Goal: Task Accomplishment & Management: Manage account settings

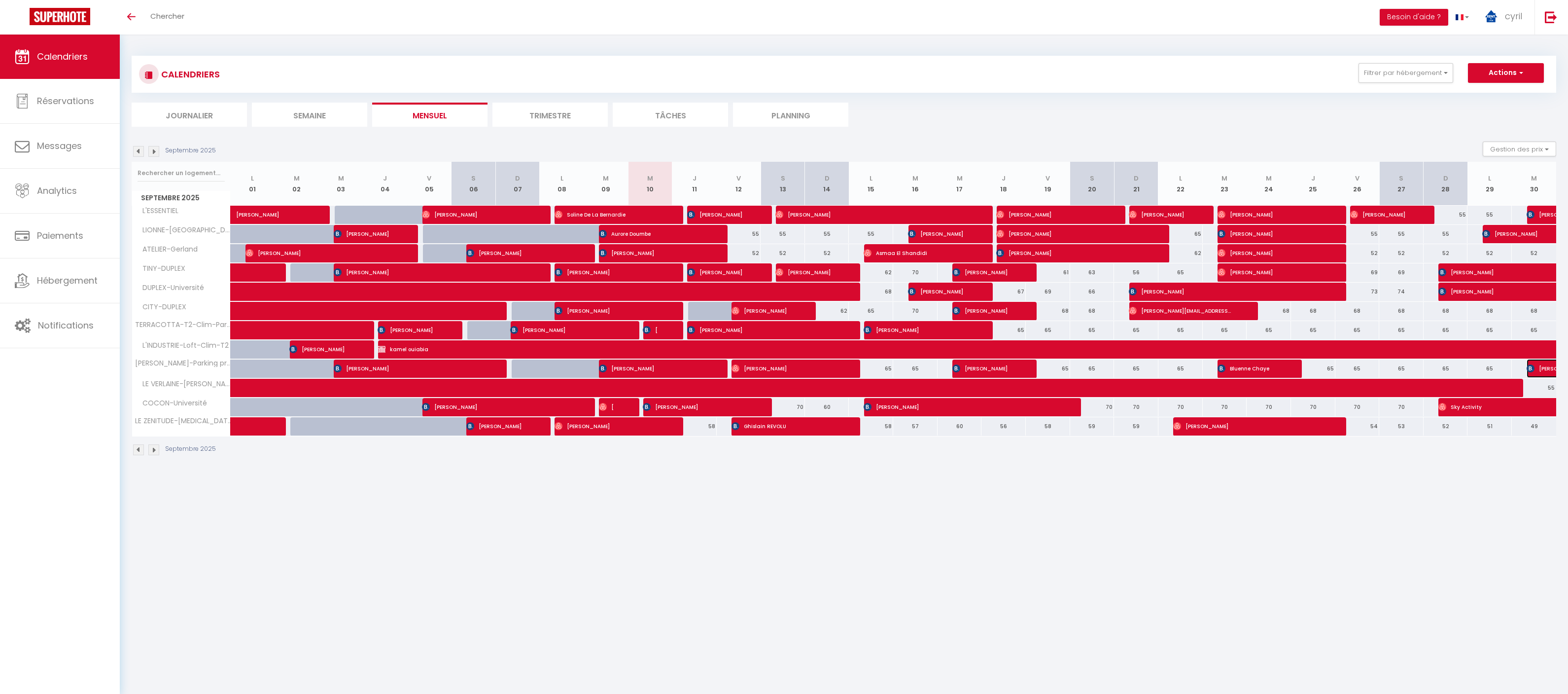
click at [1541, 368] on span "[PERSON_NAME]" at bounding box center [1583, 368] width 113 height 18
select select "OK"
select select "KO"
select select "1"
select select "0"
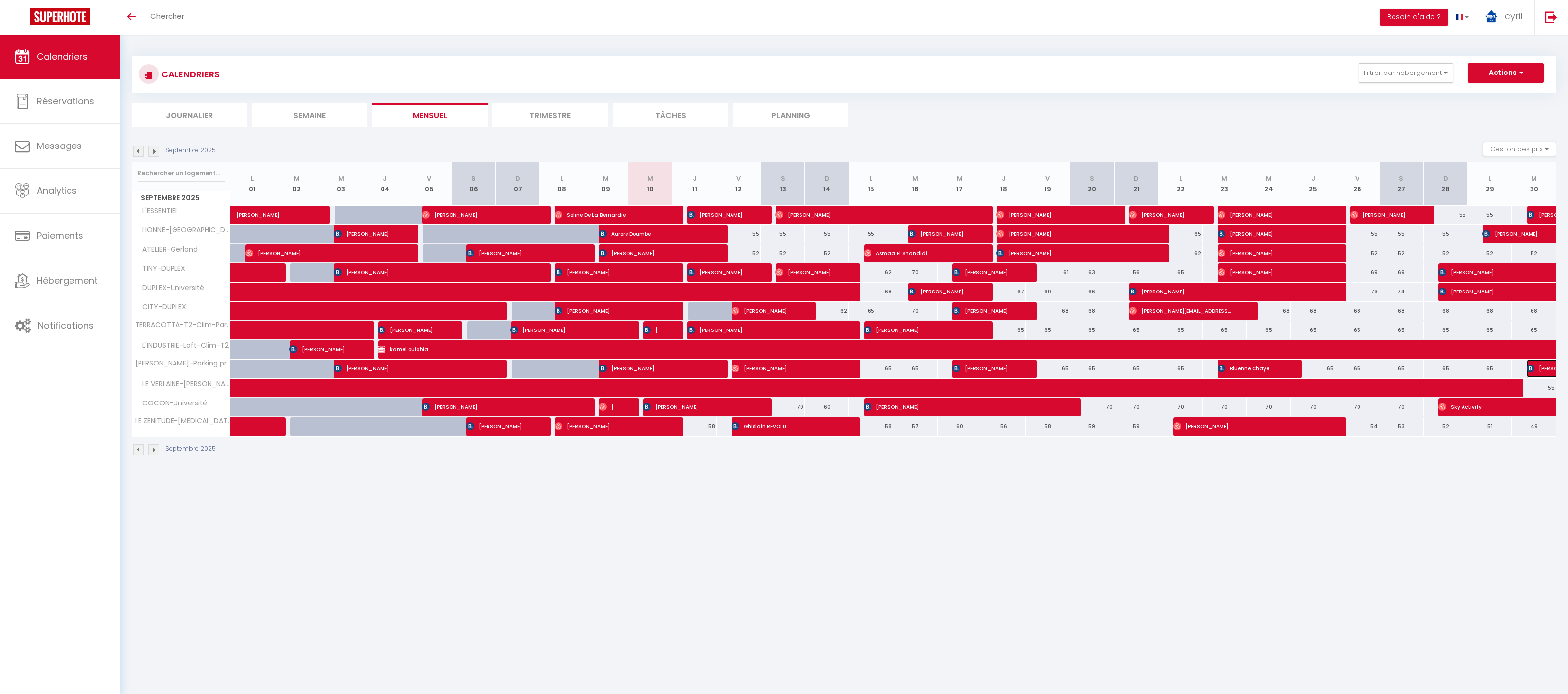
select select "1"
select select
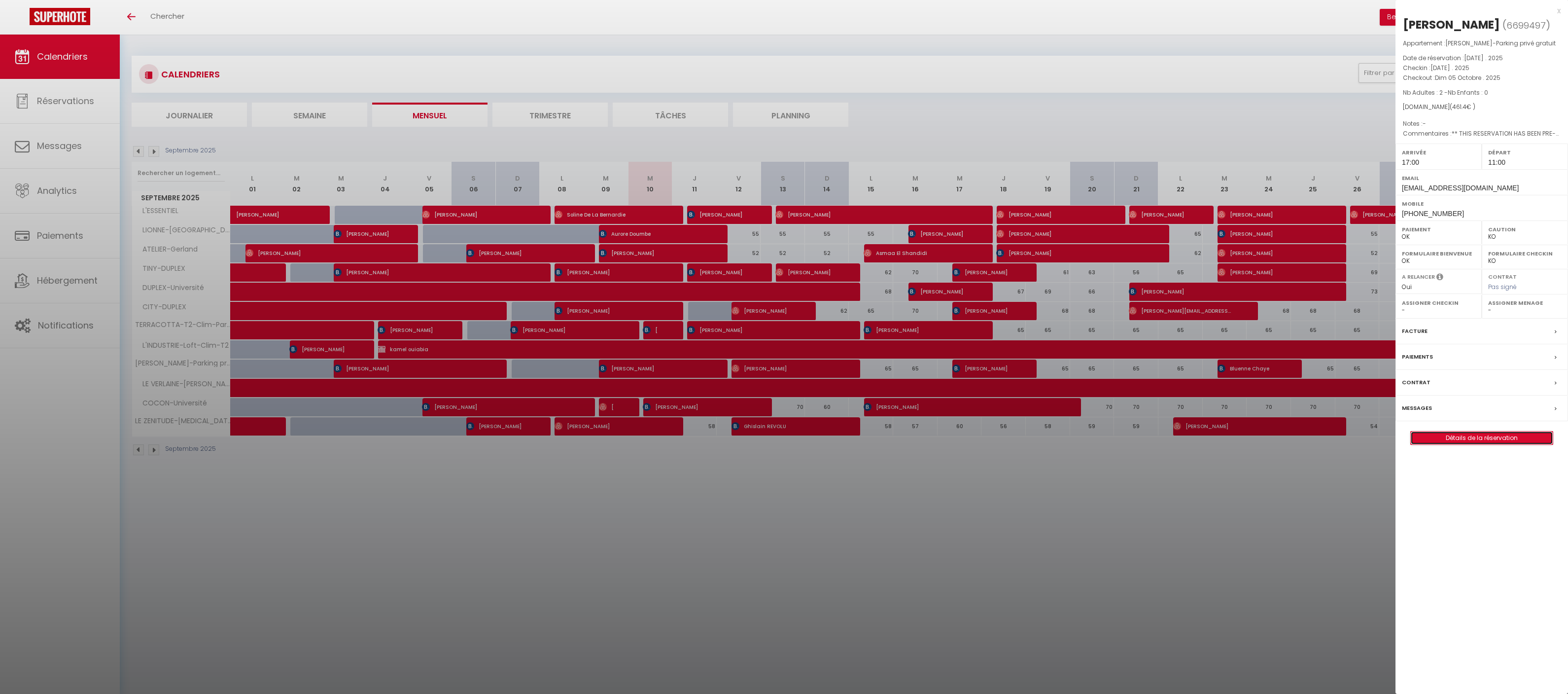
click at [1486, 444] on link "Détails de la réservation" at bounding box center [1482, 438] width 142 height 13
select select
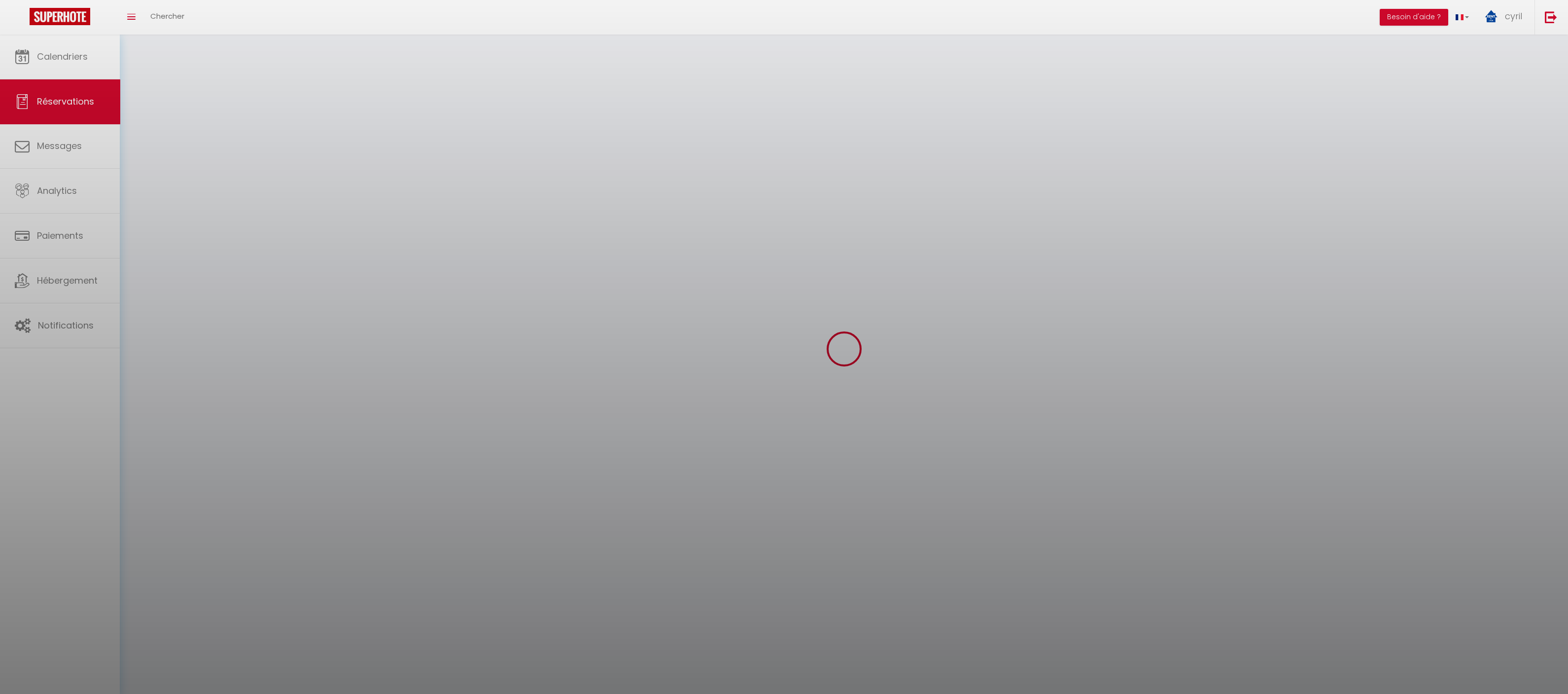
select select
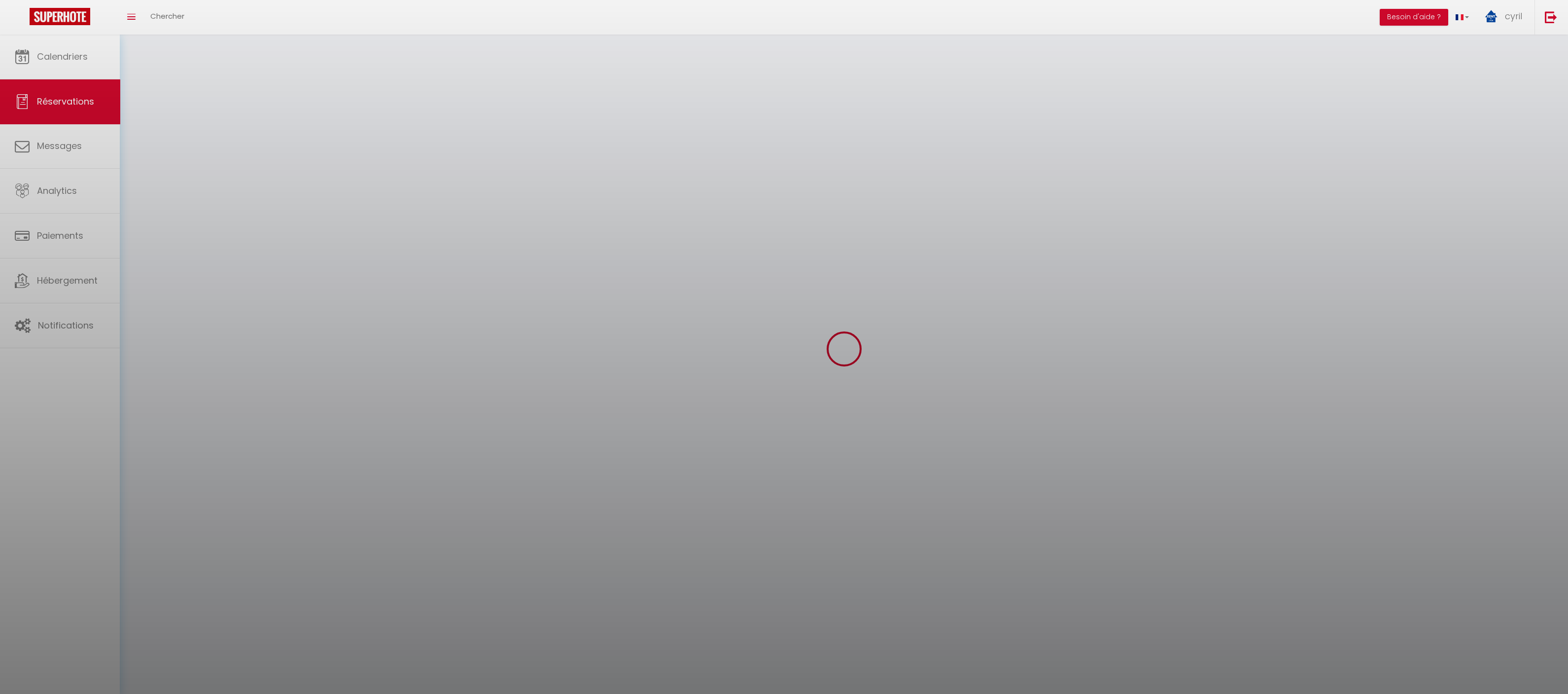
select select
checkbox input "false"
select select
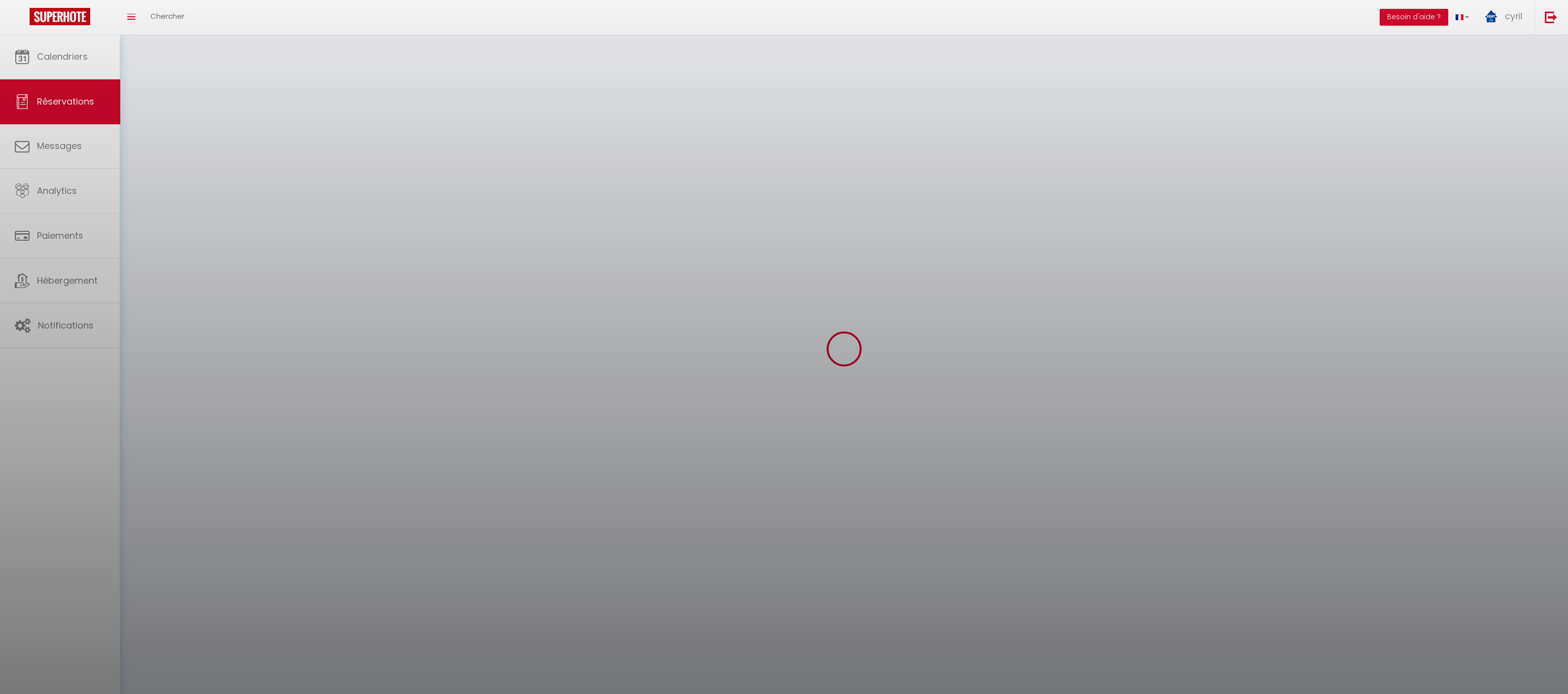
select select
checkbox input "false"
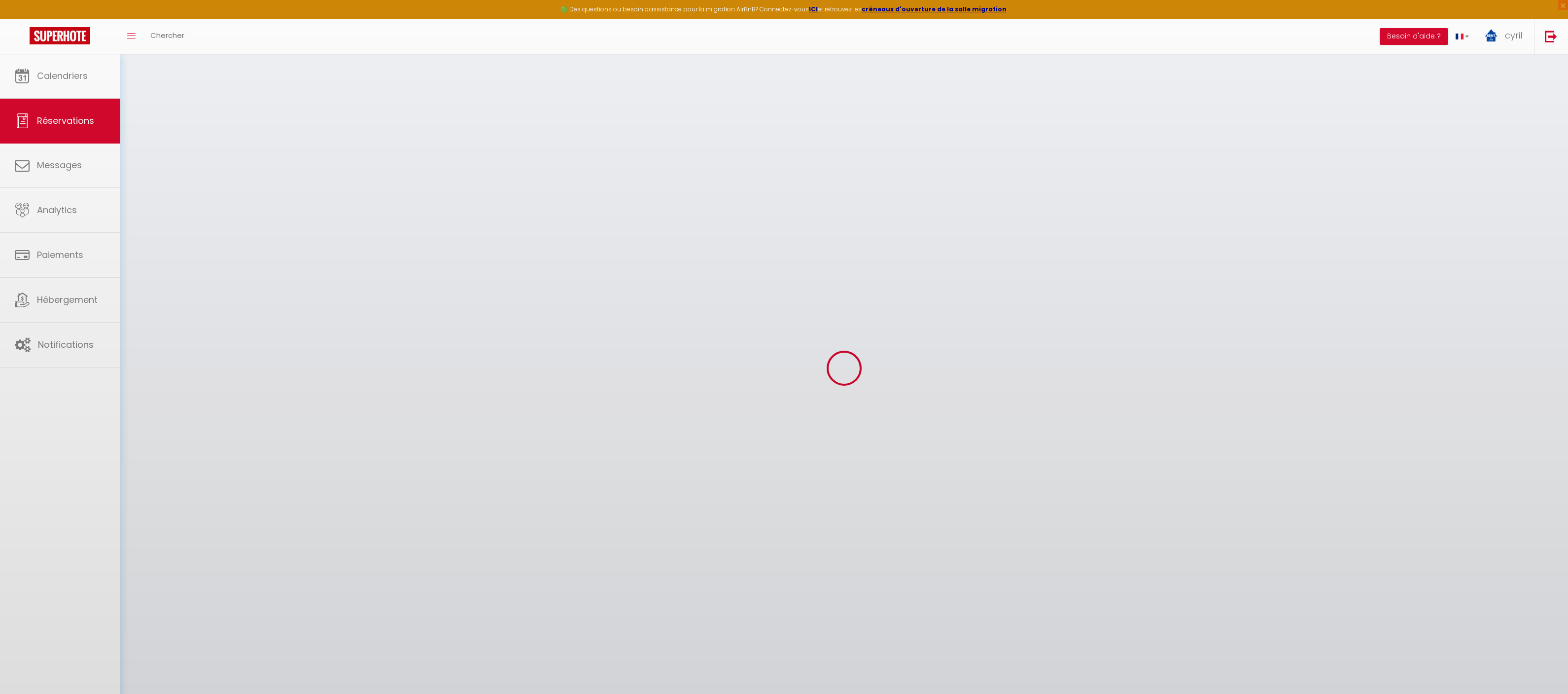
select select
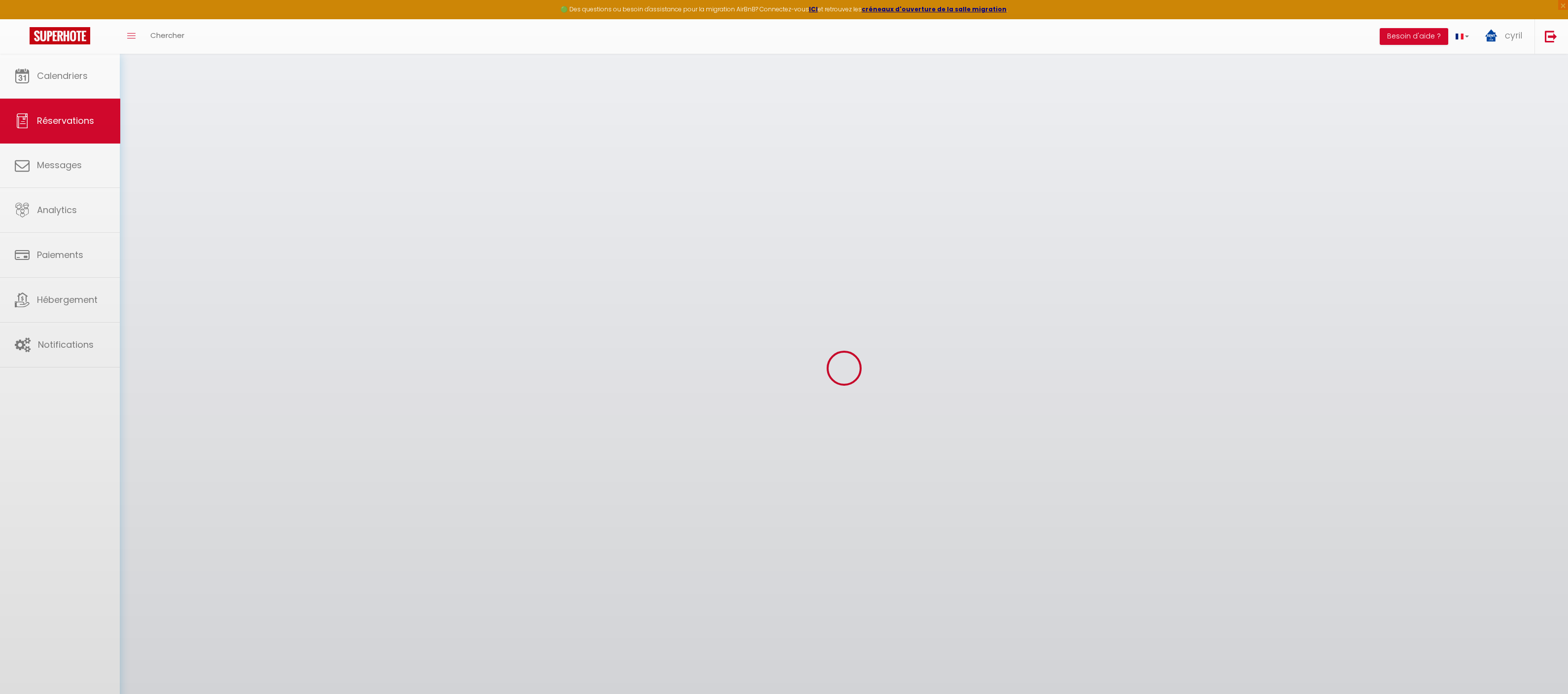
select select
checkbox input "false"
select select
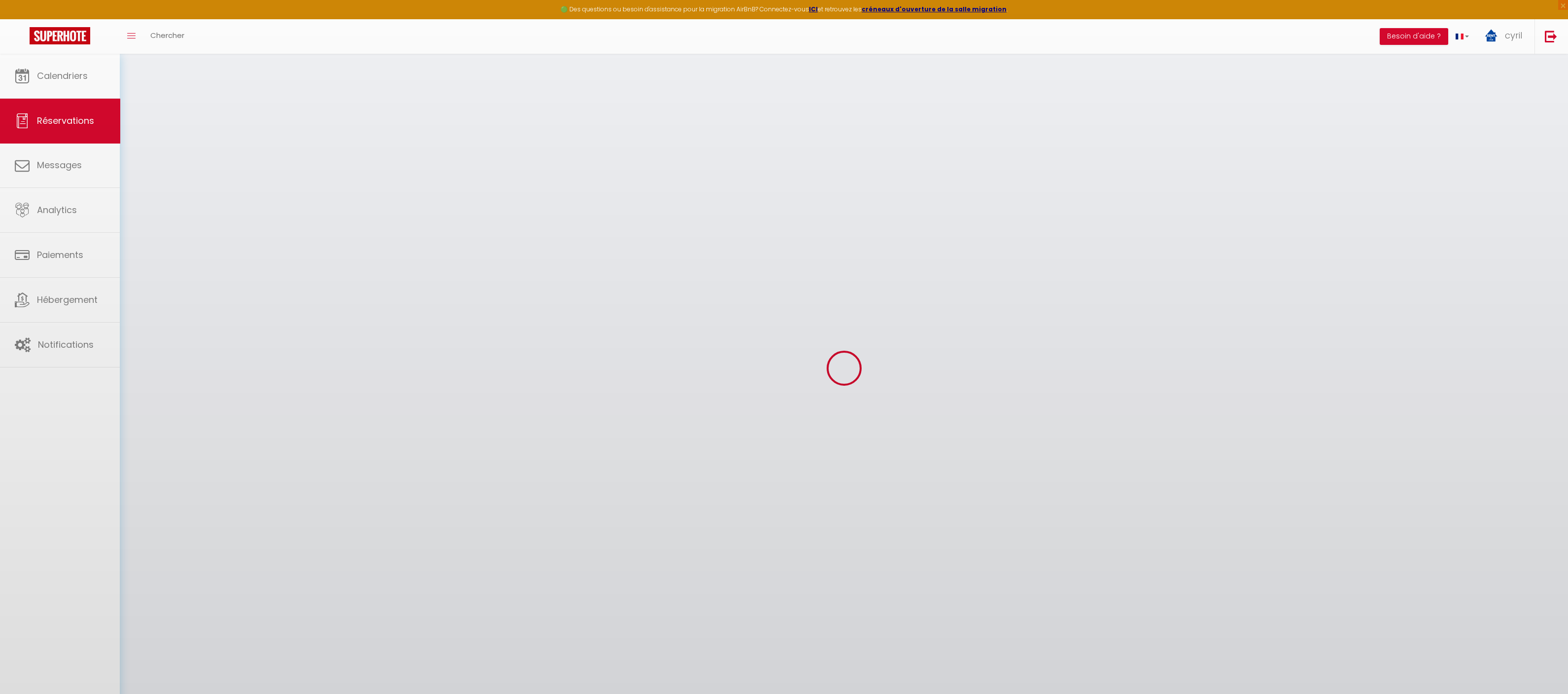
select select
checkbox input "false"
select select
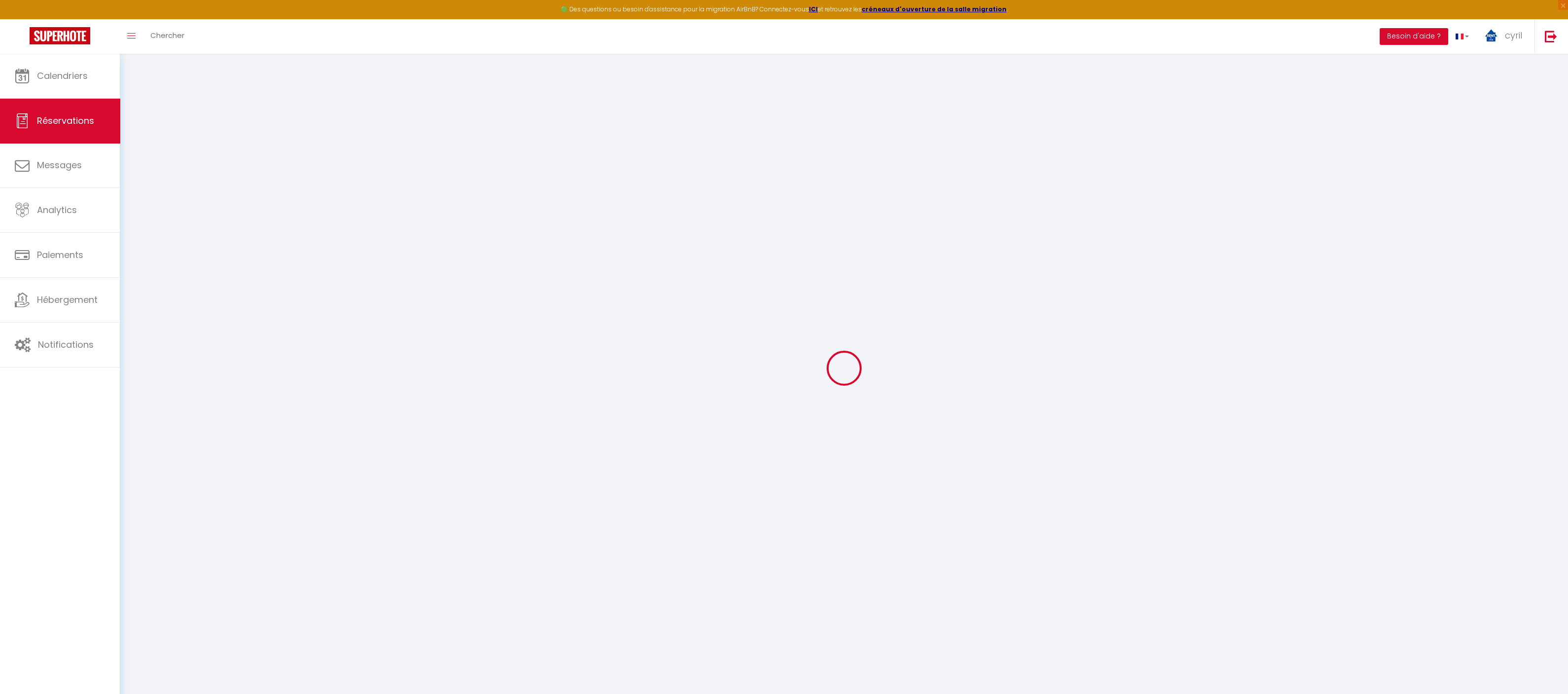
type input "Regine"
type input "Kaasenbrood"
type input "[EMAIL_ADDRESS][DOMAIN_NAME]"
type input "[PHONE_NUMBER]"
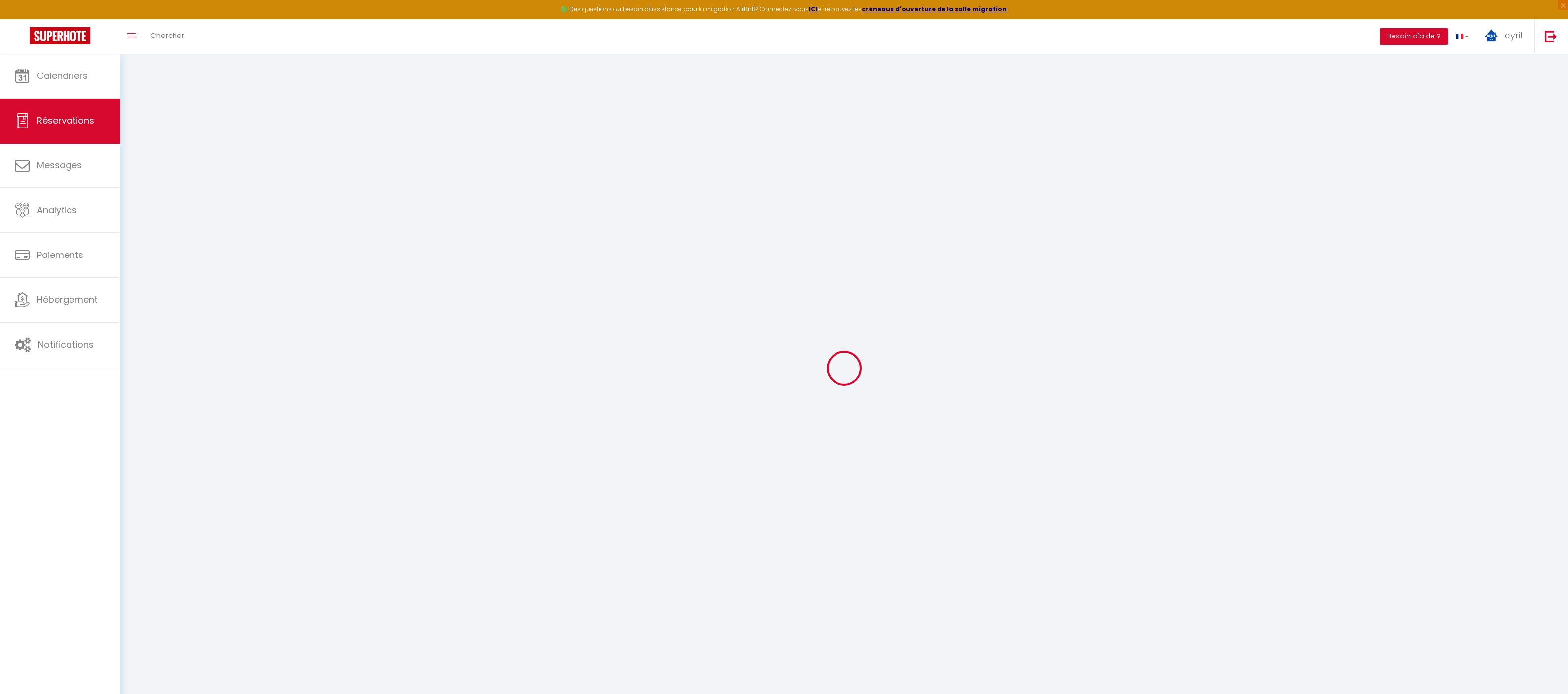
type input "[PHONE_NUMBER]"
select select "NL"
type input "76.75"
type input "6.46"
select select "31136"
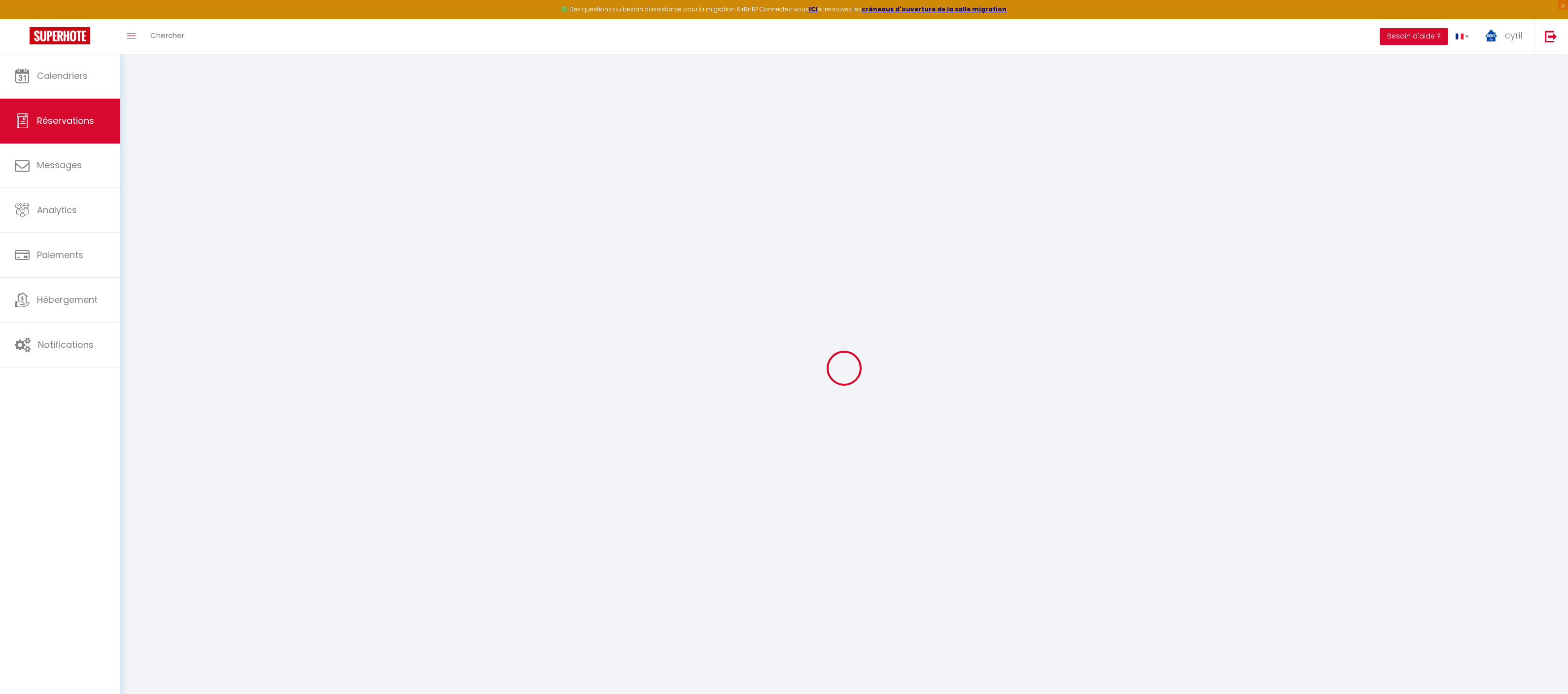
select select "1"
select select
type input "2"
select select "12"
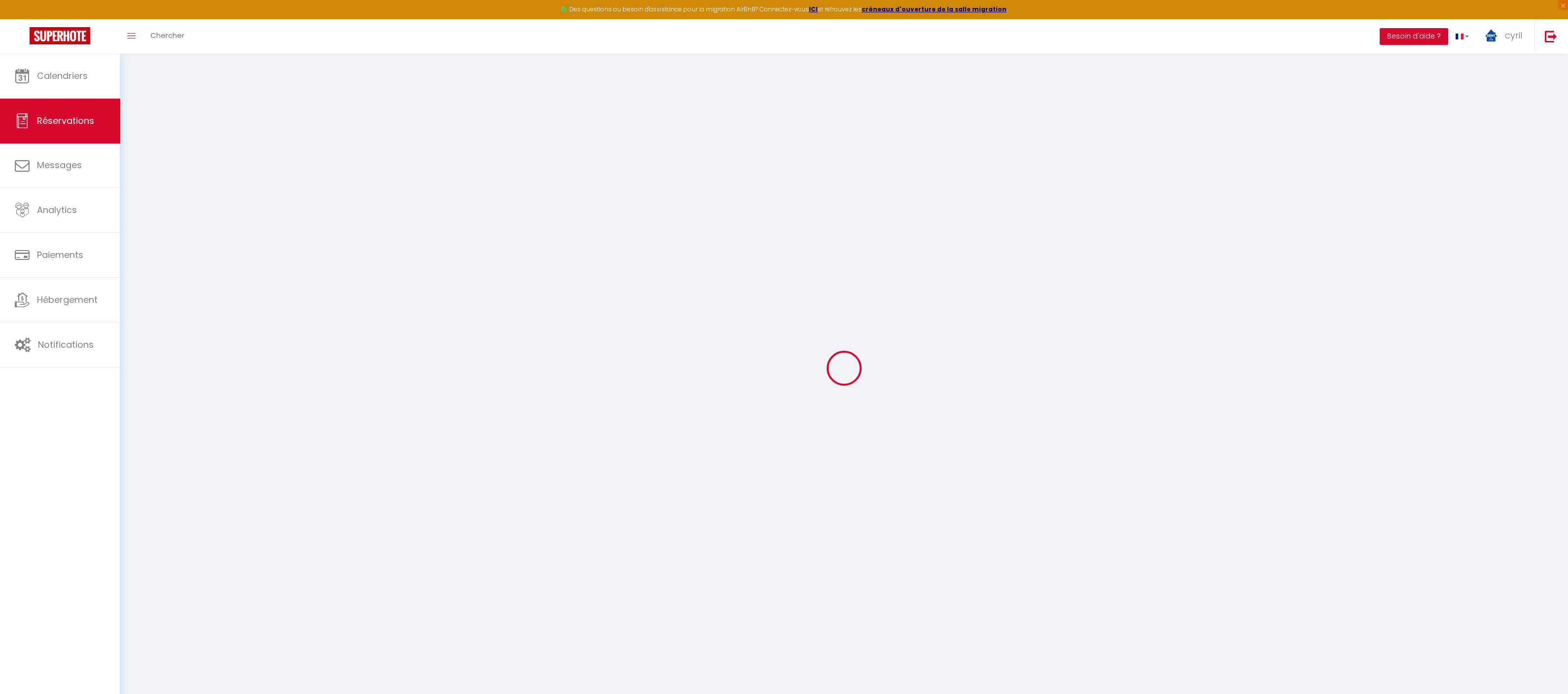
select select
type input "416.5"
checkbox input "false"
type input "0"
select select "2"
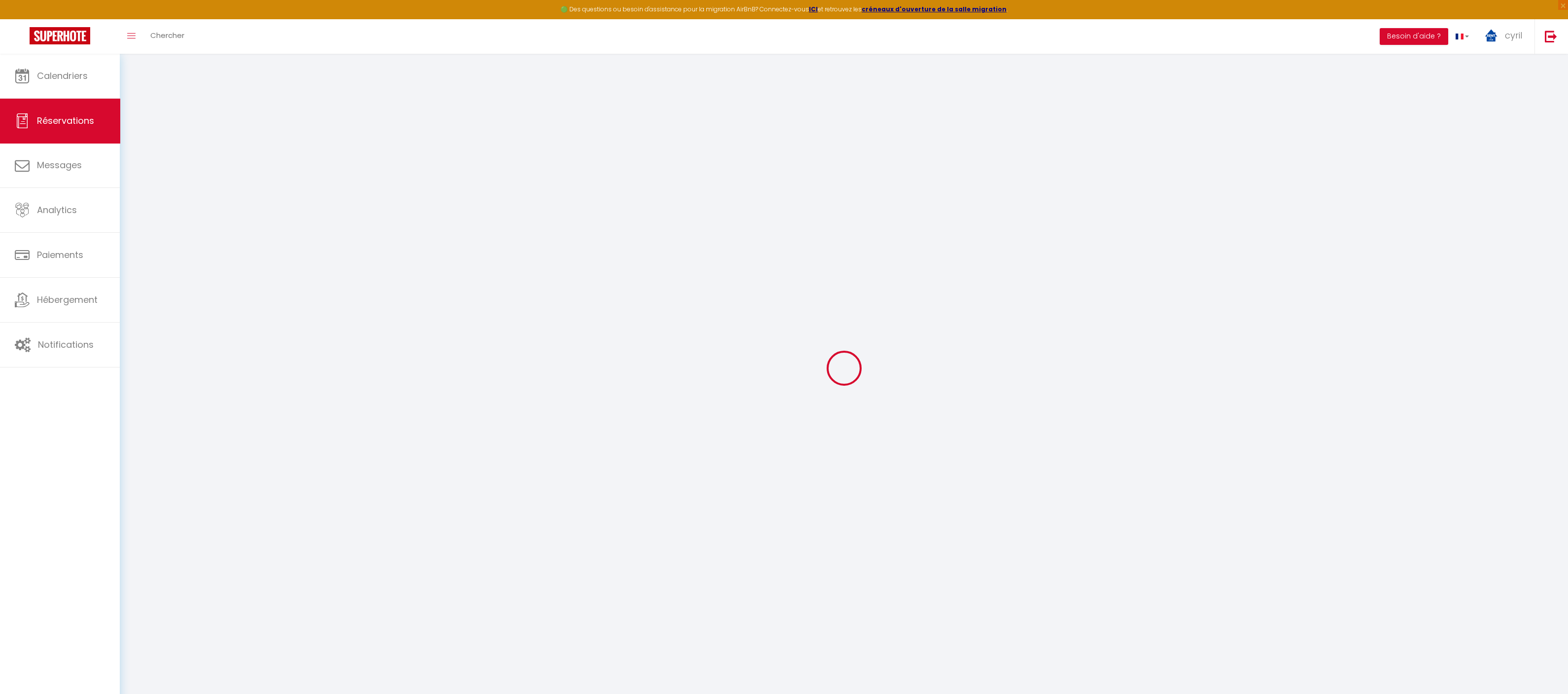
type input "0"
select select
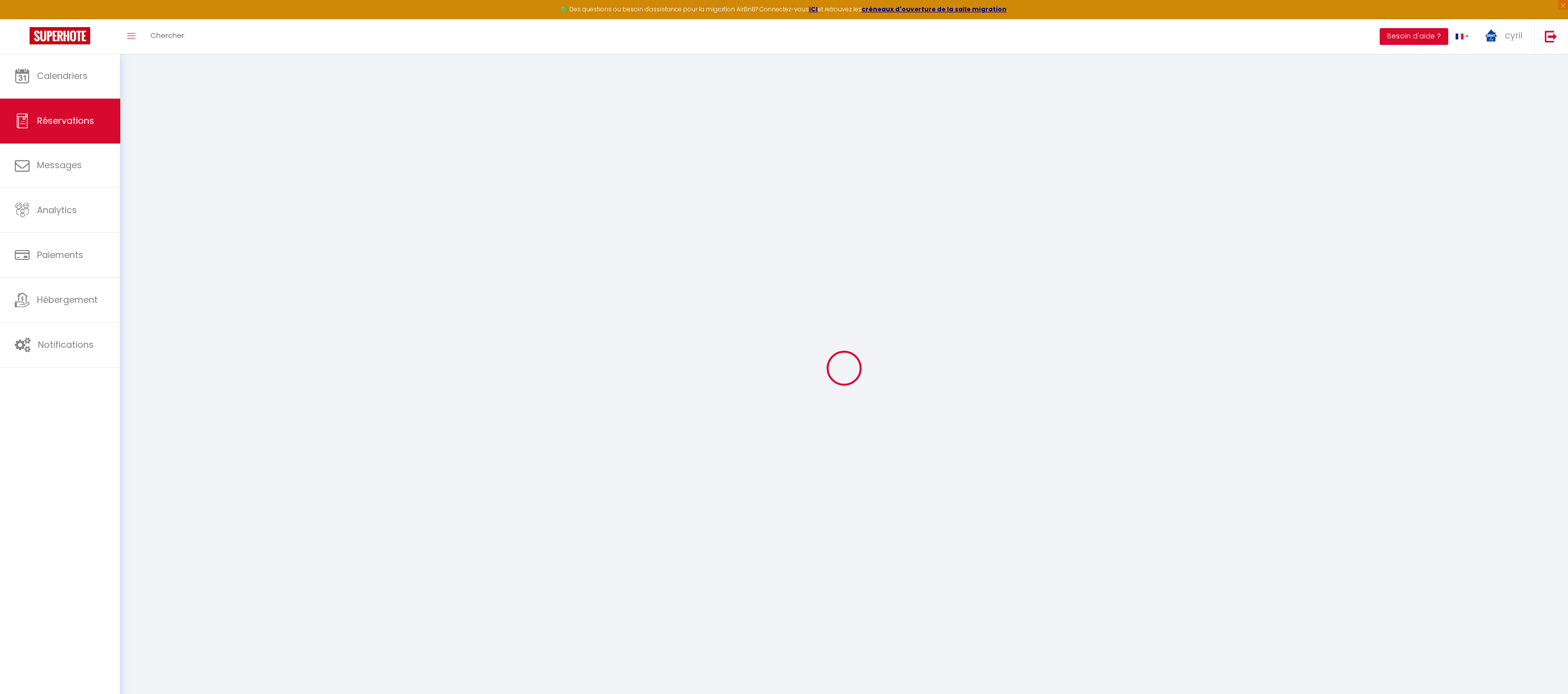
select select "14"
checkbox input "false"
select select
checkbox input "false"
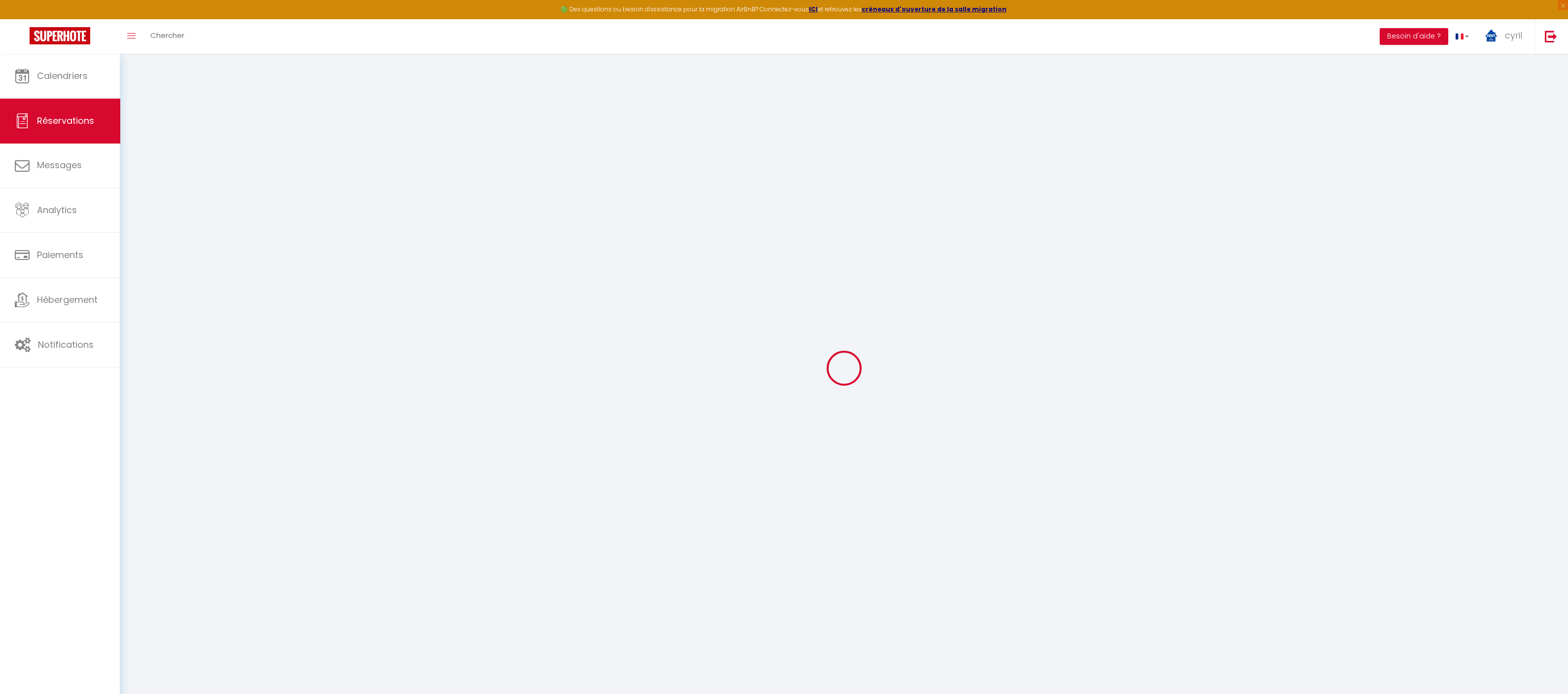
select select
checkbox input "false"
select select
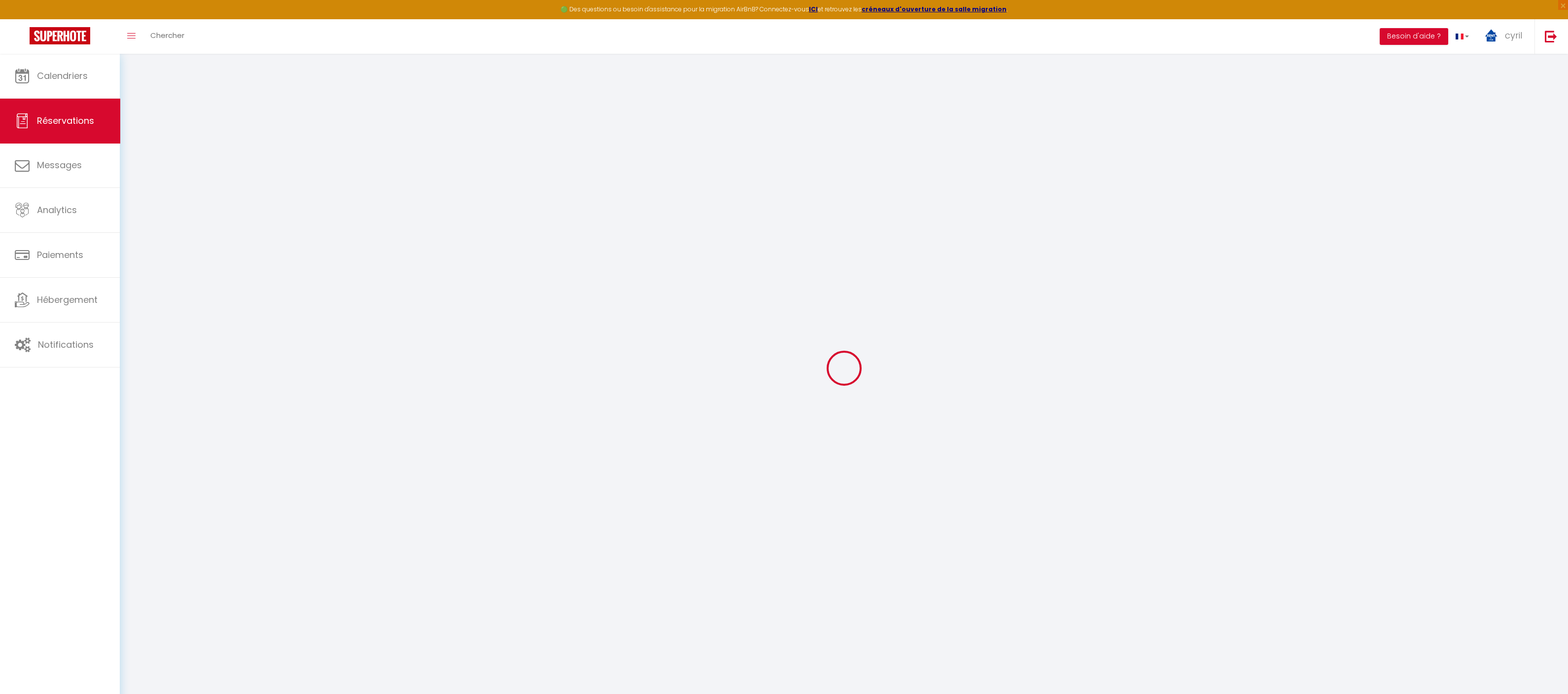
checkbox input "false"
type textarea "** THIS RESERVATION HAS BEEN PRE-PAID ** BOOKING NOTE : Payment charge is EUR 6…"
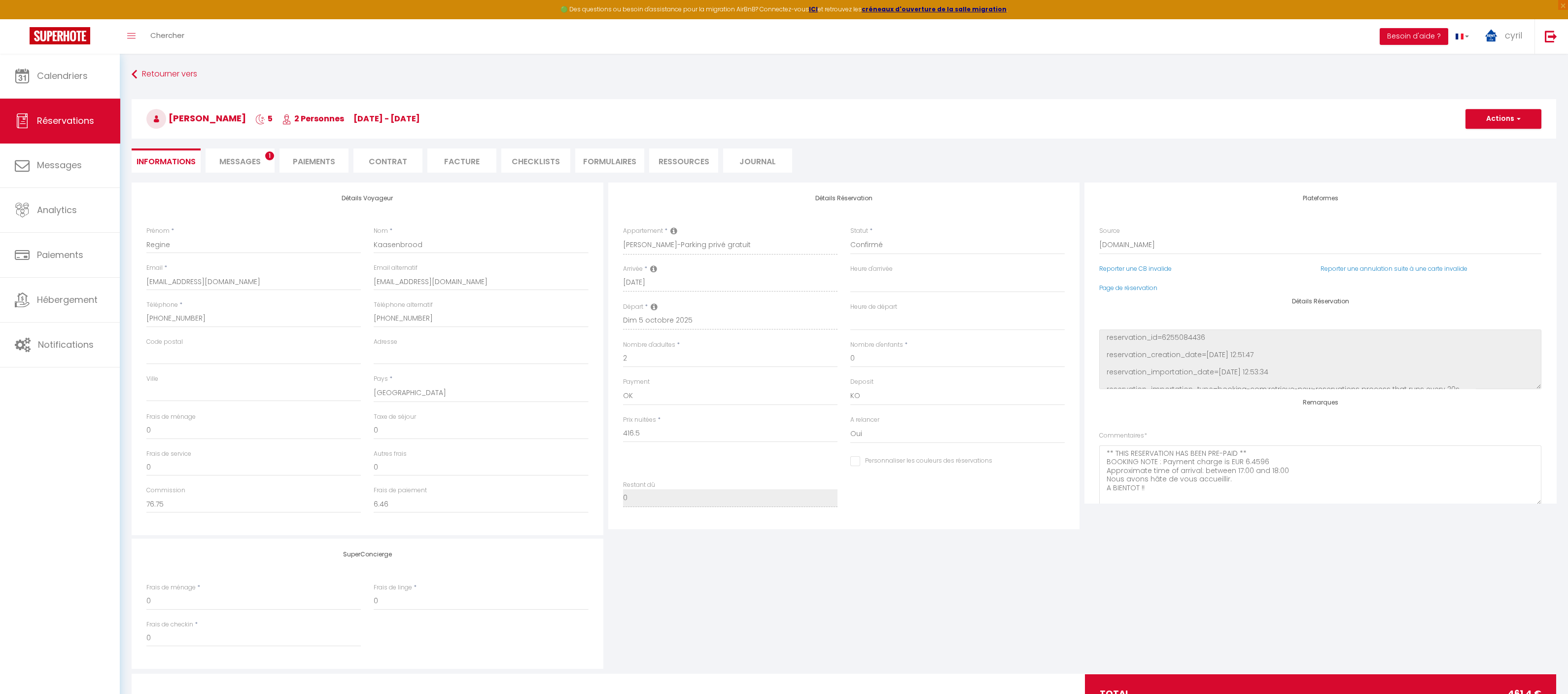
type input "35"
type input "9.9"
select select
checkbox input "false"
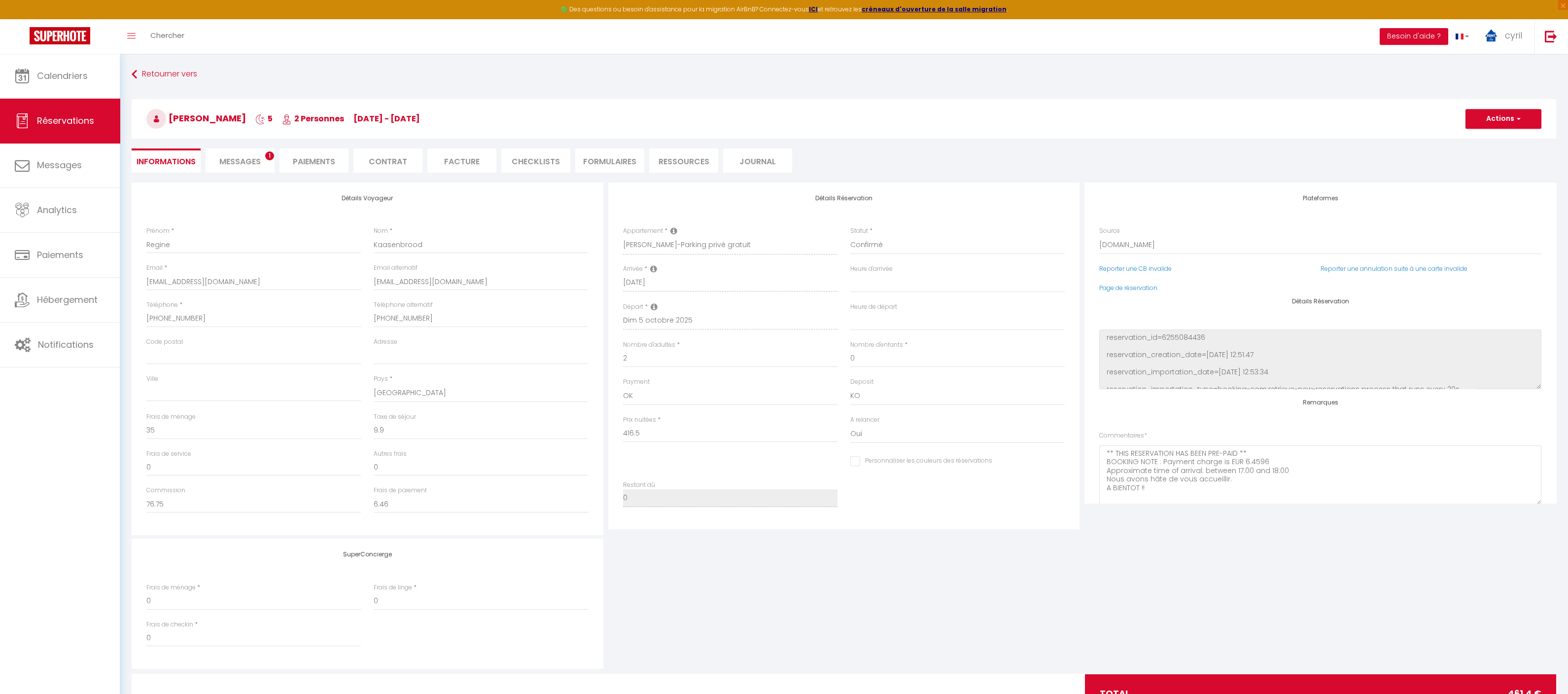
select select "17:00"
select select "11:00"
click at [242, 158] on span "Messages" at bounding box center [240, 161] width 41 height 11
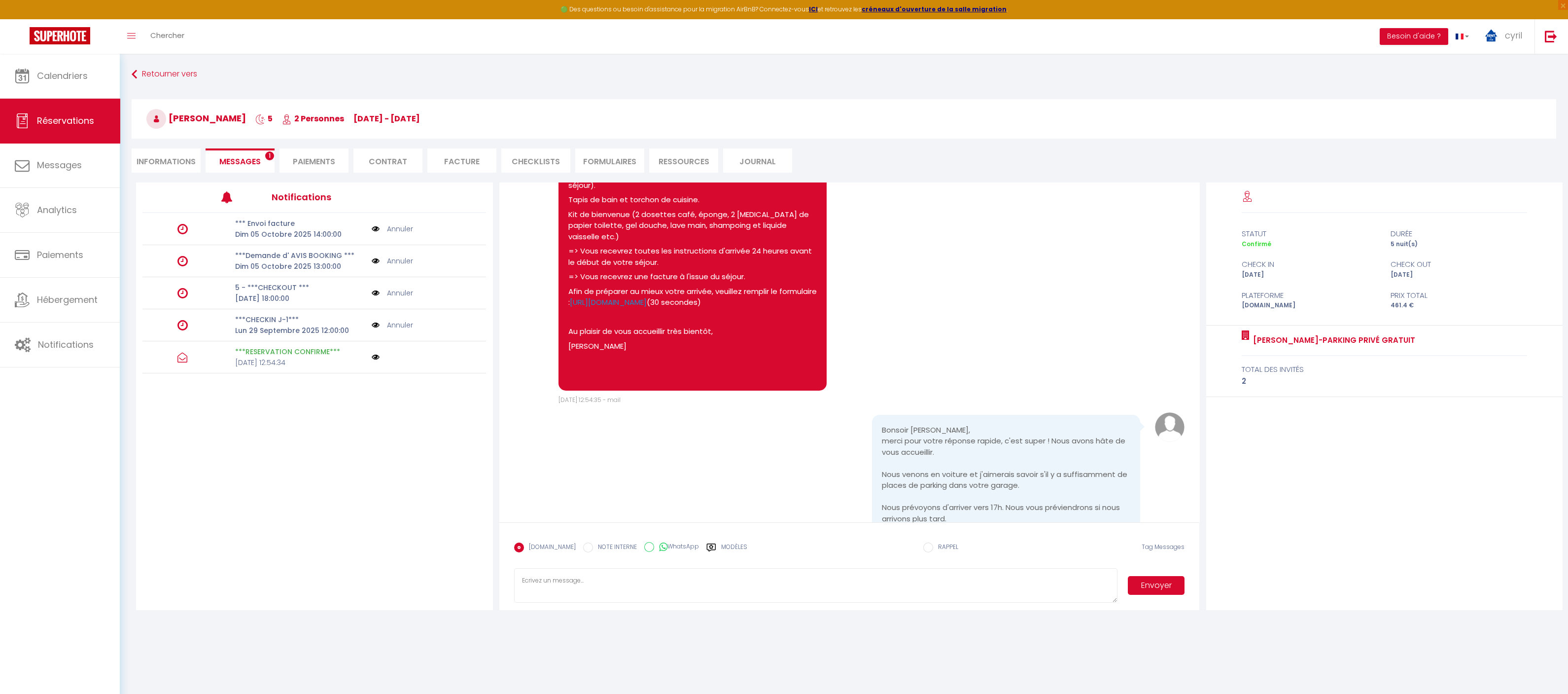
scroll to position [366, 0]
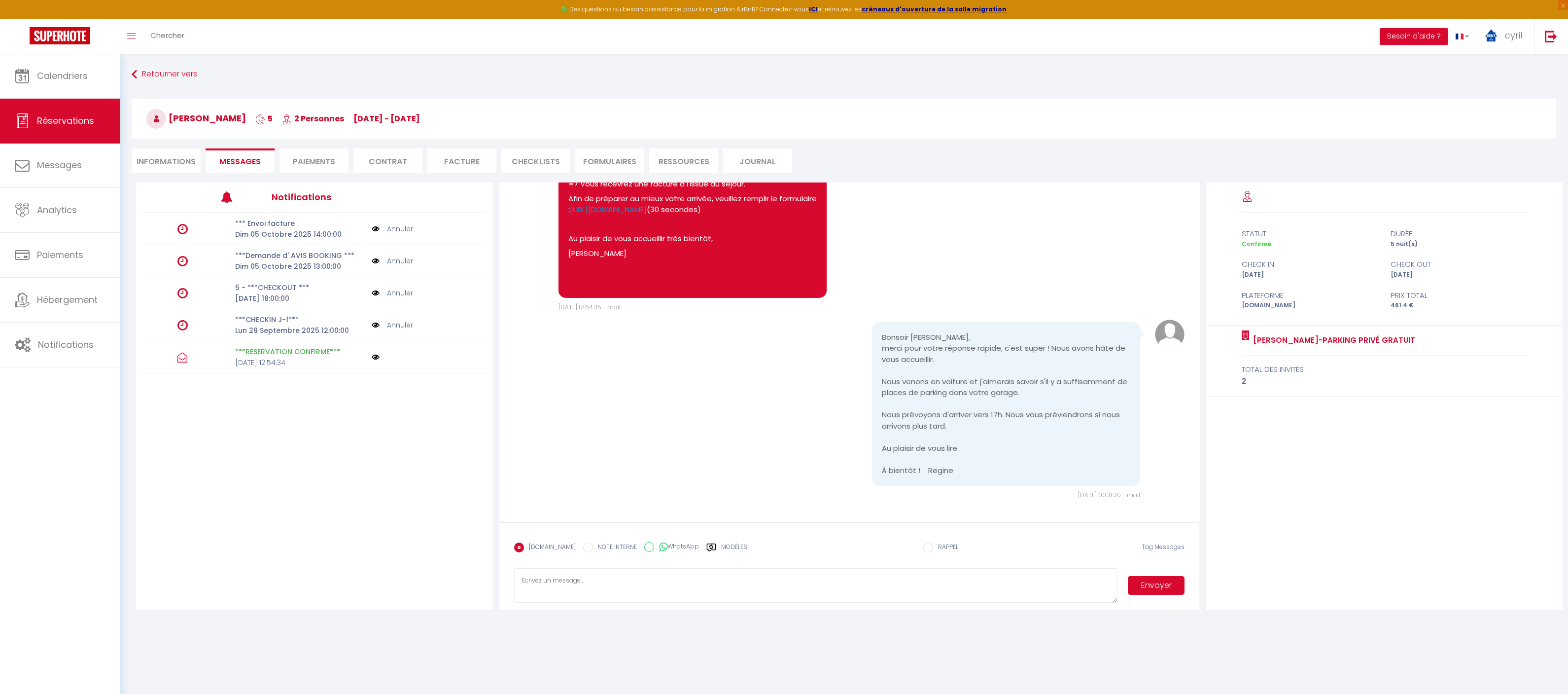
click at [640, 568] on textarea at bounding box center [815, 586] width 604 height 35
drag, startPoint x: 1092, startPoint y: 579, endPoint x: 946, endPoint y: 575, distance: 146.1
click at [946, 575] on textarea "Bonjour, c'est un parking souterrain pouvant accueillir un véhicule, je vous in…" at bounding box center [815, 586] width 604 height 35
click at [860, 577] on textarea "Bonjour, c'est un parking souterrain pouvant accueillir un véhicule, je vous in…" at bounding box center [815, 586] width 604 height 35
click at [1051, 577] on textarea "Bonjour, c'est un parking souterrain pouvant accueillir un véhicule, je vous in…" at bounding box center [815, 586] width 604 height 35
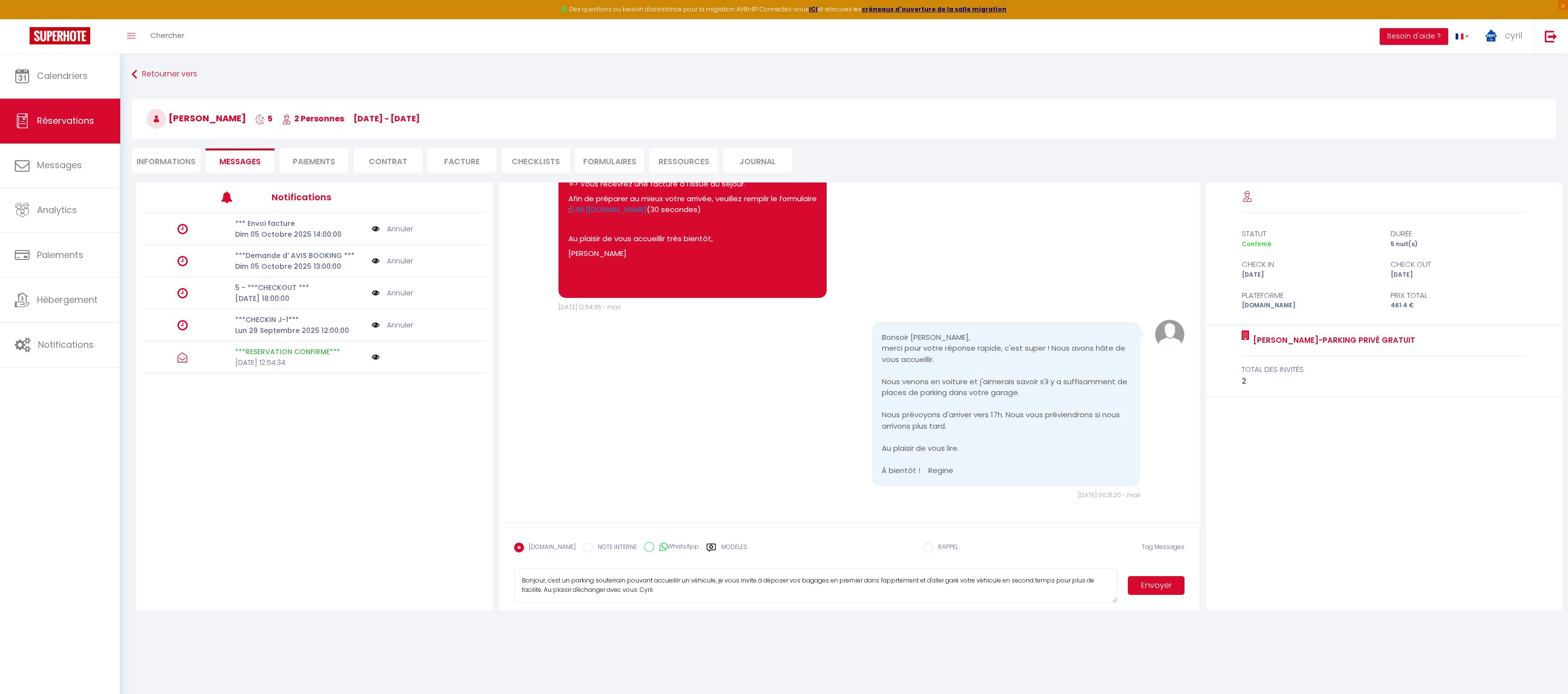
type textarea "Bonjour, c'est un parking souterrain pouvant accueillir un véhicule, je vous in…"
click at [1152, 586] on button "Envoyer" at bounding box center [1156, 585] width 57 height 18
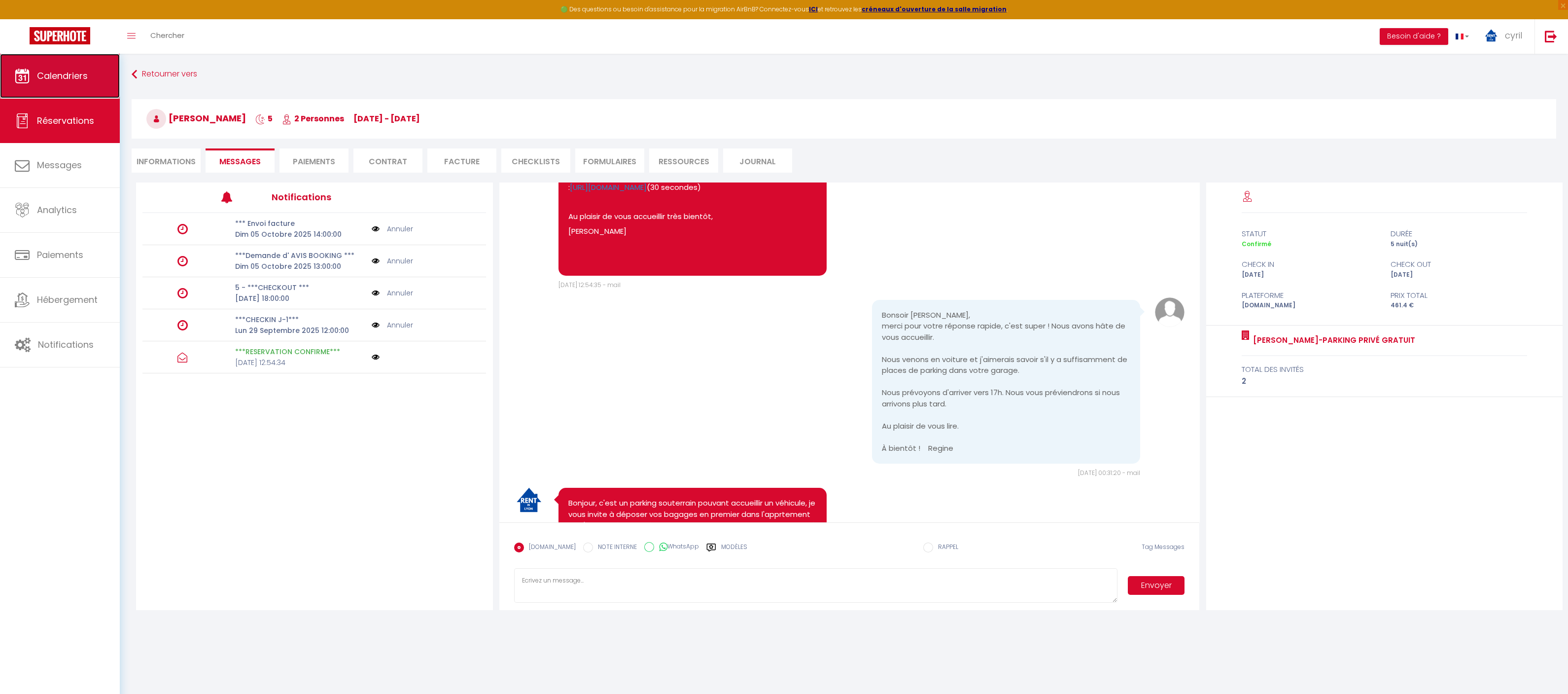
click at [75, 79] on span "Calendriers" at bounding box center [62, 75] width 51 height 12
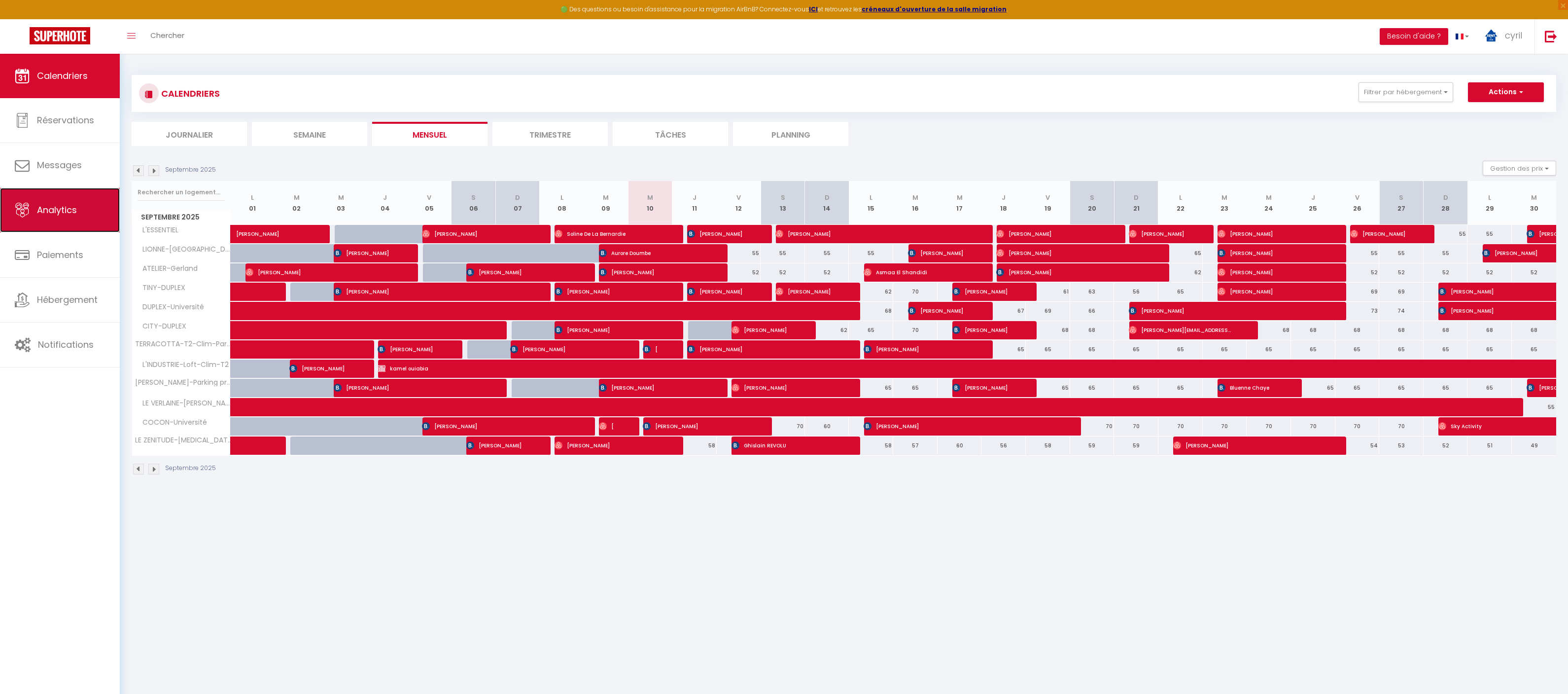
click at [40, 212] on span "Analytics" at bounding box center [56, 209] width 40 height 12
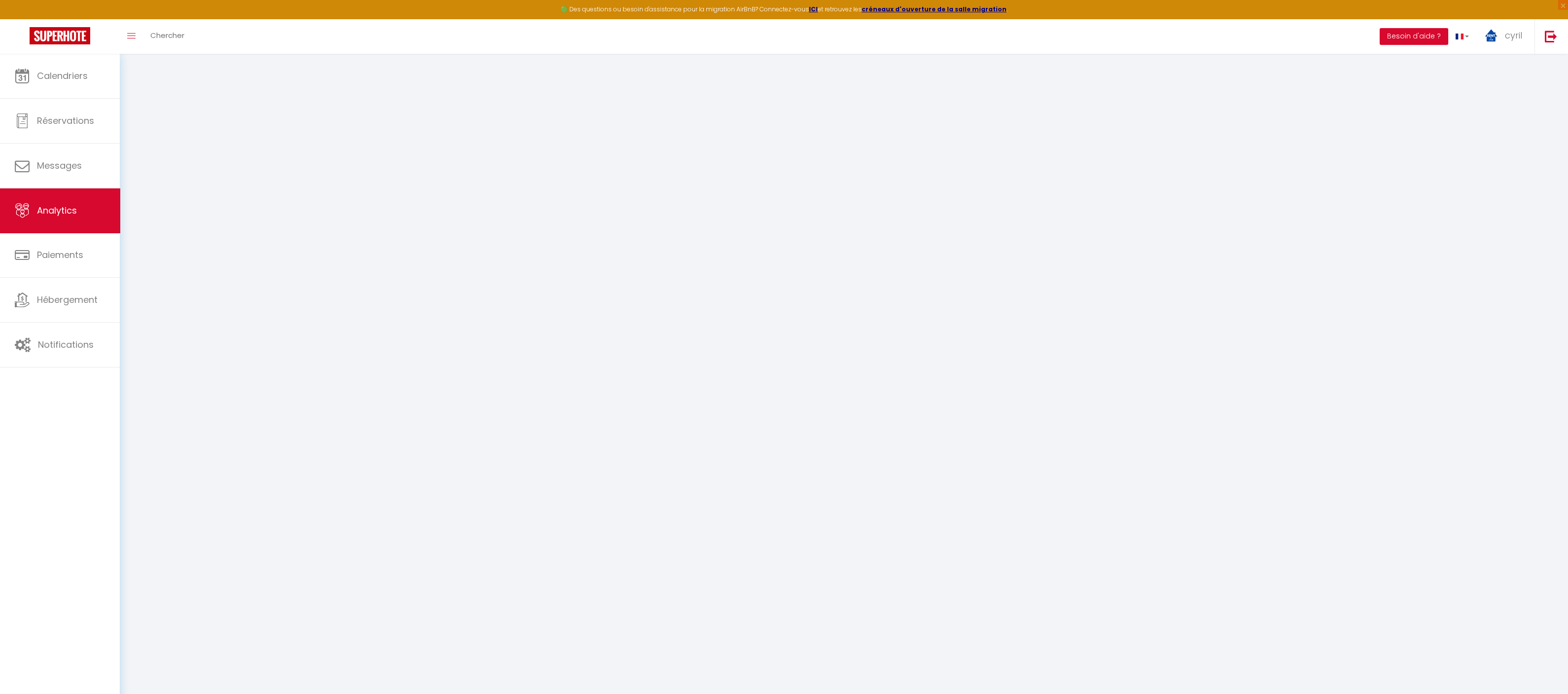
select select "2025"
select select "9"
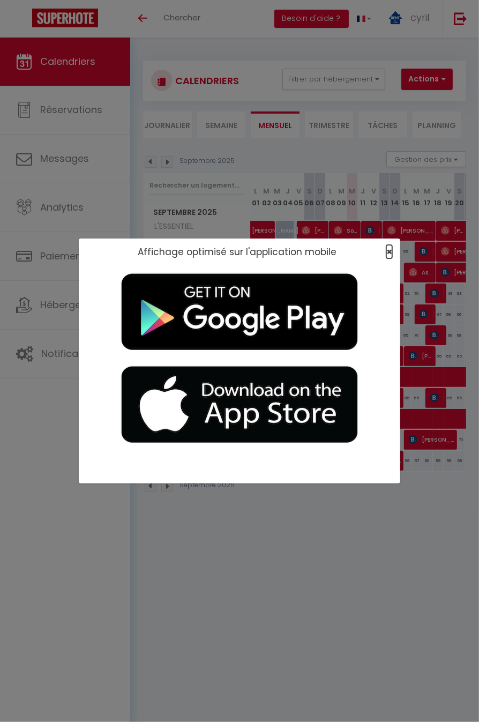
click at [390, 250] on span "×" at bounding box center [390, 251] width 6 height 13
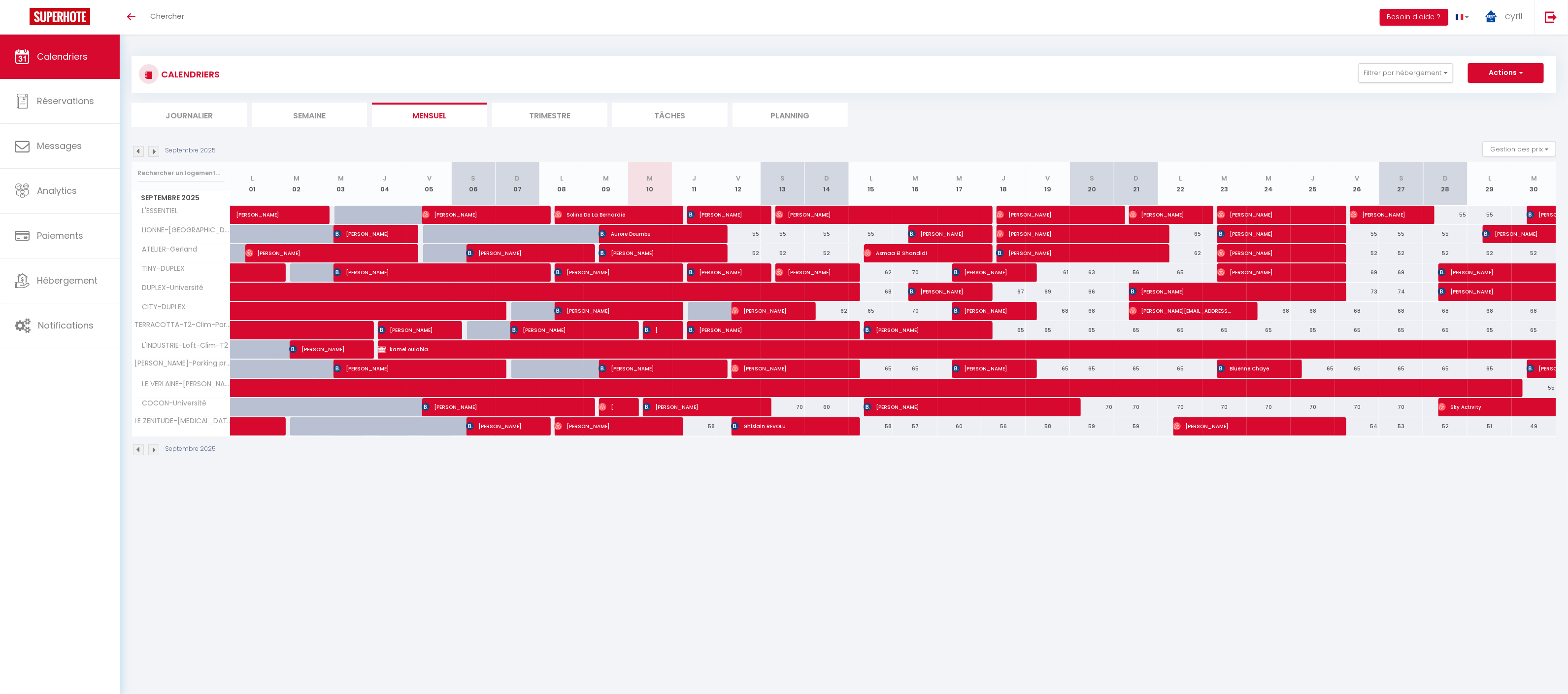
click at [140, 152] on img at bounding box center [139, 152] width 11 height 11
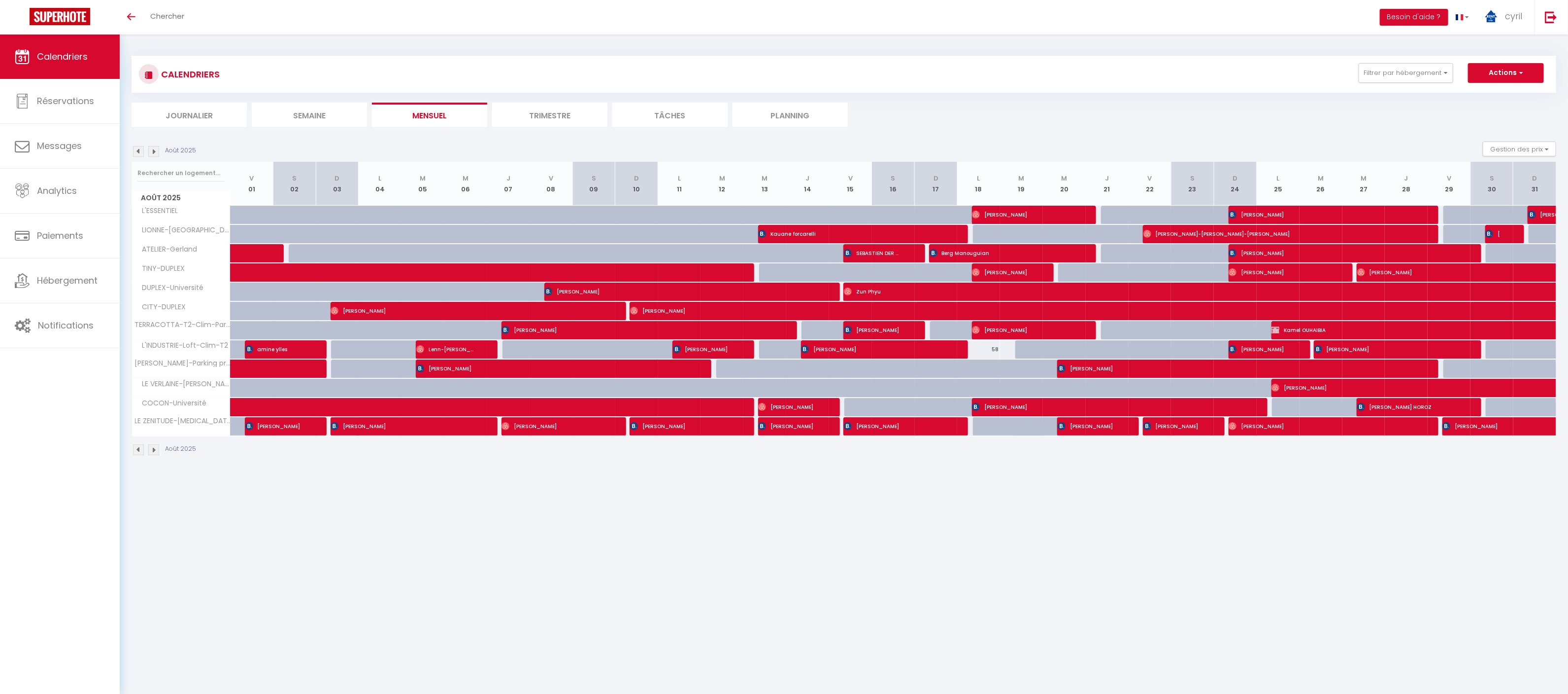
click at [139, 148] on img at bounding box center [139, 152] width 11 height 11
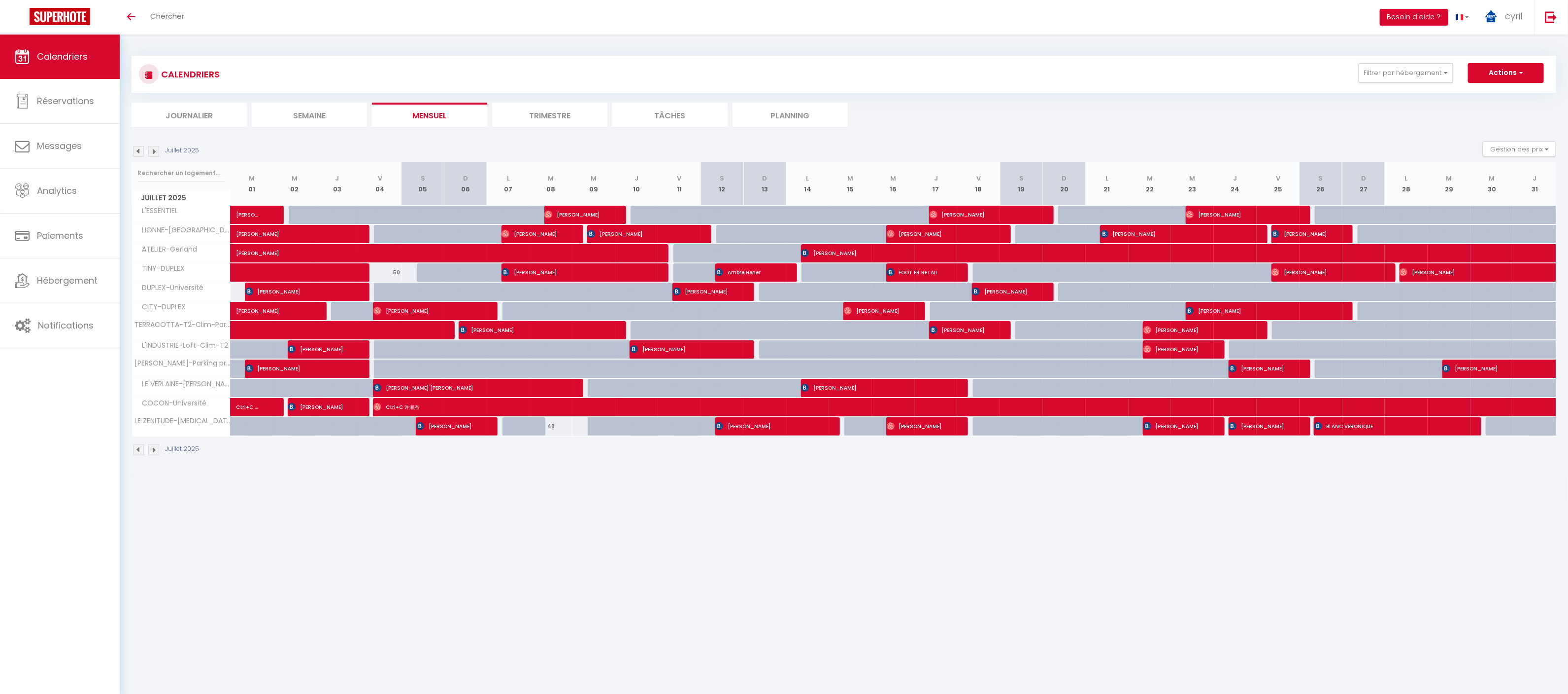
click at [154, 151] on img at bounding box center [153, 152] width 11 height 11
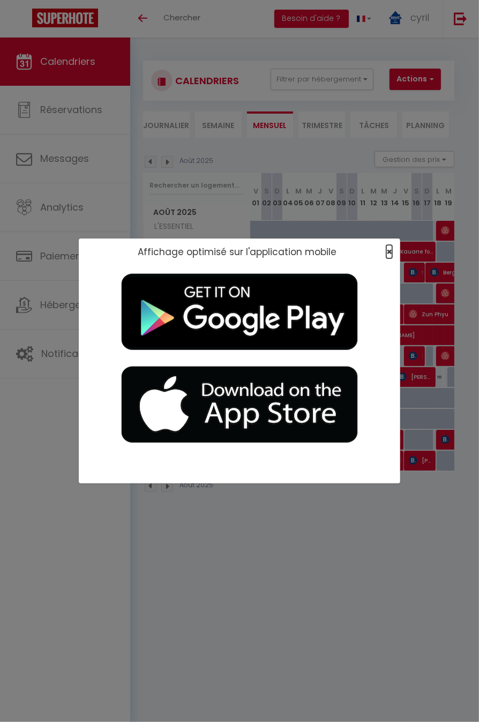
click at [390, 252] on span "×" at bounding box center [390, 251] width 6 height 13
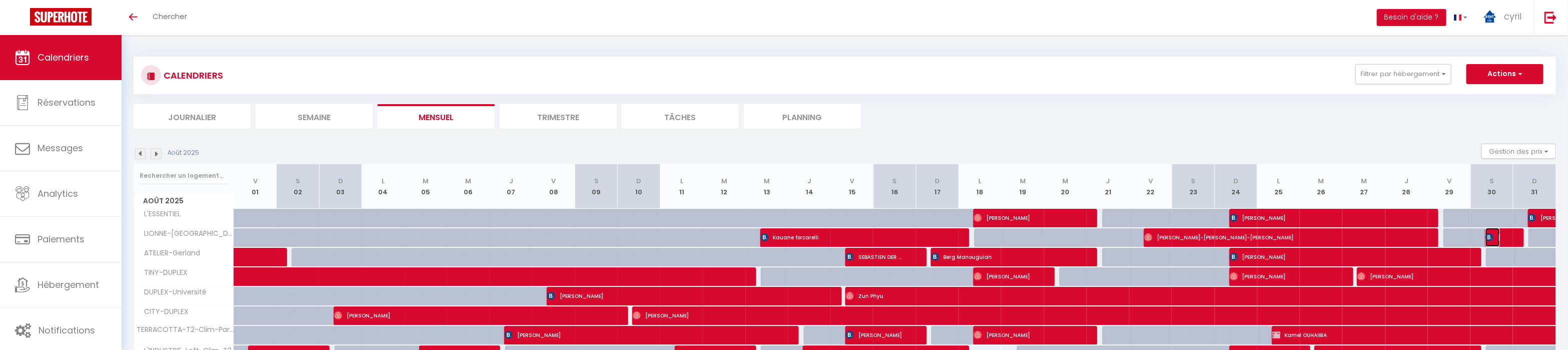
click at [447, 236] on span "Malia Drula" at bounding box center [1492, 237] width 14 height 19
select select "OK"
select select "KO"
select select "1"
select select "0"
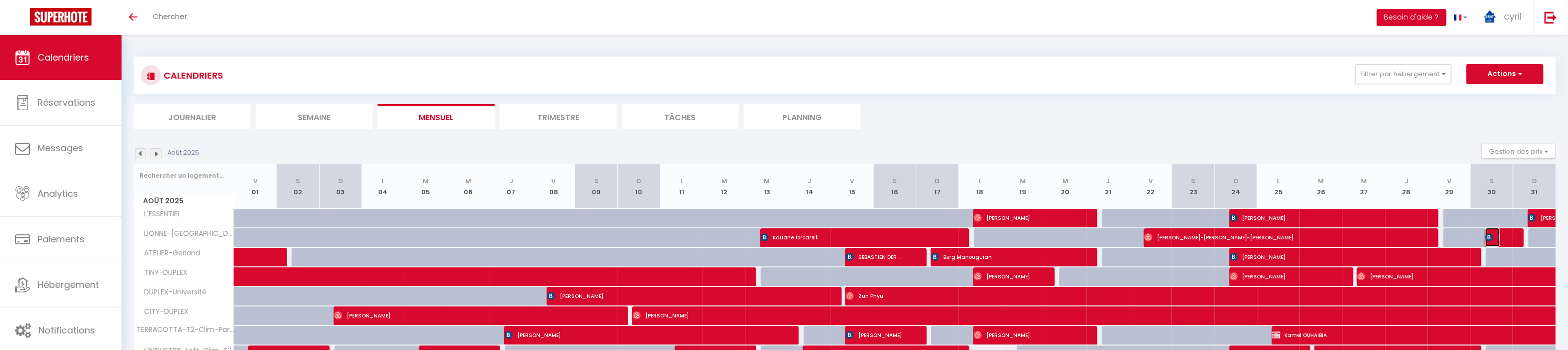
select select "1"
select select
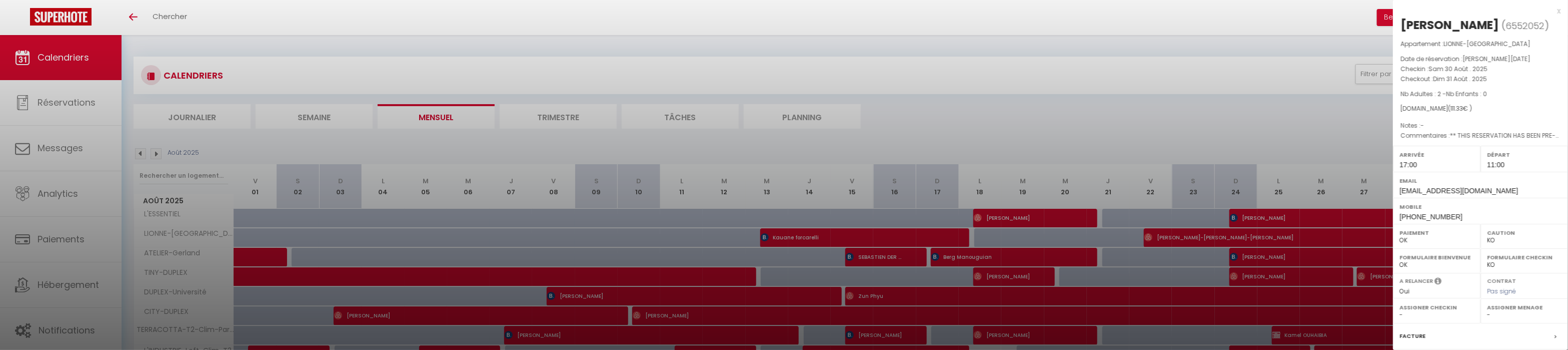
click at [447, 10] on div "x" at bounding box center [1477, 10] width 168 height 12
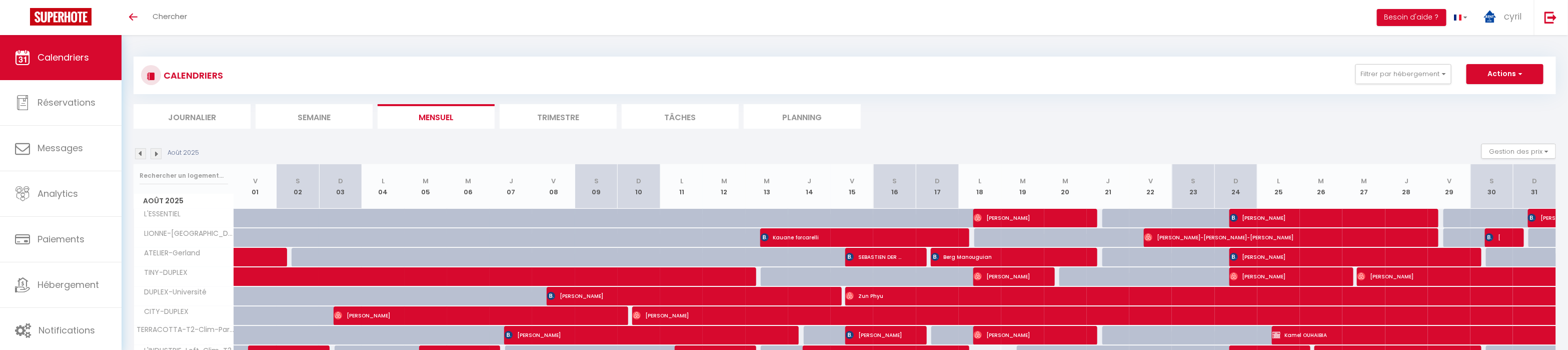
click at [447, 239] on div at bounding box center [1506, 238] width 43 height 19
click at [447, 235] on span "Malia Drula" at bounding box center [1492, 237] width 14 height 19
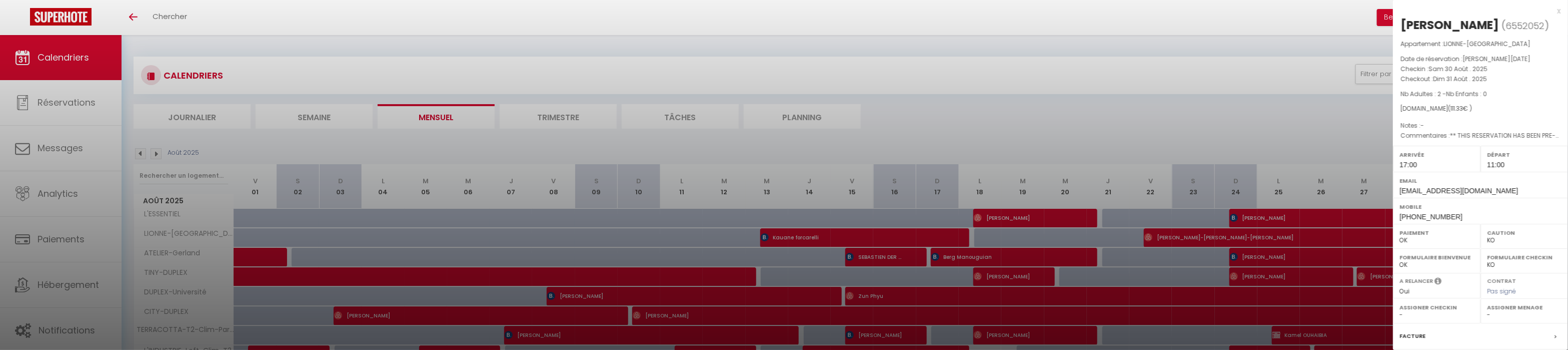
click at [447, 10] on div "x" at bounding box center [1477, 10] width 168 height 12
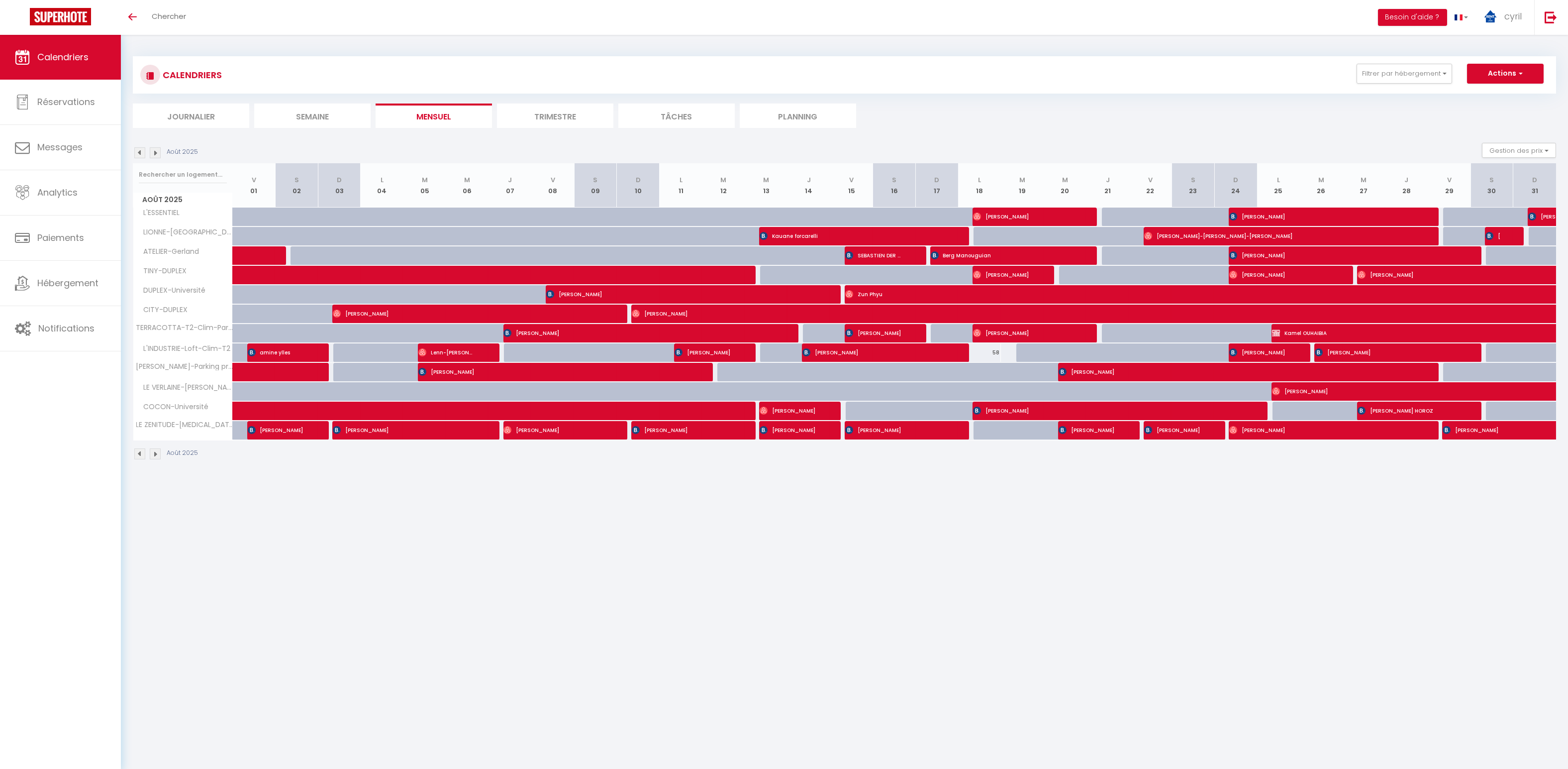
click at [154, 148] on img at bounding box center [155, 153] width 11 height 11
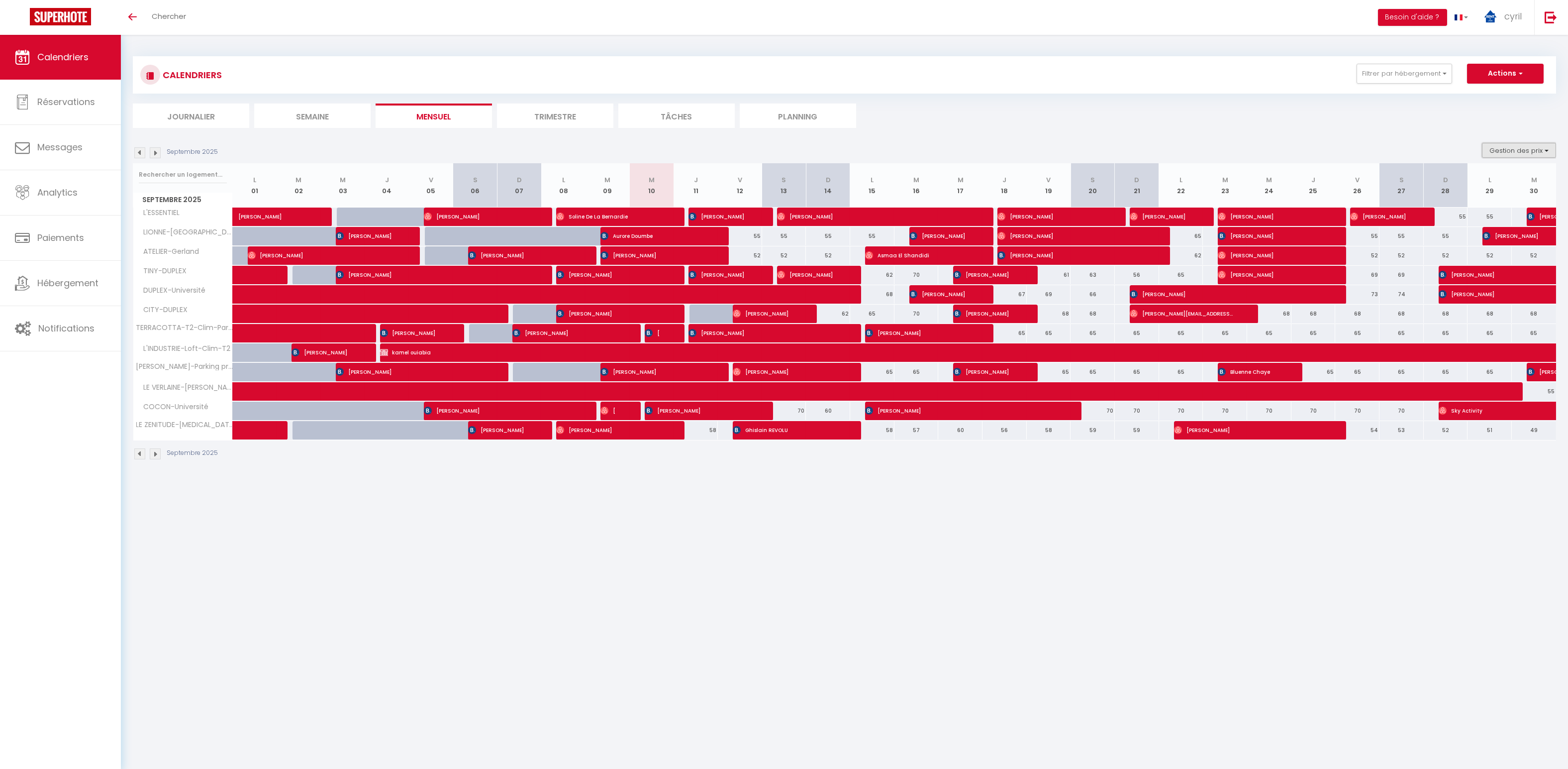
click at [444, 148] on button "Gestion des prix" at bounding box center [1520, 150] width 74 height 15
click at [444, 180] on input "Nb Nuits minimum" at bounding box center [1510, 181] width 90 height 10
checkbox input "true"
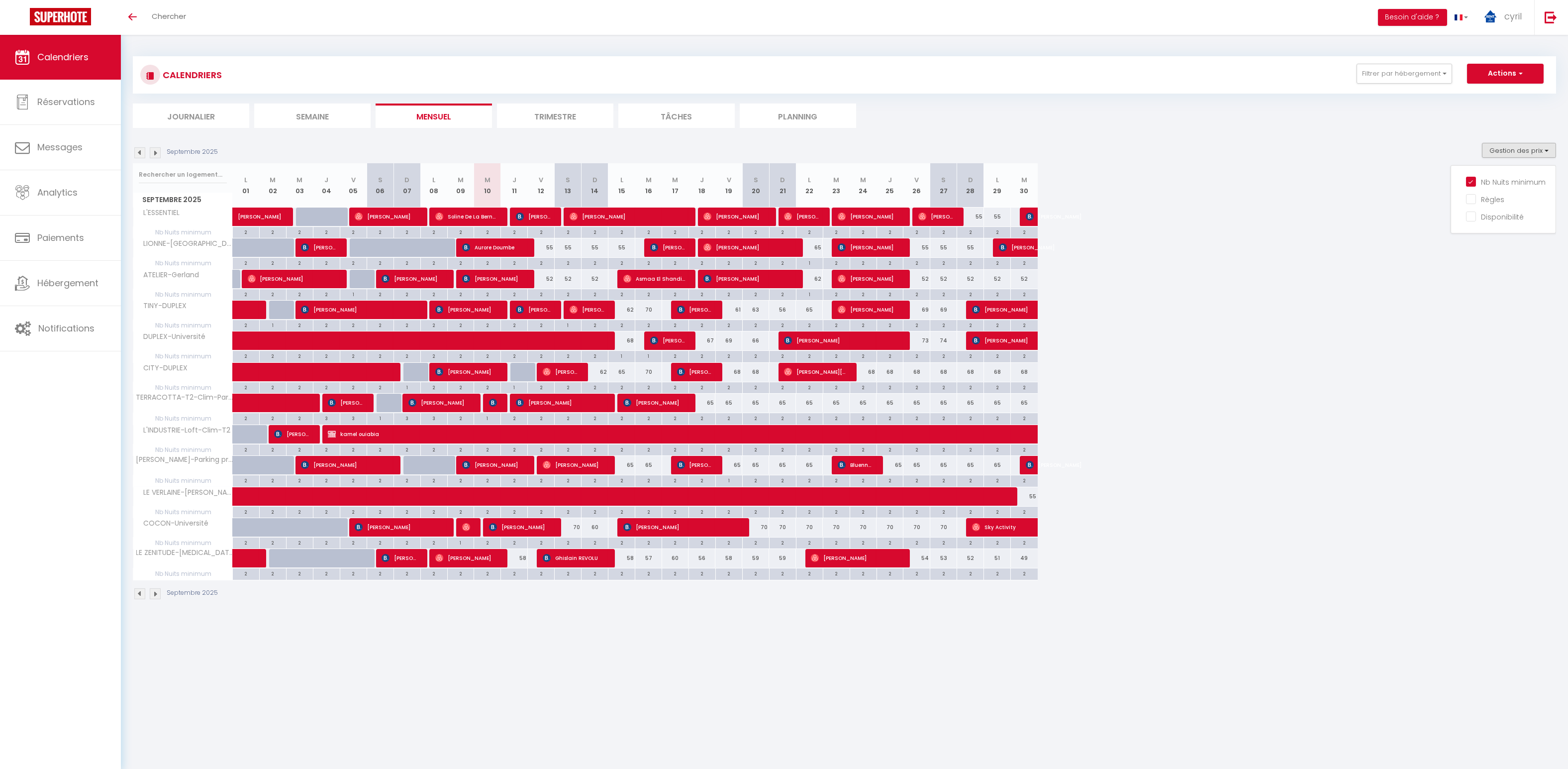
click at [444, 306] on div "63" at bounding box center [755, 310] width 27 height 19
type input "63"
type input "Sam 20 Septembre 2025"
type input "Dim 21 Septembre 2025"
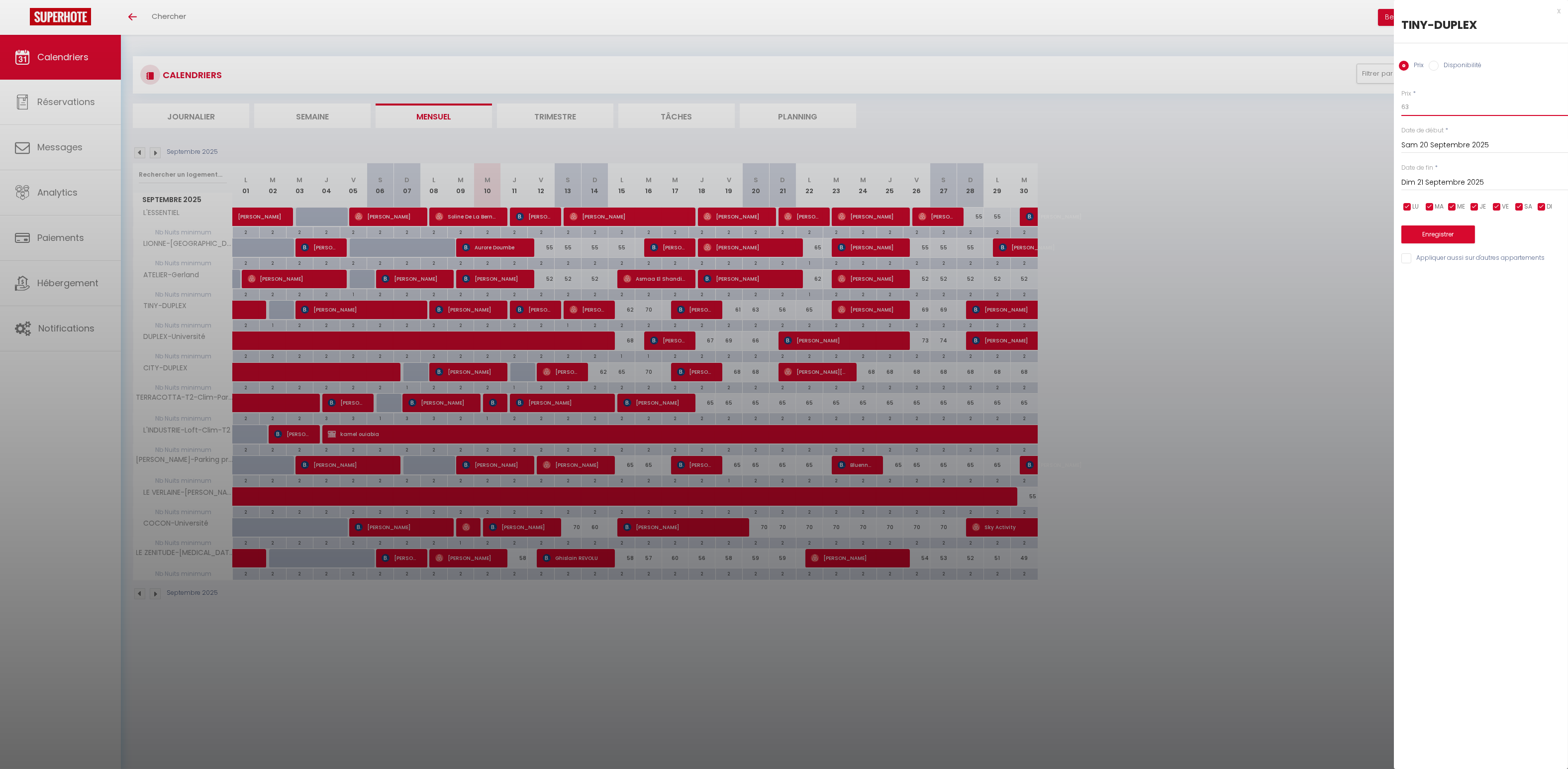
drag, startPoint x: 1421, startPoint y: 110, endPoint x: 1402, endPoint y: 108, distance: 19.1
click at [444, 108] on input "63" at bounding box center [1485, 107] width 167 height 18
type input "60"
click at [444, 235] on button "Enregistrer" at bounding box center [1438, 234] width 73 height 18
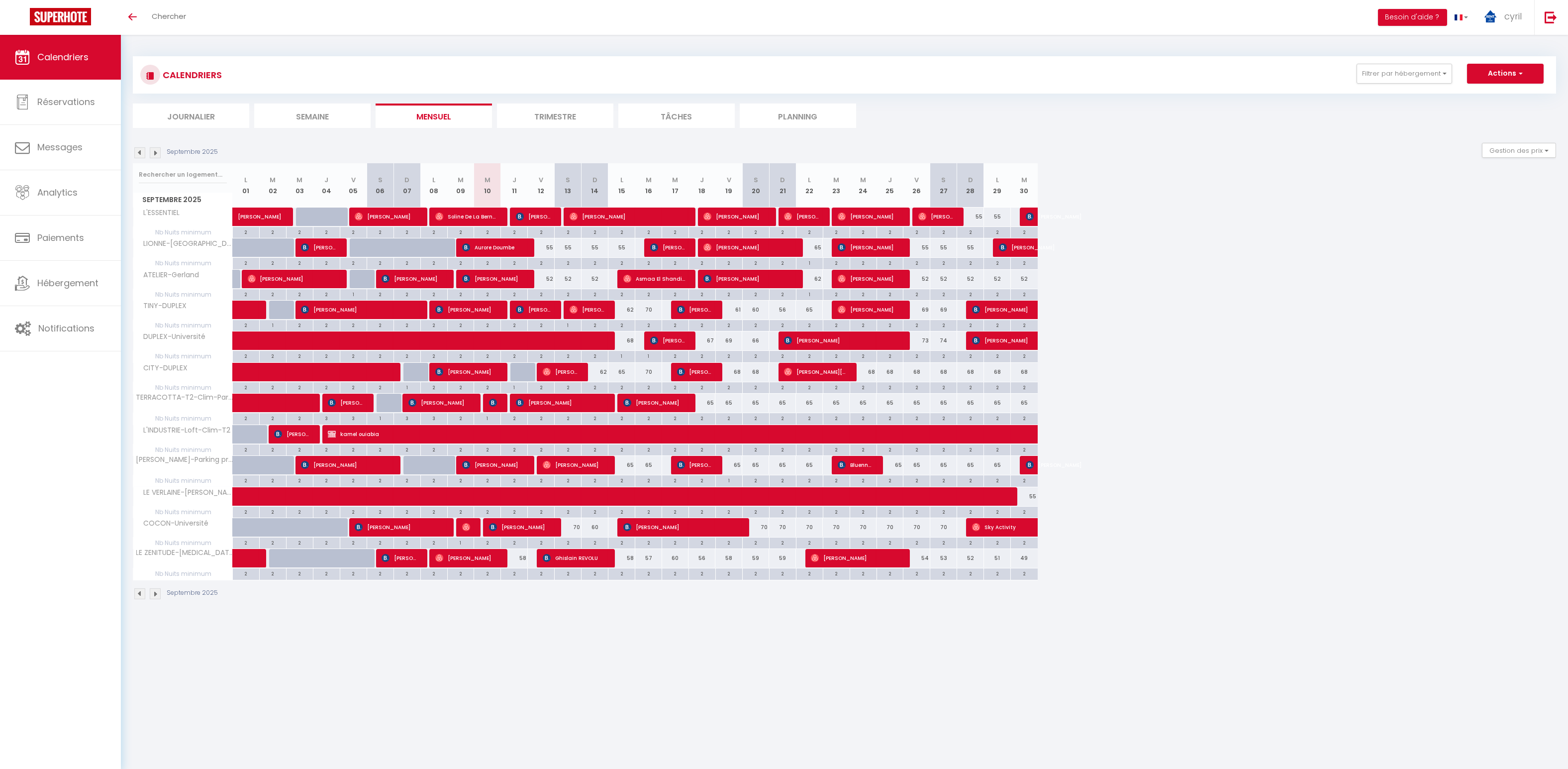
click at [155, 152] on img at bounding box center [155, 153] width 11 height 11
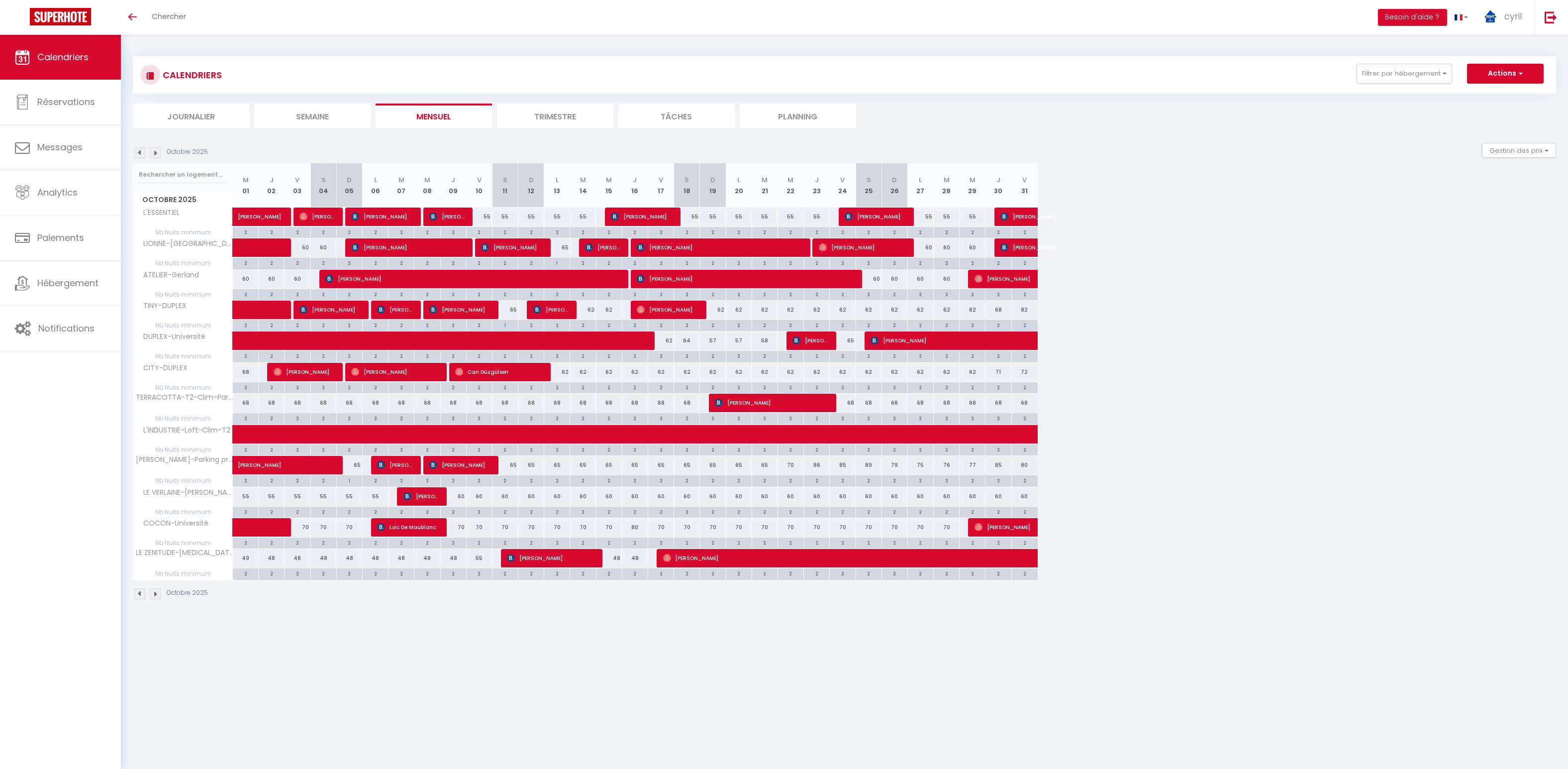
click at [143, 155] on img at bounding box center [140, 153] width 11 height 11
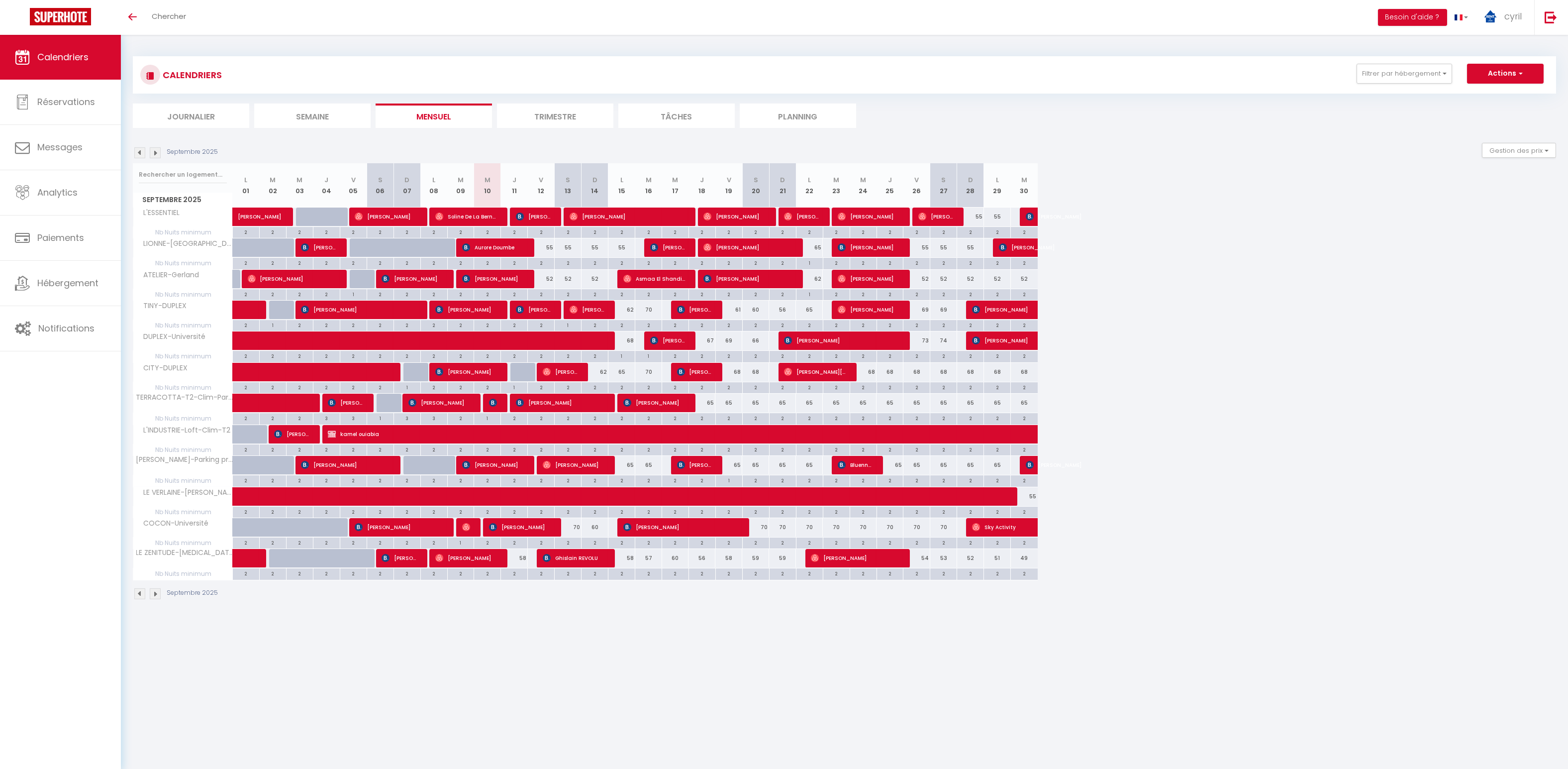
click at [154, 149] on img at bounding box center [155, 153] width 11 height 11
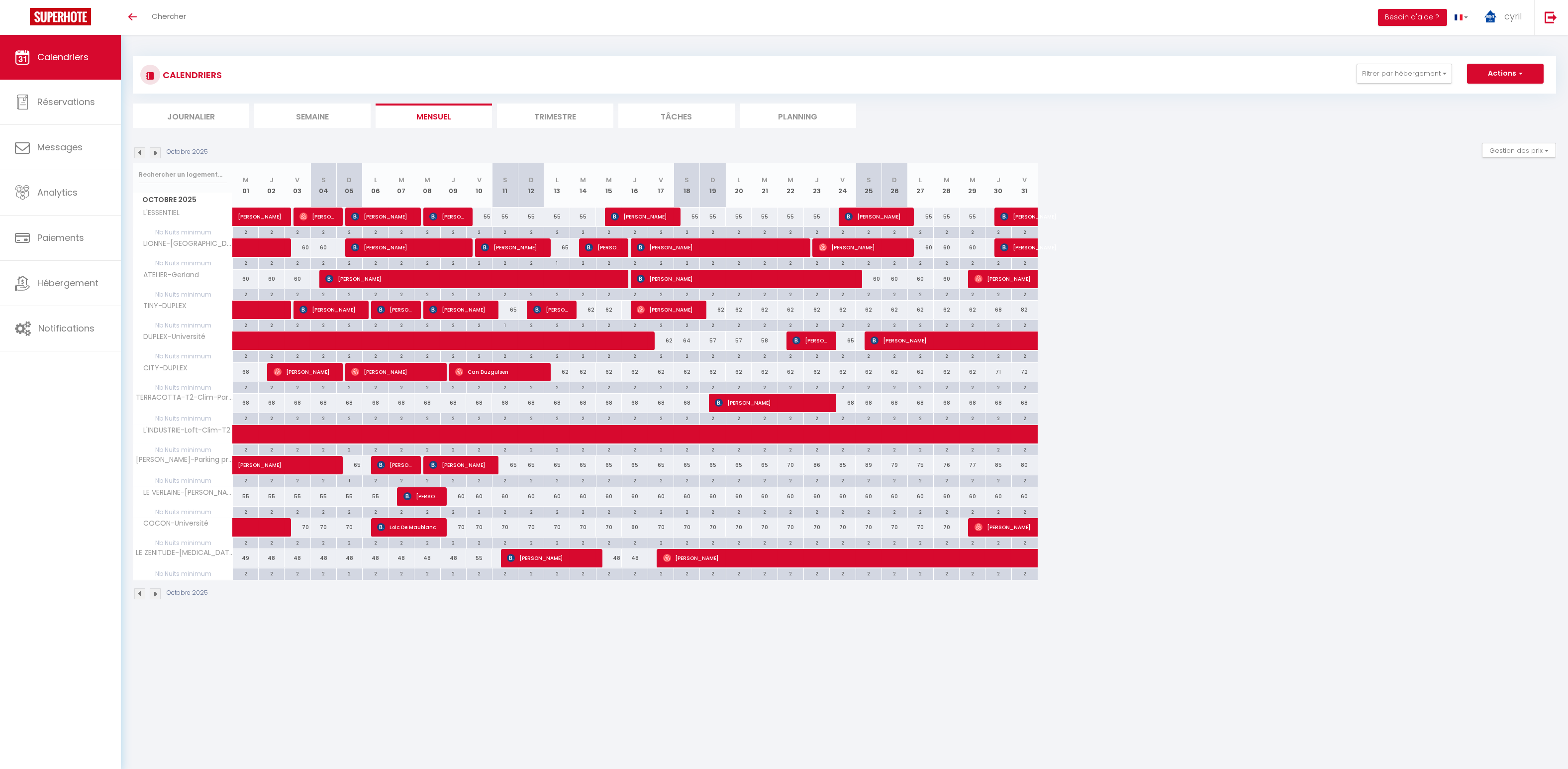
click at [156, 154] on img at bounding box center [155, 153] width 11 height 11
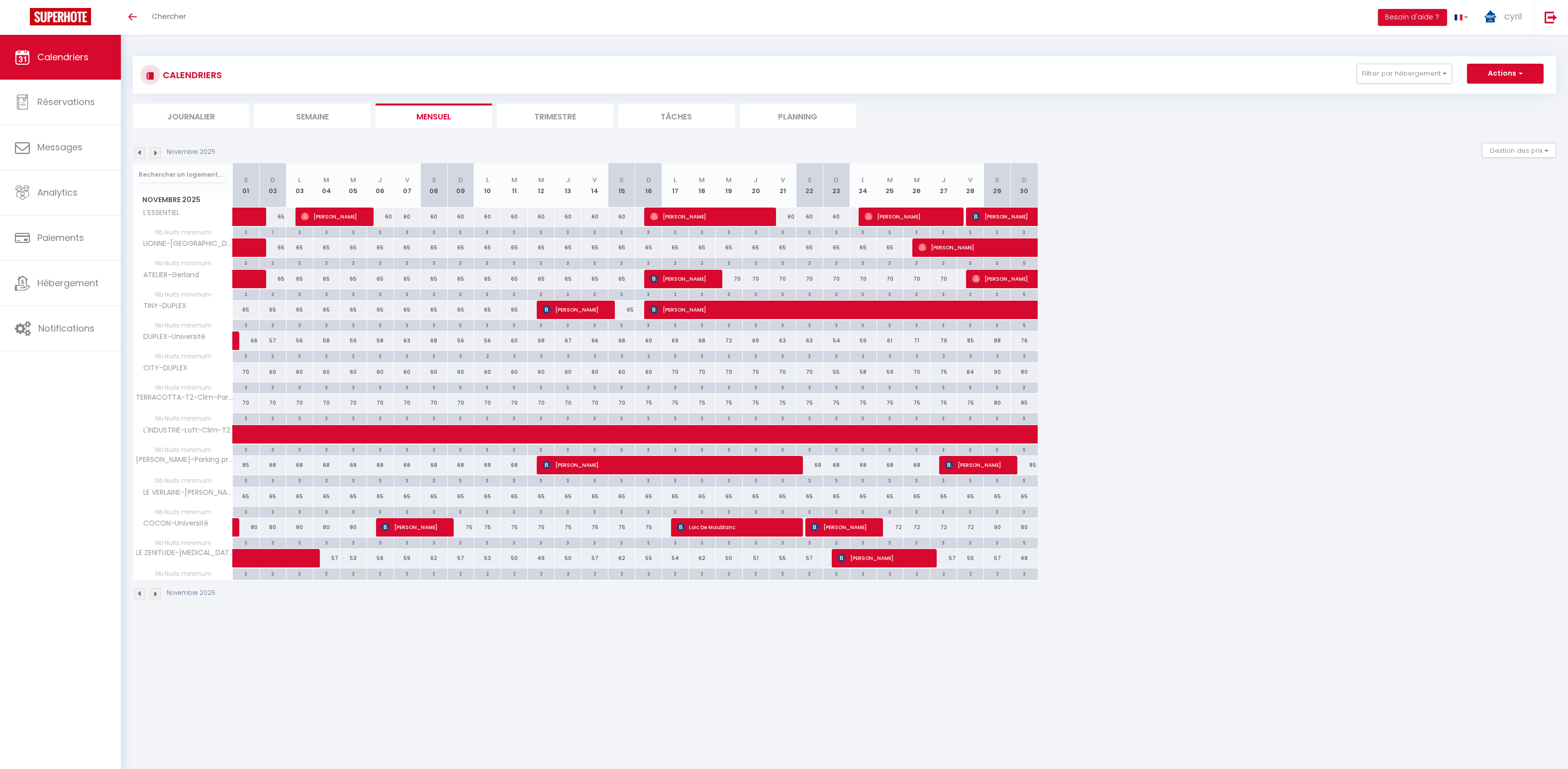
click at [139, 149] on img at bounding box center [140, 153] width 11 height 11
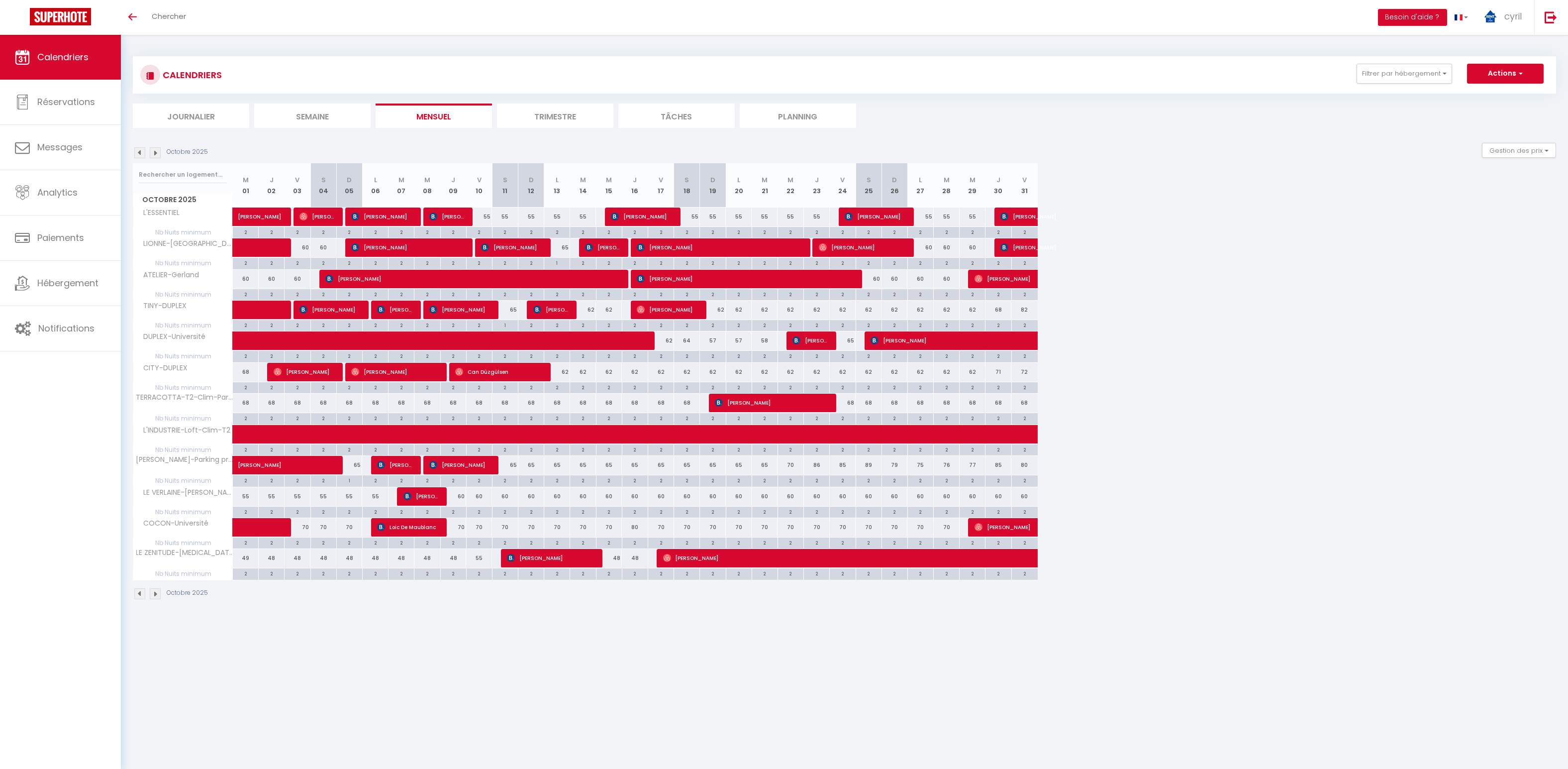
click at [139, 152] on img at bounding box center [140, 153] width 11 height 11
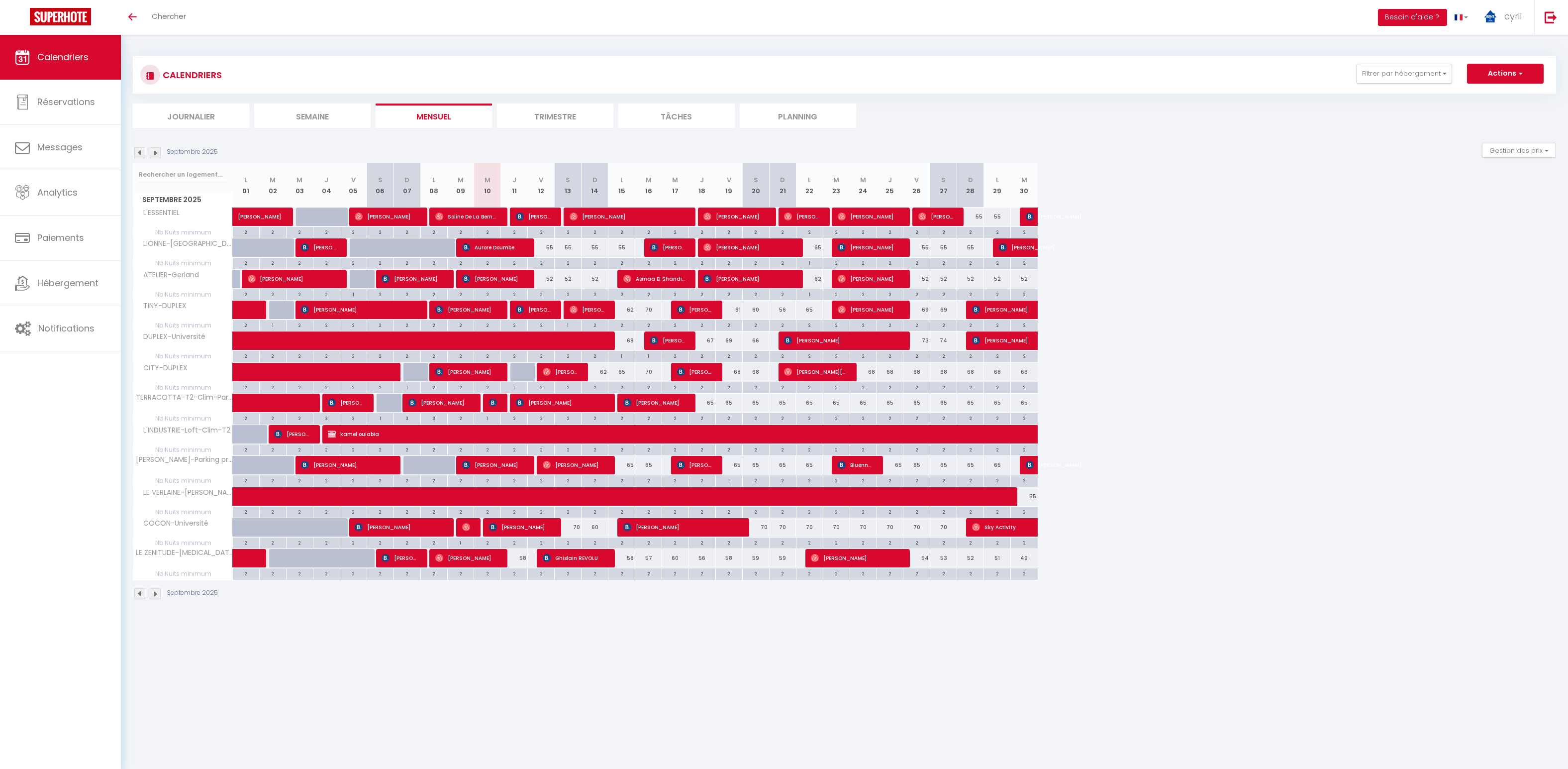
click at [156, 148] on img at bounding box center [155, 153] width 11 height 11
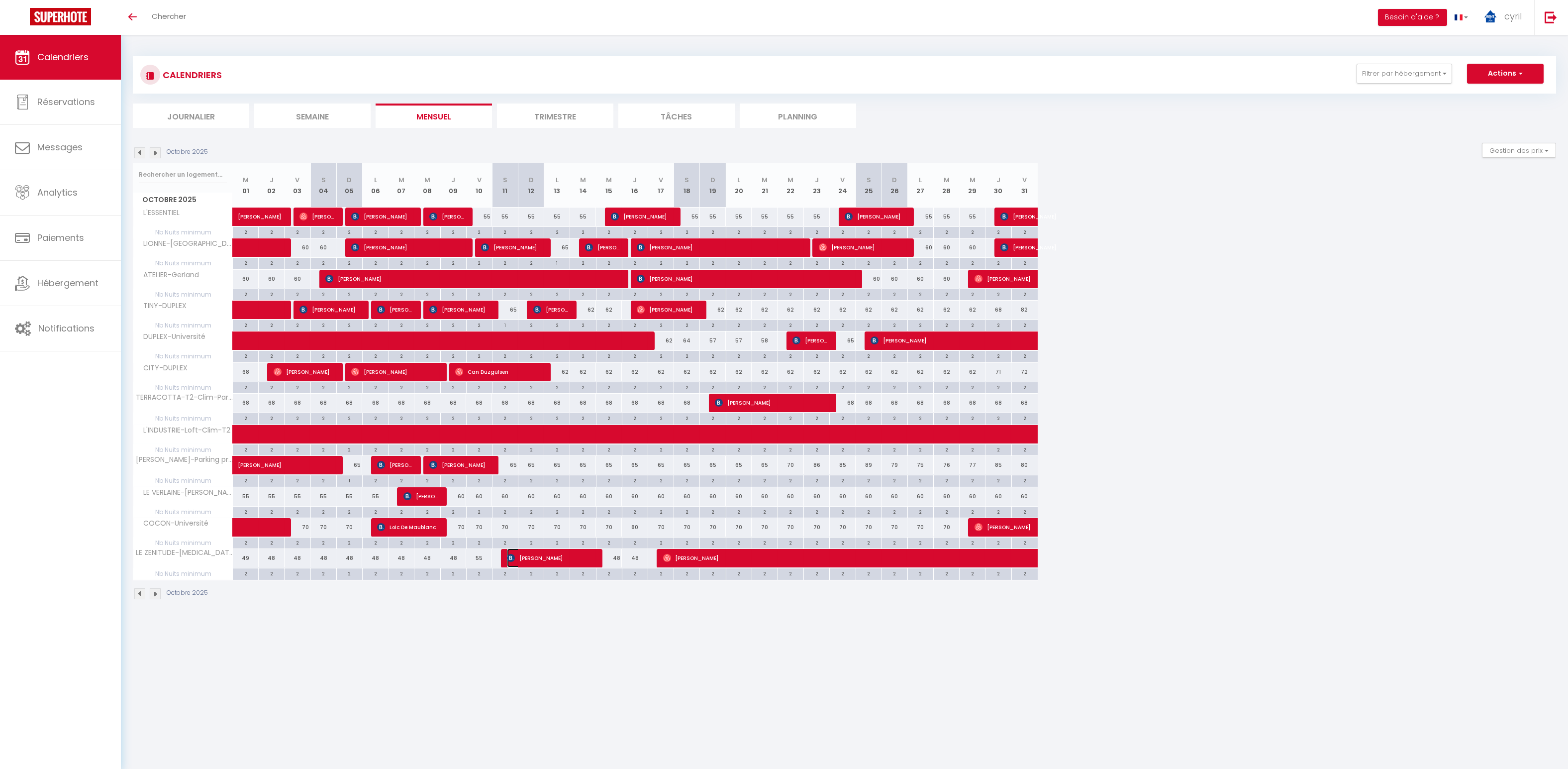
click at [444, 550] on span "Savajano Ariane" at bounding box center [549, 558] width 86 height 19
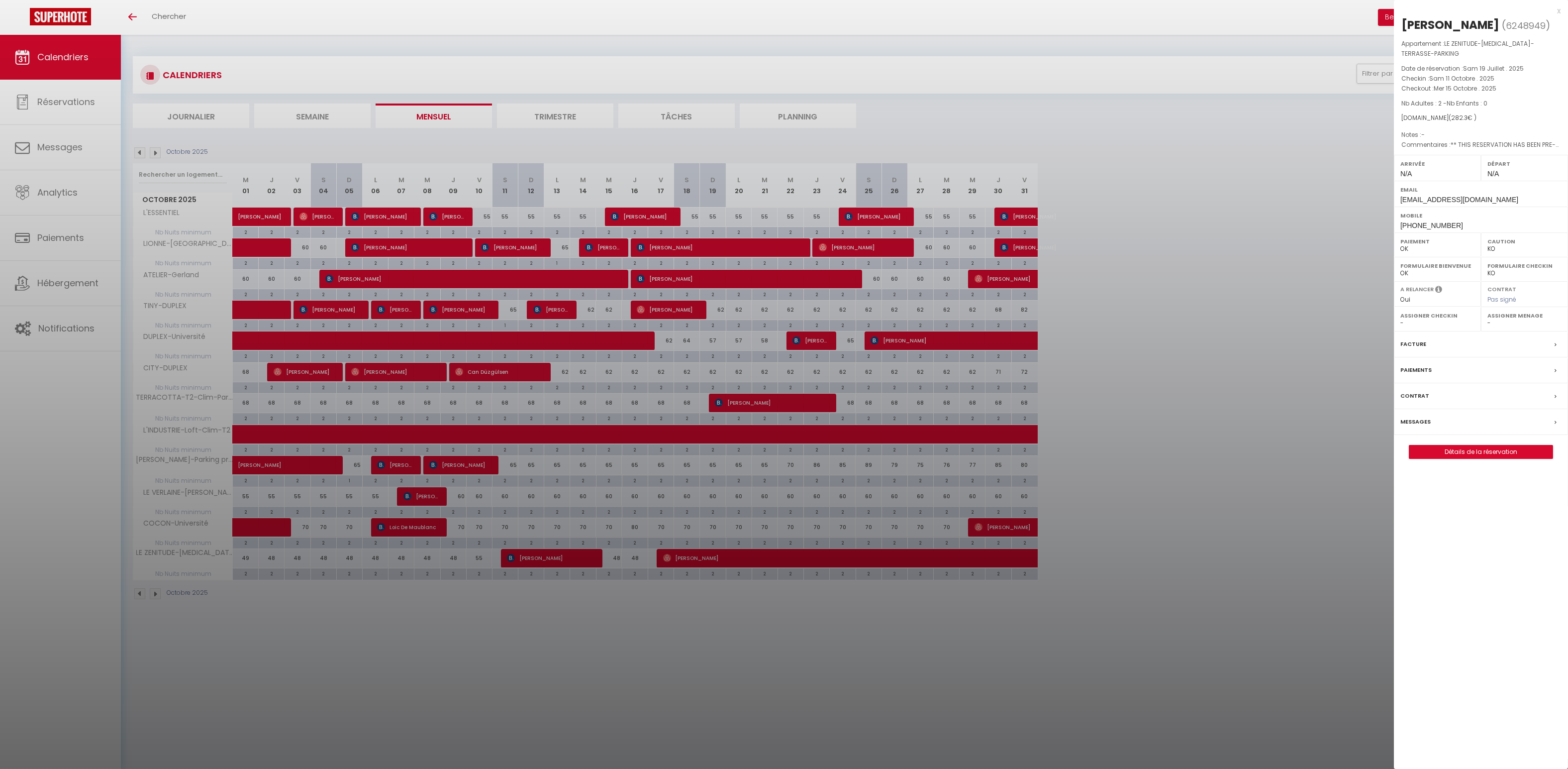
click at [444, 8] on div "x" at bounding box center [1478, 10] width 167 height 12
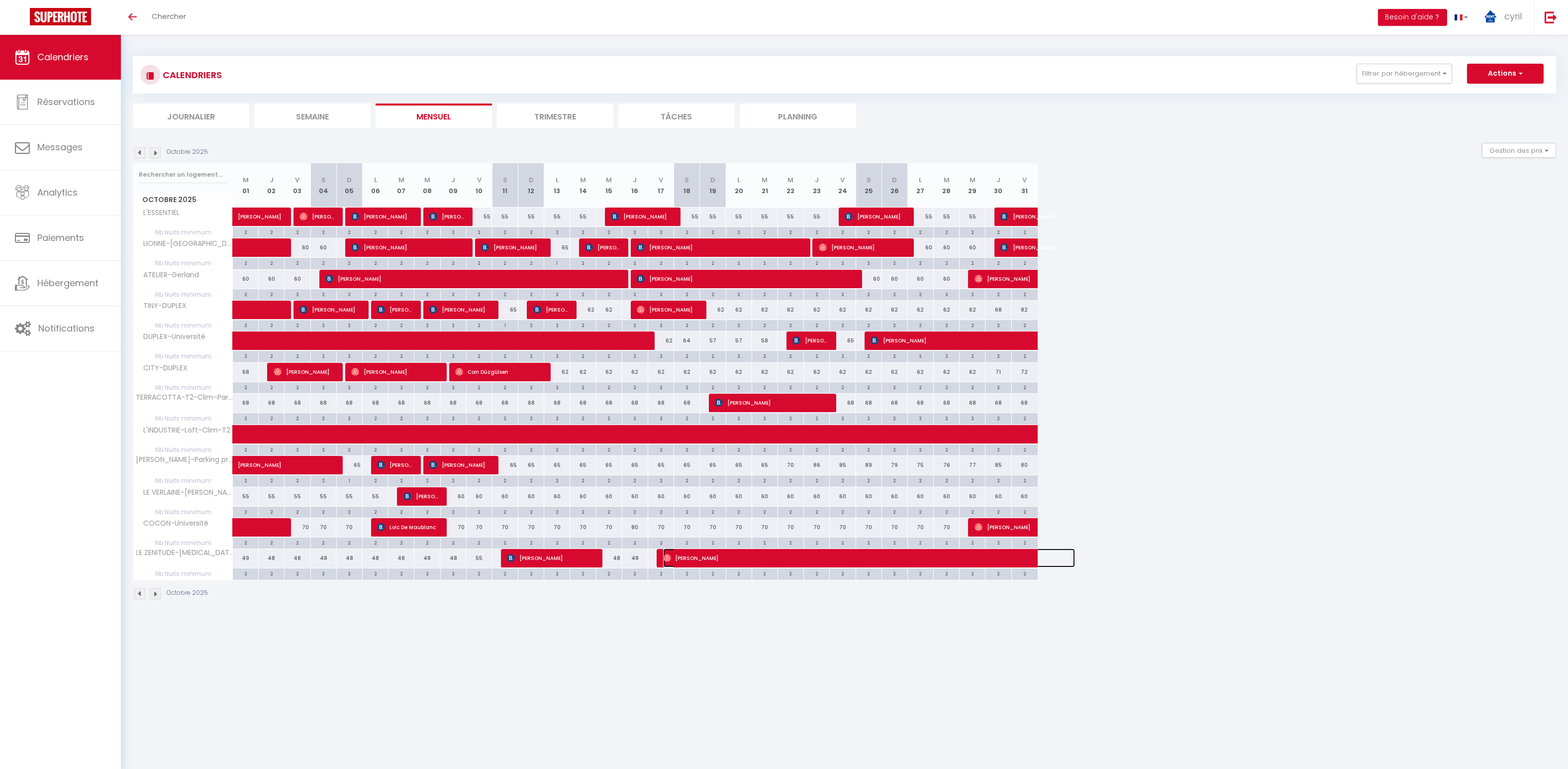
click at [444, 554] on span "Francis Guerin" at bounding box center [869, 558] width 412 height 19
select select "OK"
select select "1"
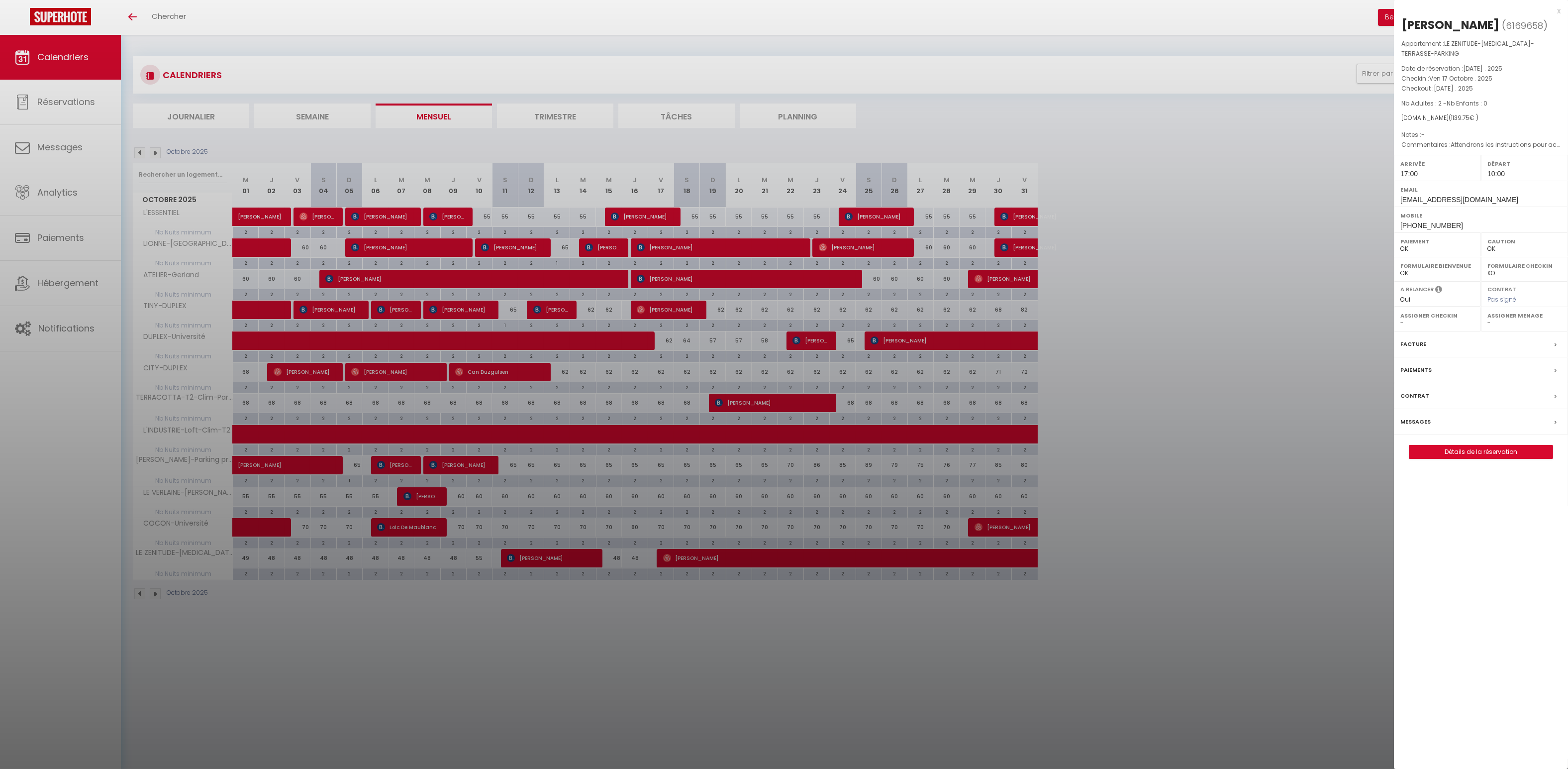
click at [444, 6] on div "x" at bounding box center [1478, 10] width 167 height 12
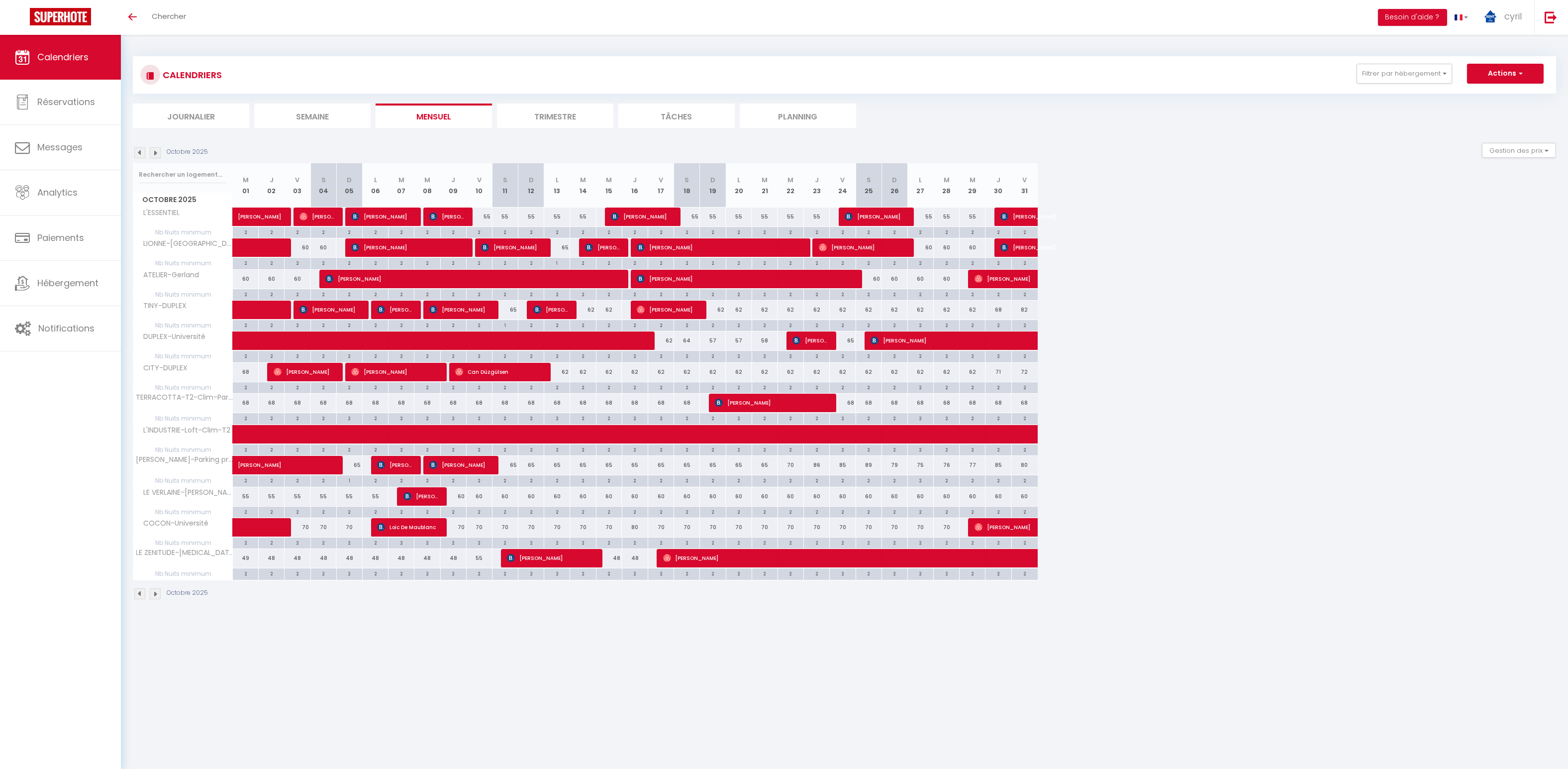
click at [157, 150] on img at bounding box center [155, 153] width 11 height 11
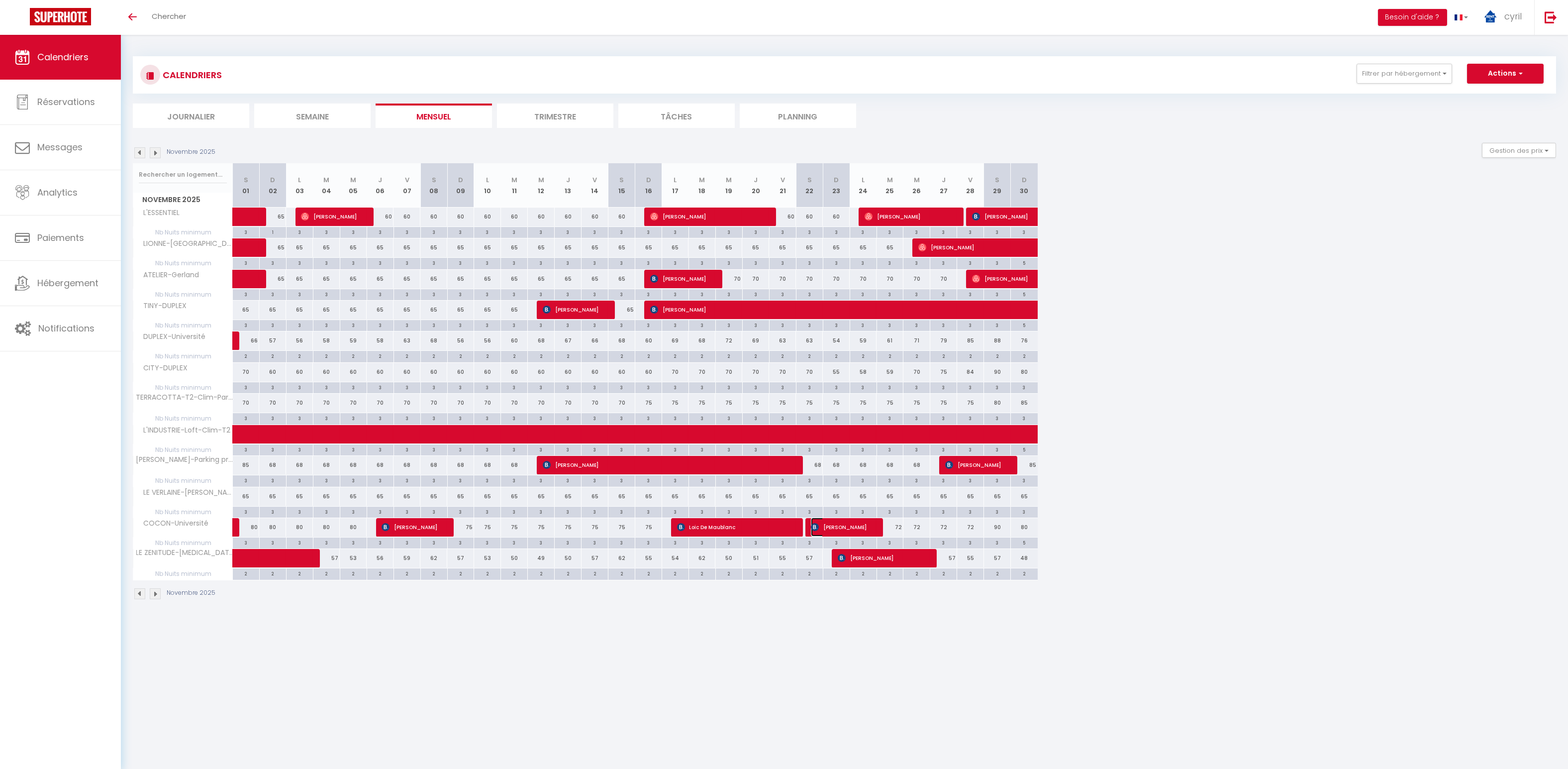
click at [444, 520] on span "Samantha Martinez" at bounding box center [842, 527] width 63 height 19
select select "KO"
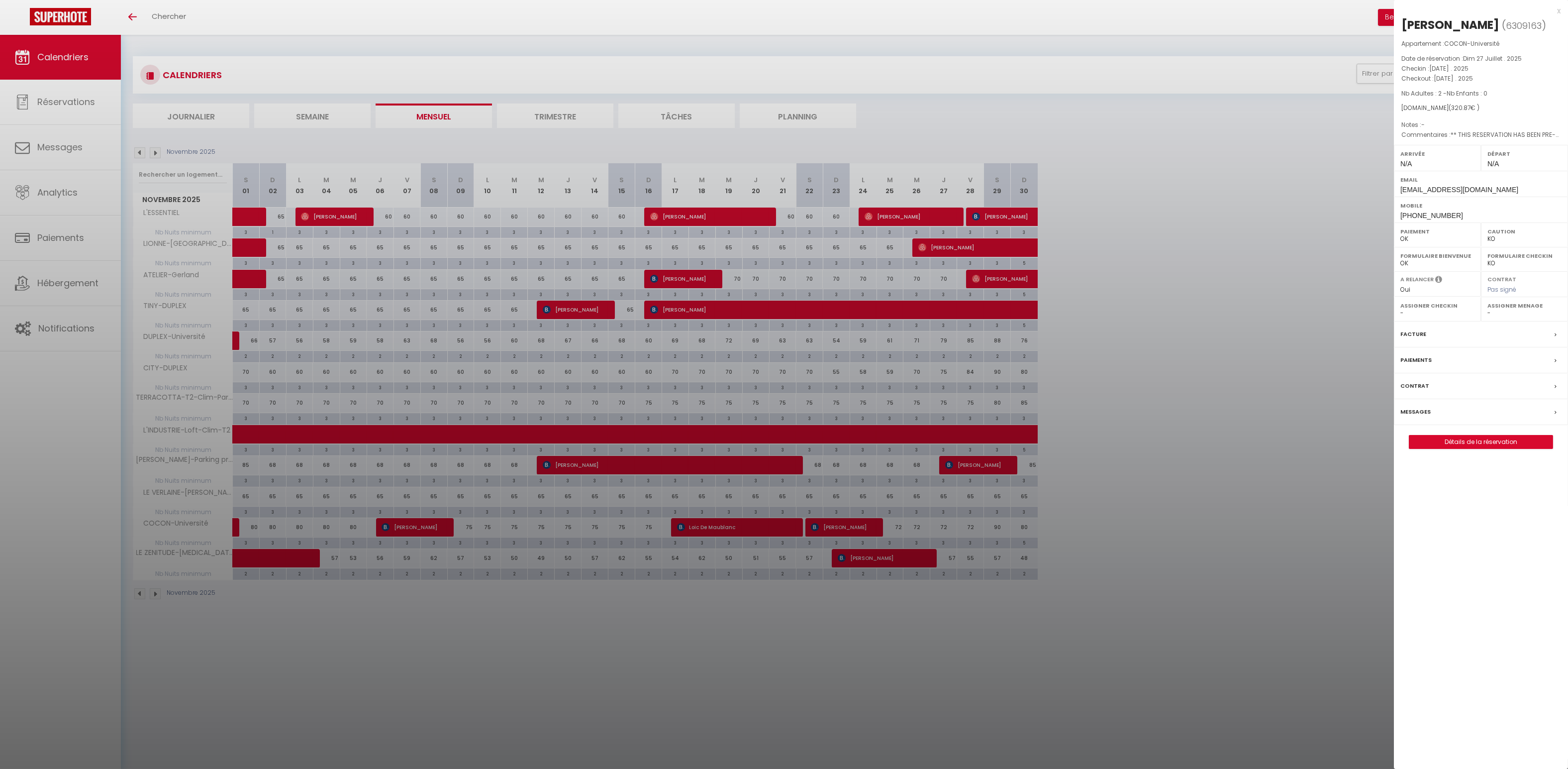
click at [444, 10] on div "x" at bounding box center [1478, 10] width 167 height 12
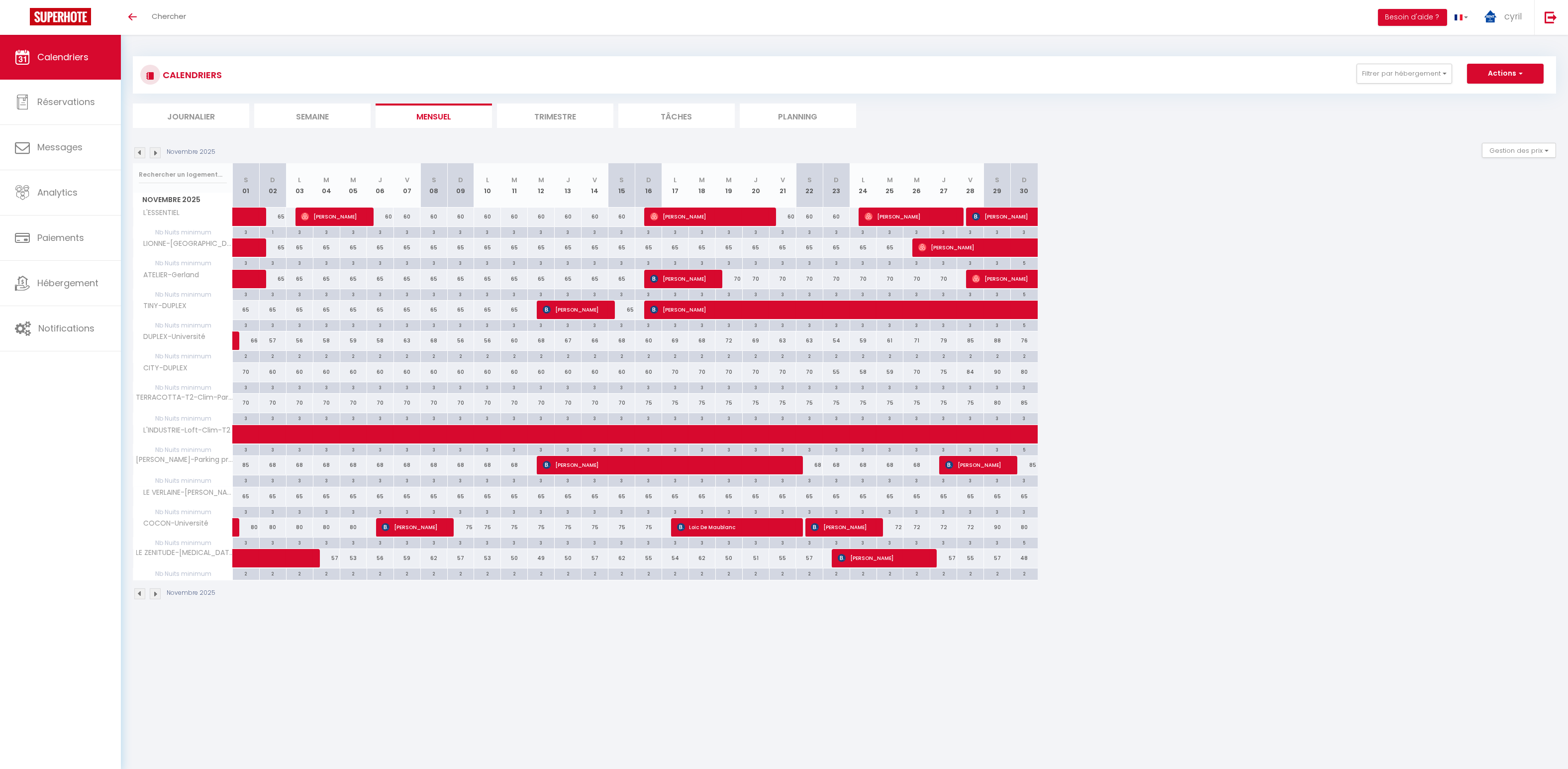
click at [444, 323] on div "3" at bounding box center [622, 325] width 26 height 9
type input "3"
type input "Sam 15 Novembre 2025"
type input "Dim 16 Novembre 2025"
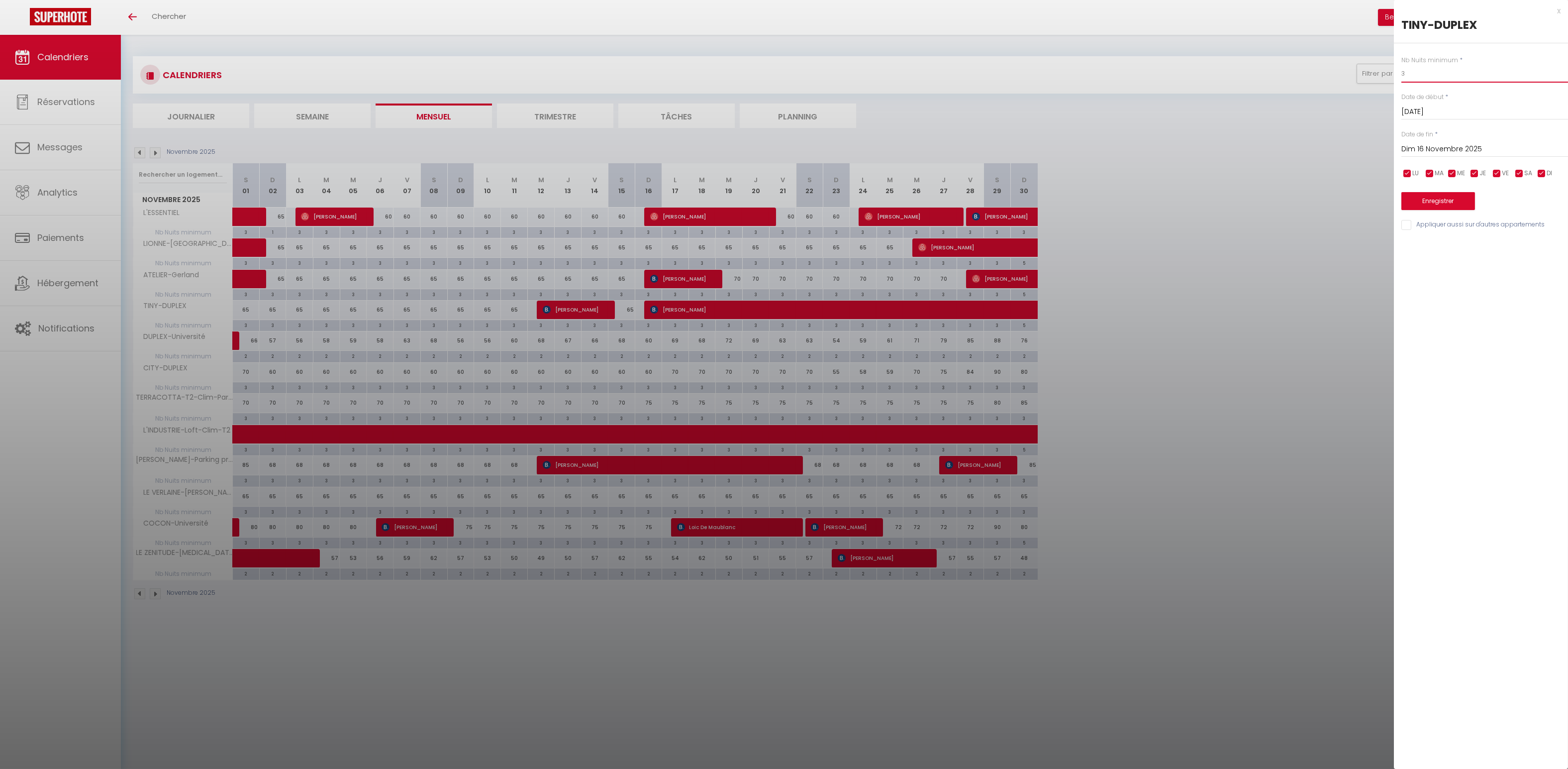
drag, startPoint x: 1409, startPoint y: 72, endPoint x: 1396, endPoint y: 71, distance: 13.0
click at [444, 71] on div "Nb Nuits minimum * 3 Date de début * Sam 15 Novembre 2025 < Nov 2025 > Dim Lun …" at bounding box center [1482, 137] width 174 height 188
type input "1"
click at [444, 195] on button "Enregistrer" at bounding box center [1438, 200] width 73 height 18
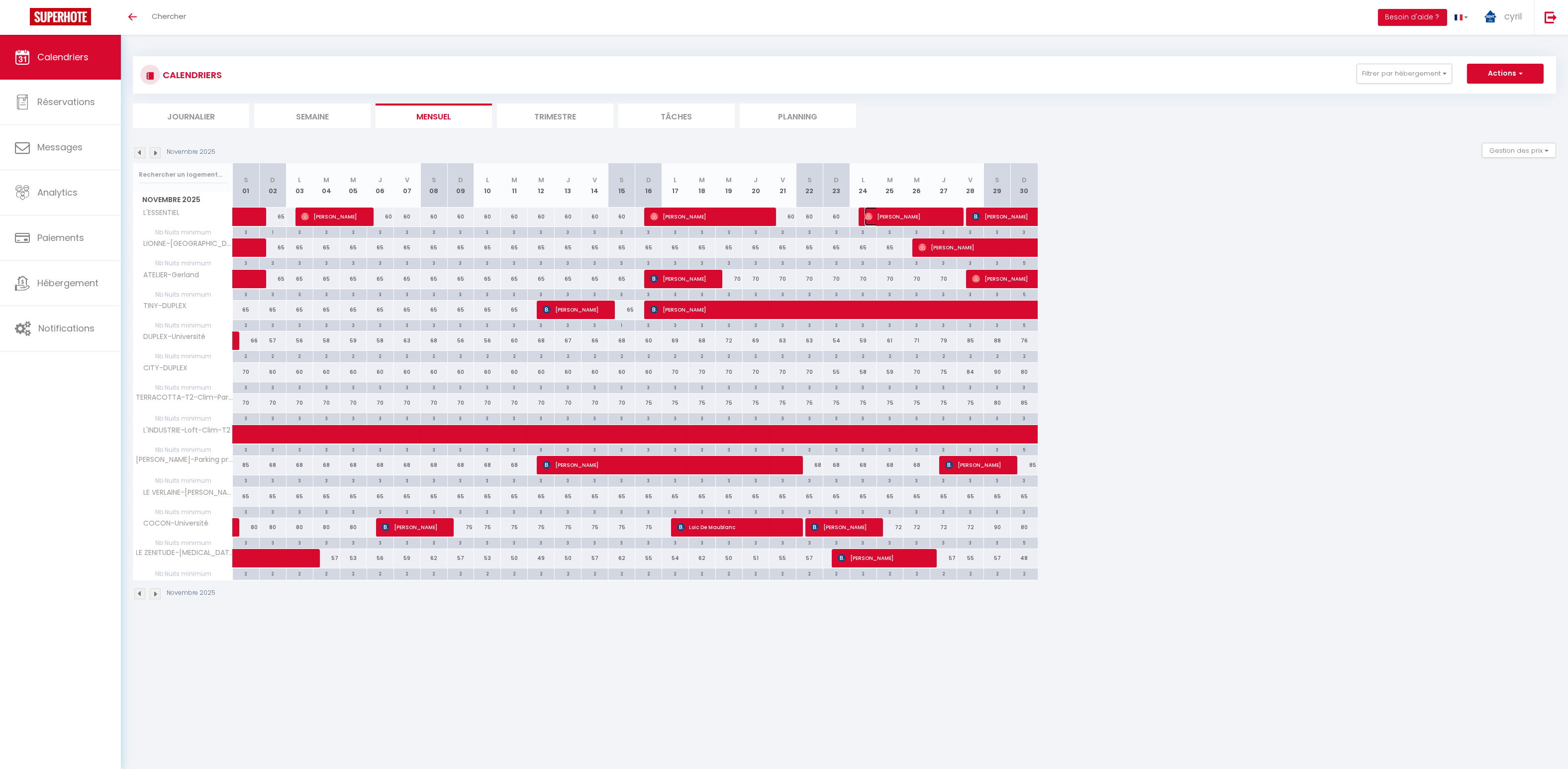
click at [444, 211] on span "Agathe Olivetti" at bounding box center [909, 216] width 90 height 19
select select "OK"
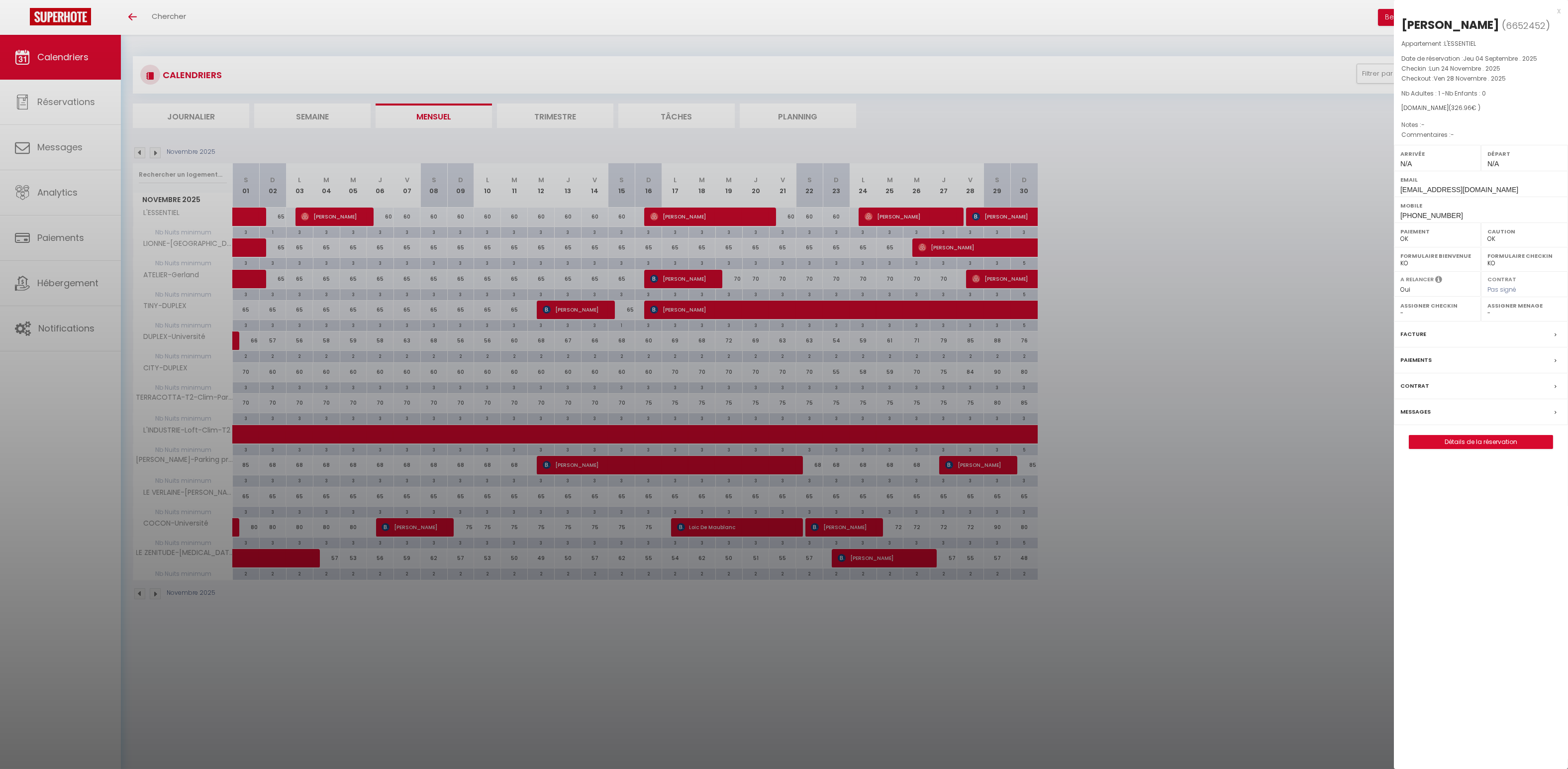
click at [444, 9] on div "x" at bounding box center [1478, 10] width 167 height 12
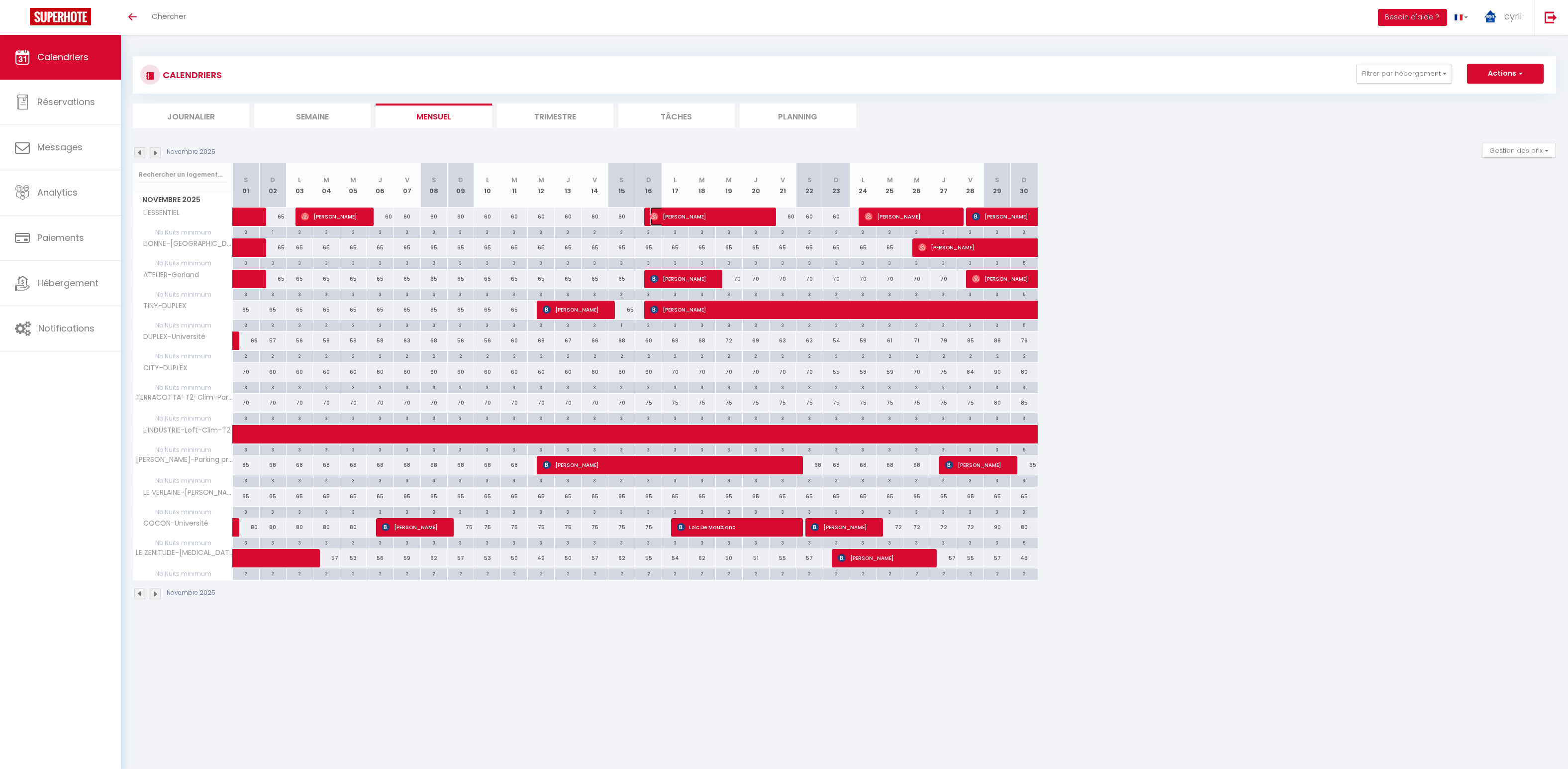
click at [444, 211] on span "Agathe Olivetti" at bounding box center [708, 216] width 116 height 19
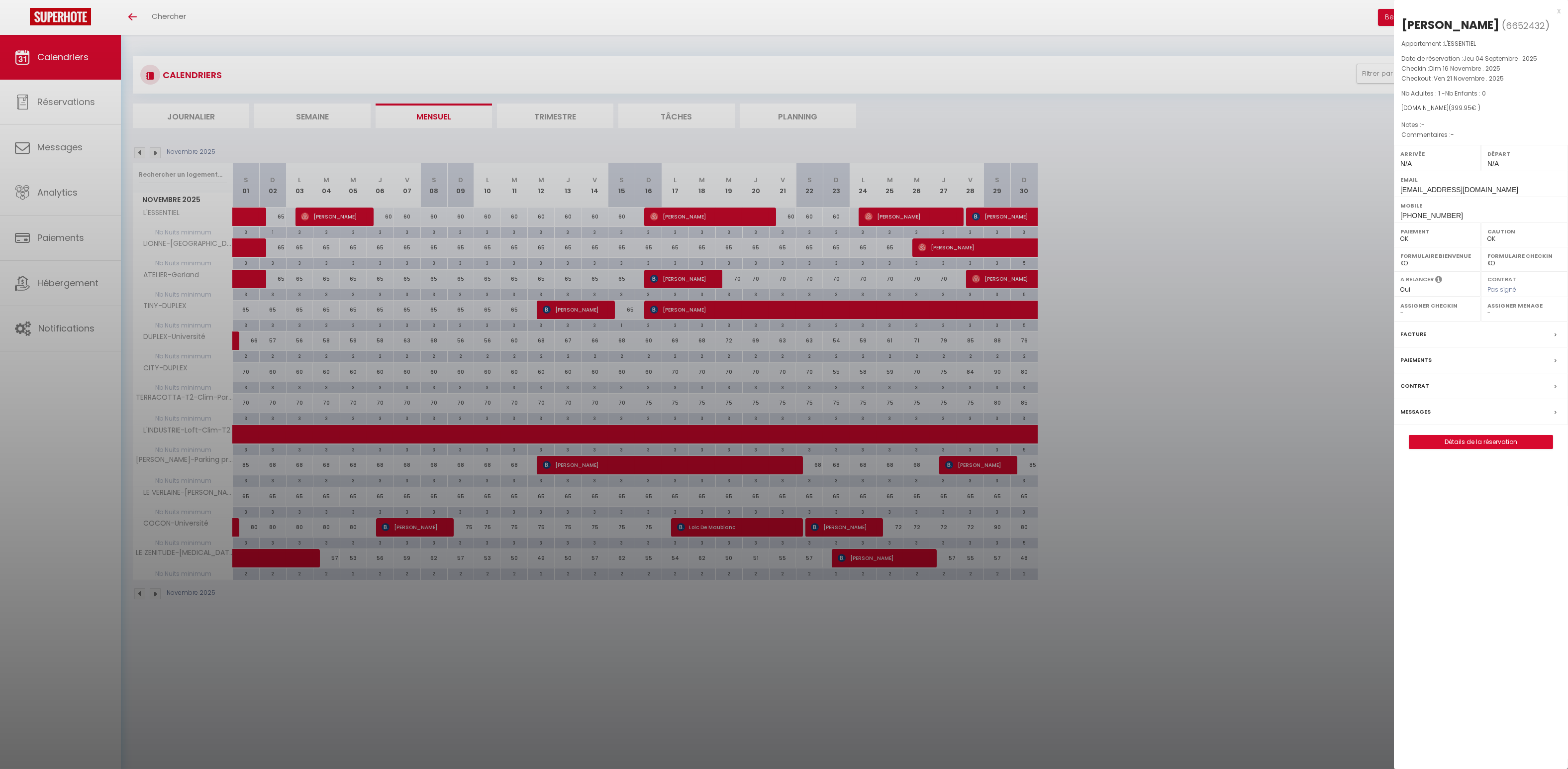
click at [444, 7] on div "x" at bounding box center [1478, 10] width 167 height 12
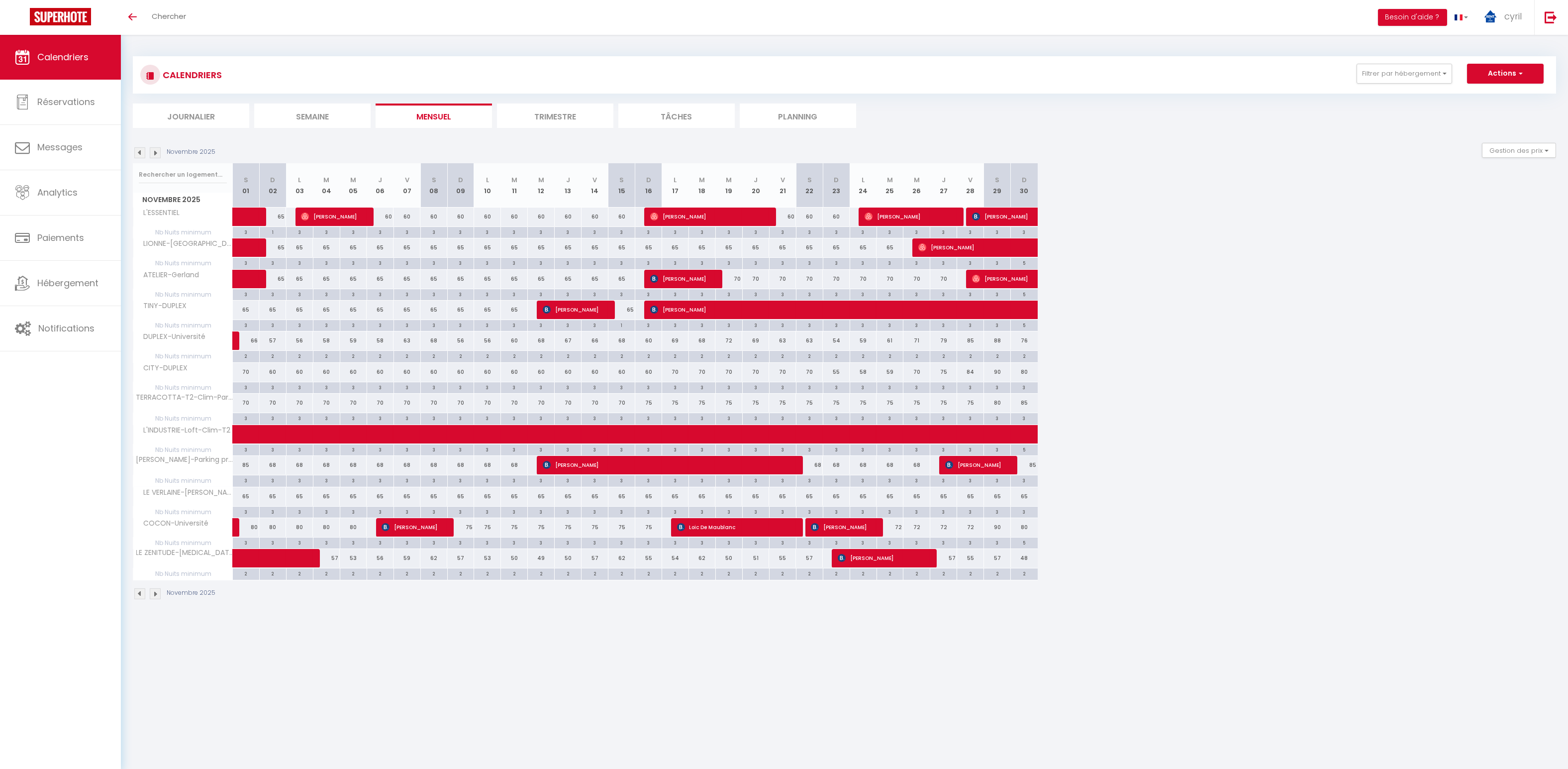
click at [444, 283] on div "70" at bounding box center [728, 279] width 27 height 19
type input "70"
type input "Mer 19 Novembre 2025"
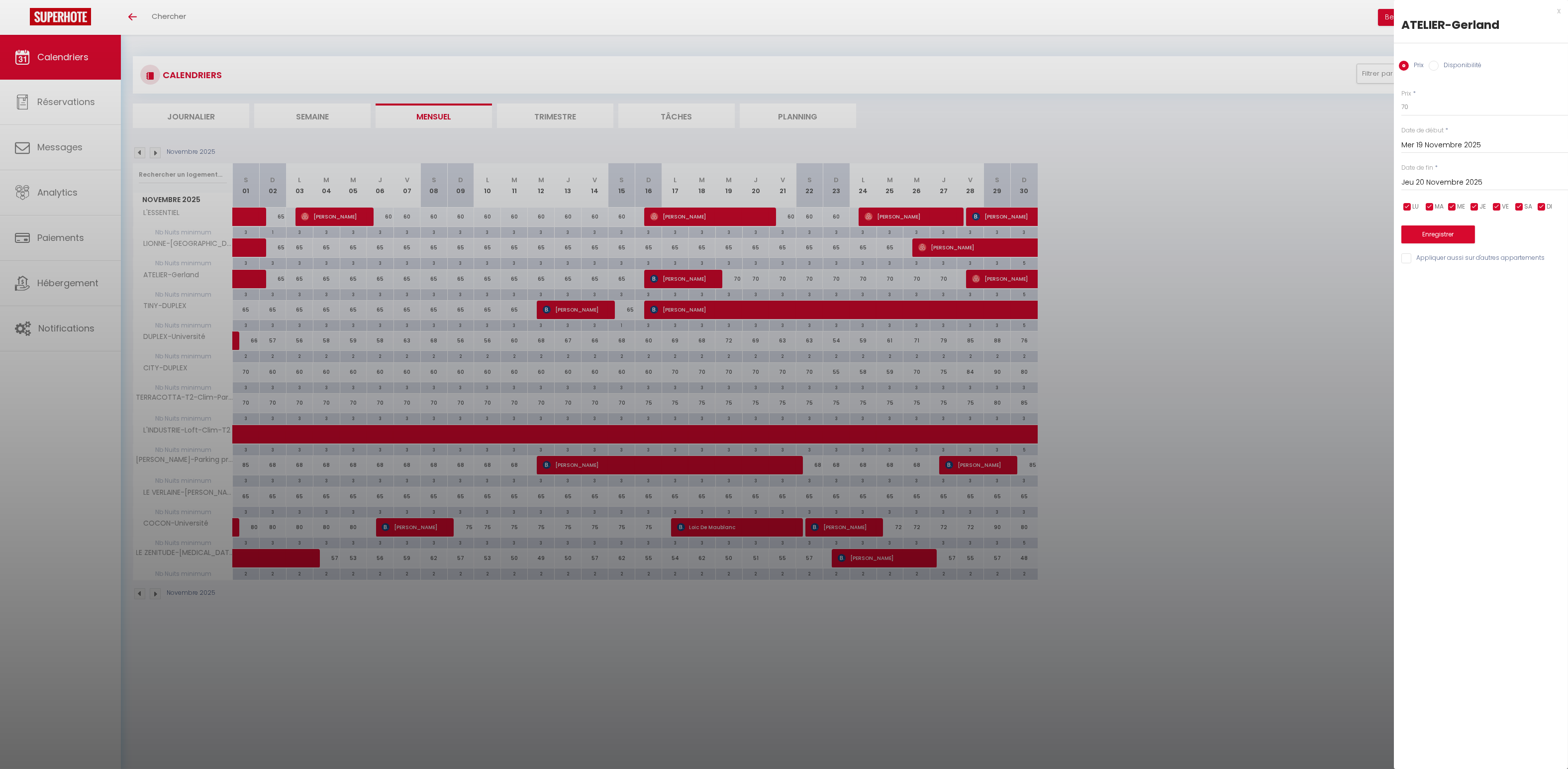
click at [444, 177] on input "Jeu 20 Novembre 2025" at bounding box center [1485, 183] width 167 height 13
click at [444, 318] on span "29" at bounding box center [1539, 318] width 21 height 19
type input "Sam 29 Novembre 2025"
drag, startPoint x: 1417, startPoint y: 104, endPoint x: 1371, endPoint y: 104, distance: 46.0
click at [444, 104] on body "🟢 Des questions ou besoin d'assistance pour la migration AirBnB? Connectez-vous…" at bounding box center [784, 419] width 1568 height 769
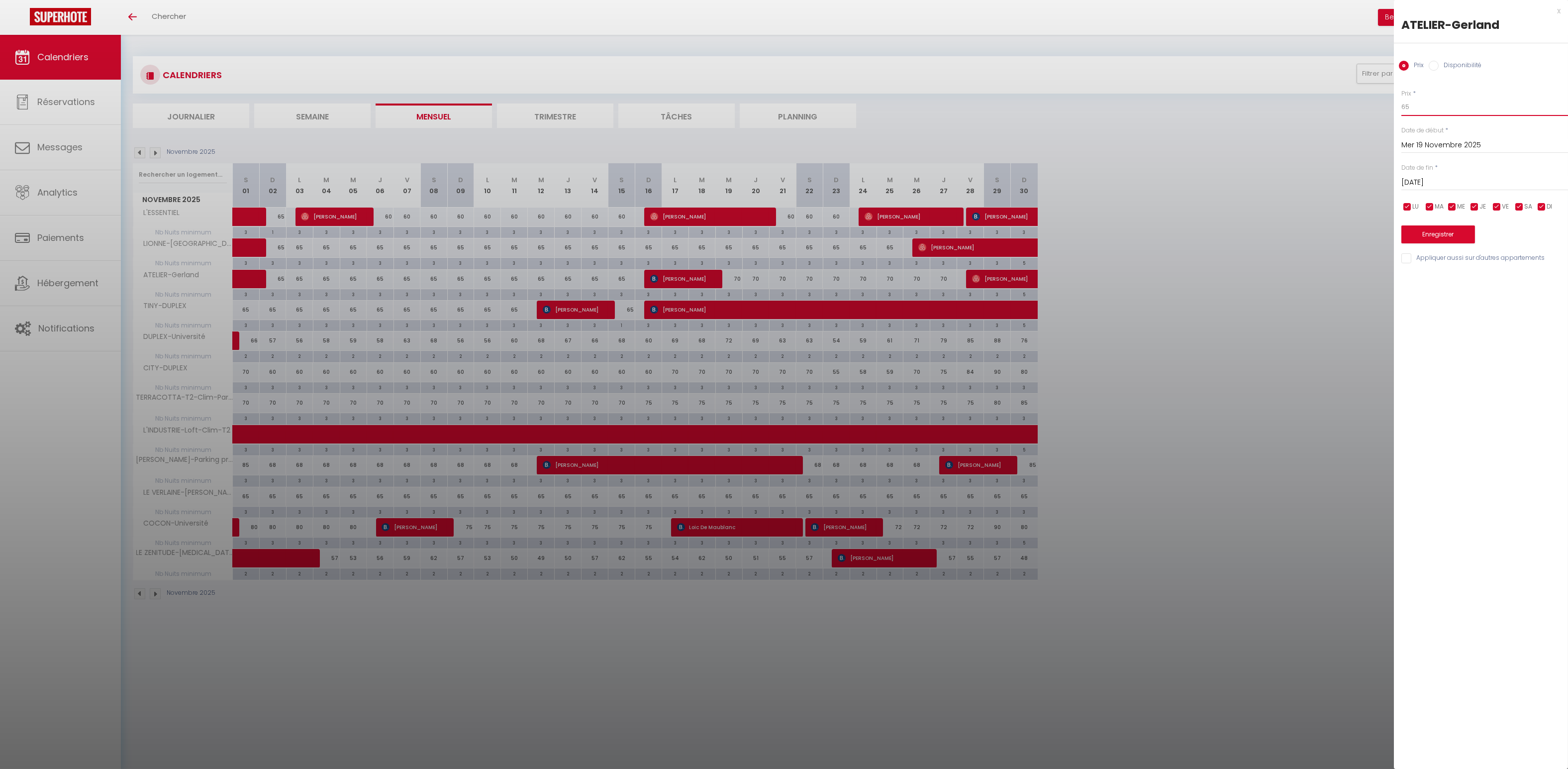
type input "65"
click at [444, 230] on button "Enregistrer" at bounding box center [1438, 234] width 73 height 18
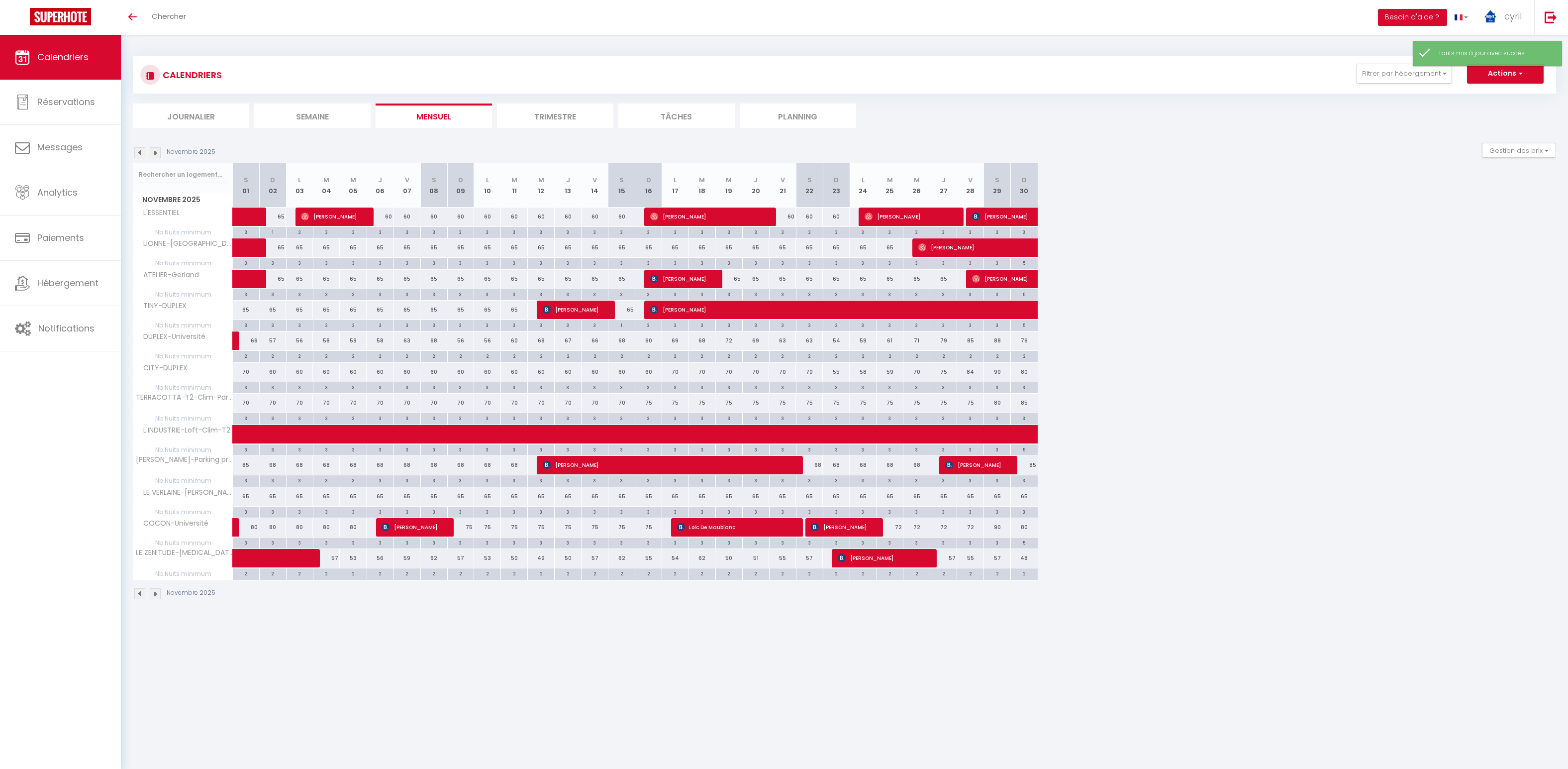
click at [156, 153] on img at bounding box center [155, 153] width 11 height 11
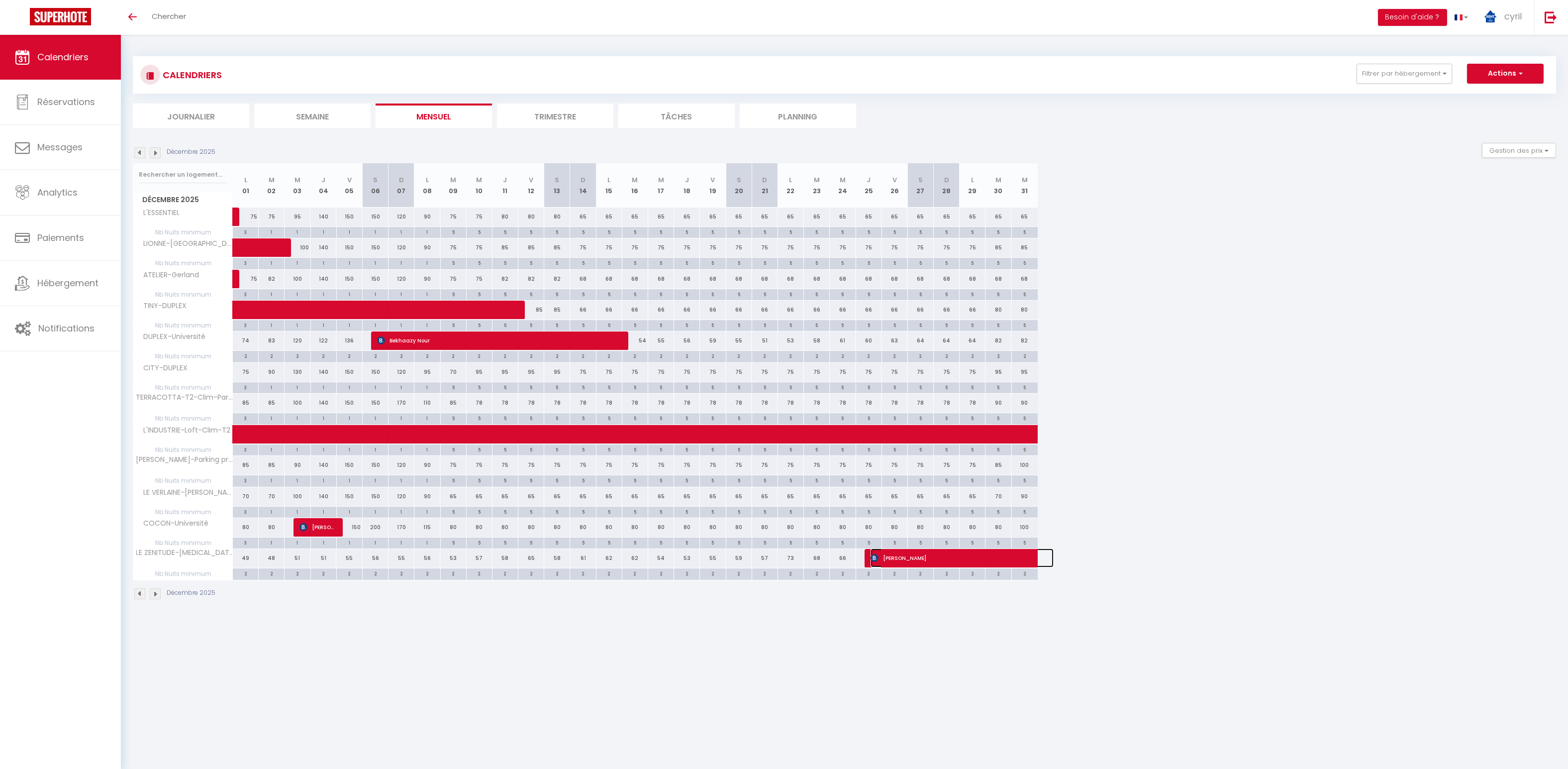
click at [444, 558] on span "Angela Puig Garcia" at bounding box center [961, 558] width 183 height 19
select select "KO"
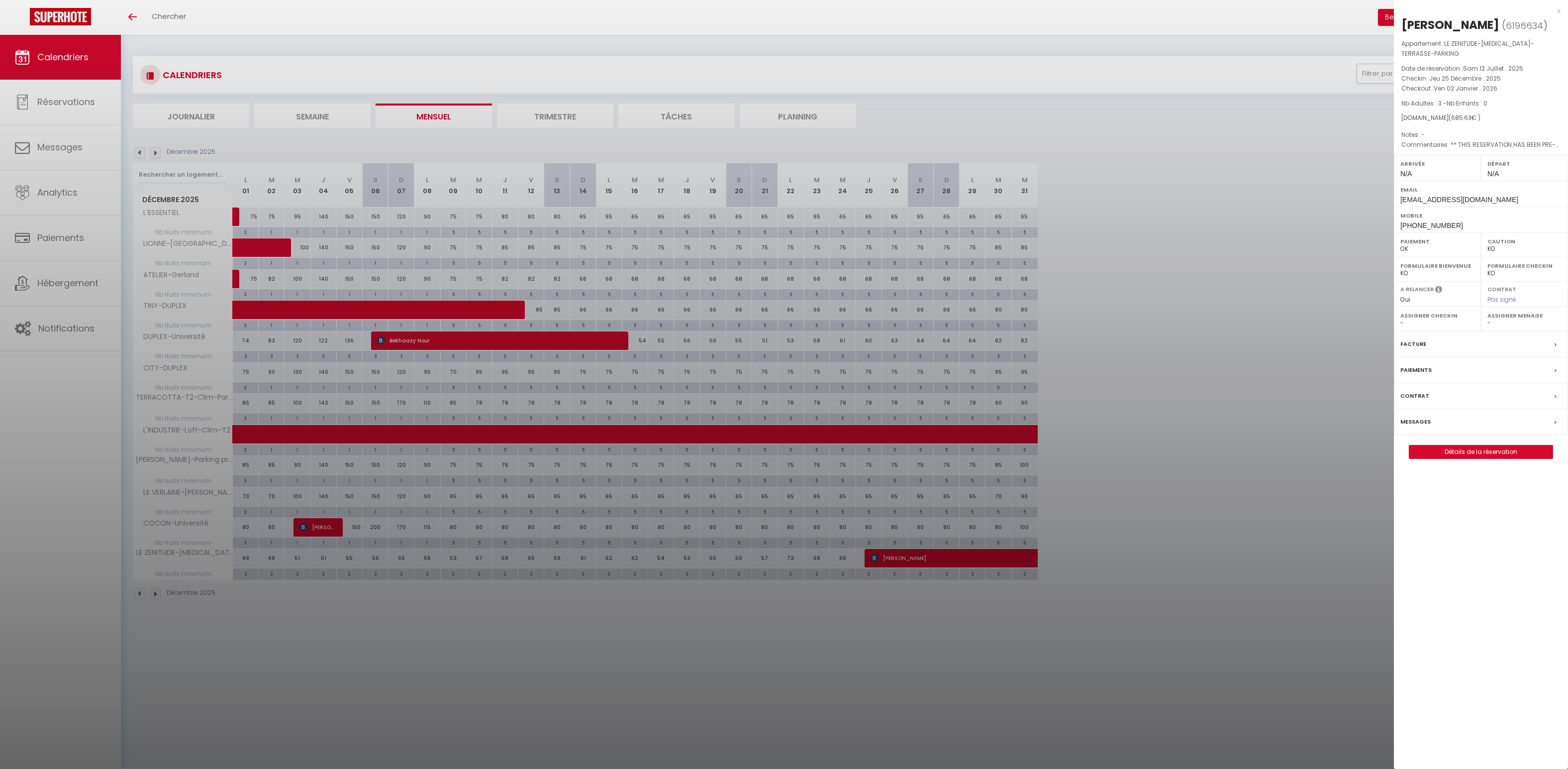
click at [444, 9] on div "x" at bounding box center [1478, 10] width 167 height 12
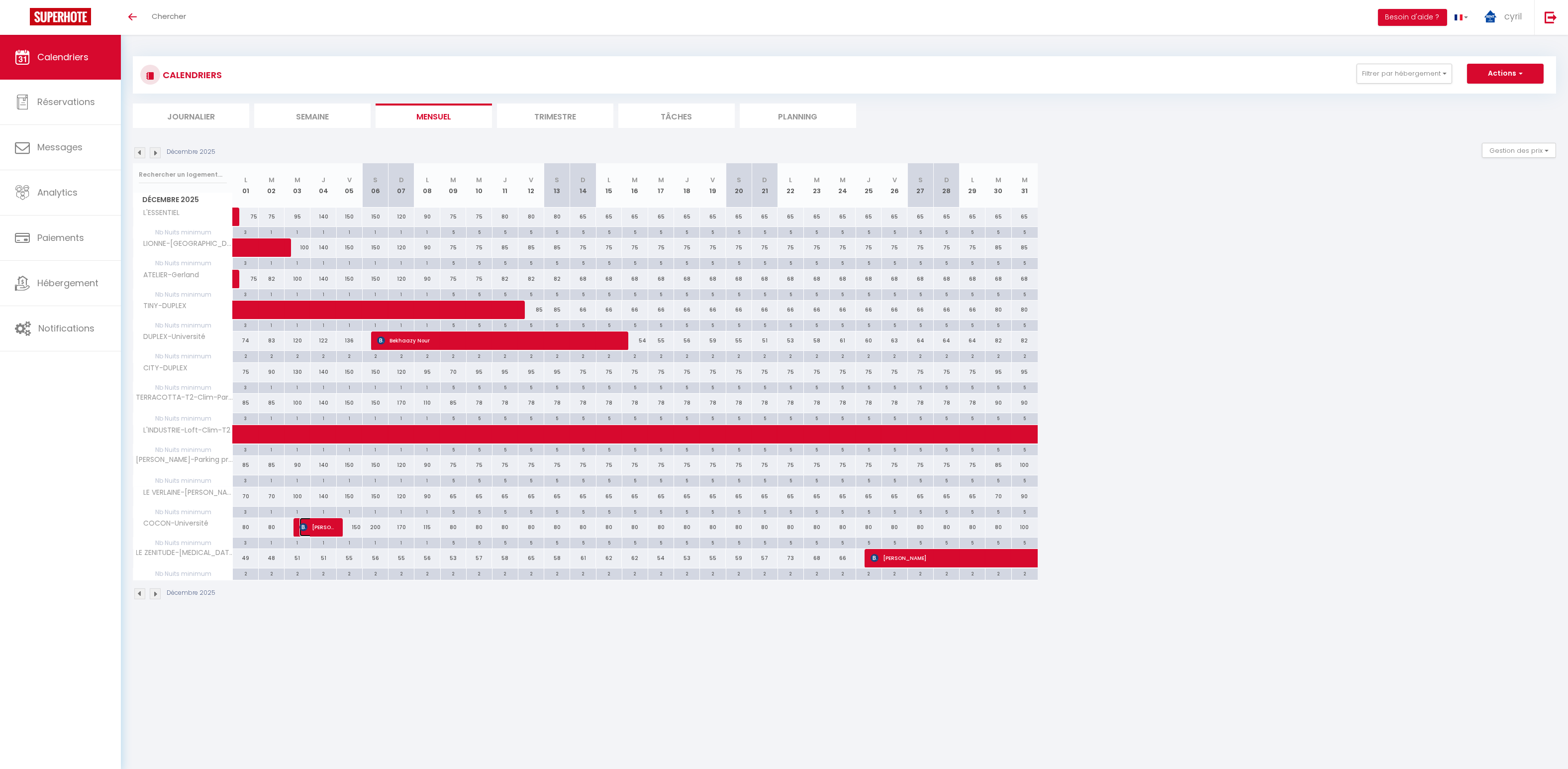
click at [315, 525] on span "NATHALIE GOUBY" at bounding box center [316, 527] width 34 height 19
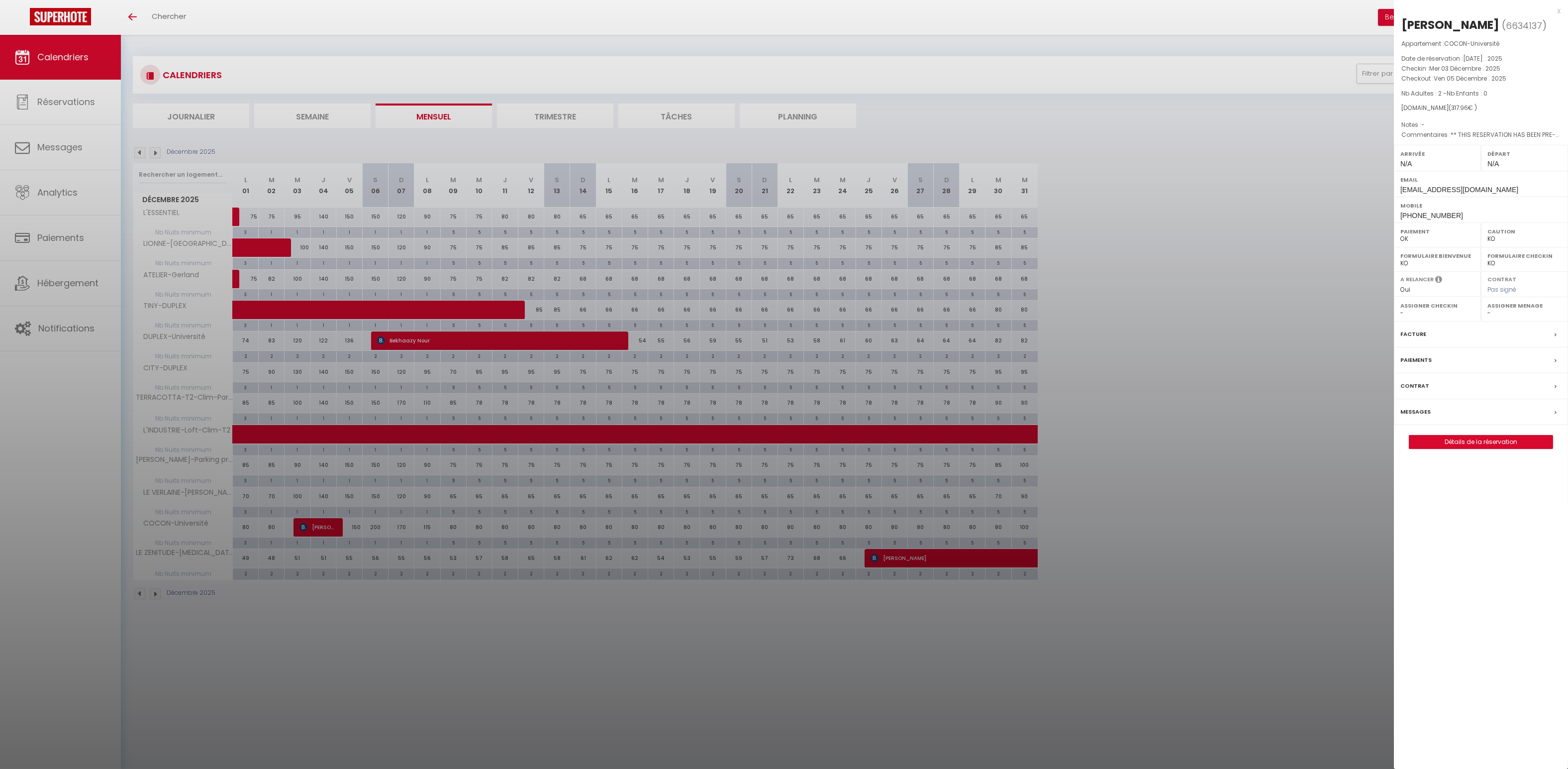
click at [444, 10] on div "x" at bounding box center [1478, 10] width 167 height 12
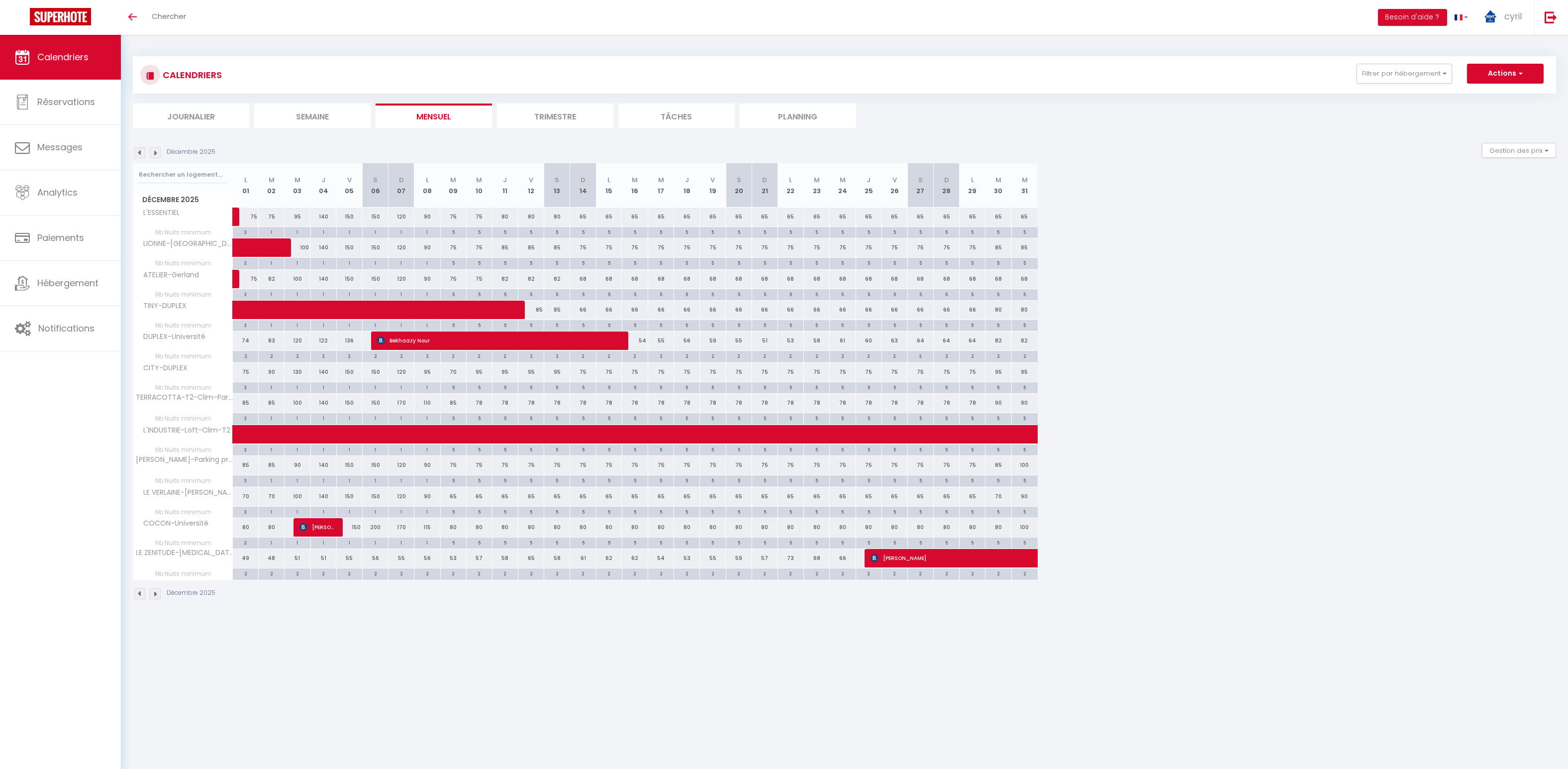
click at [444, 527] on div "80" at bounding box center [479, 527] width 26 height 19
type input "80"
type input "Mer 10 Décembre 2025"
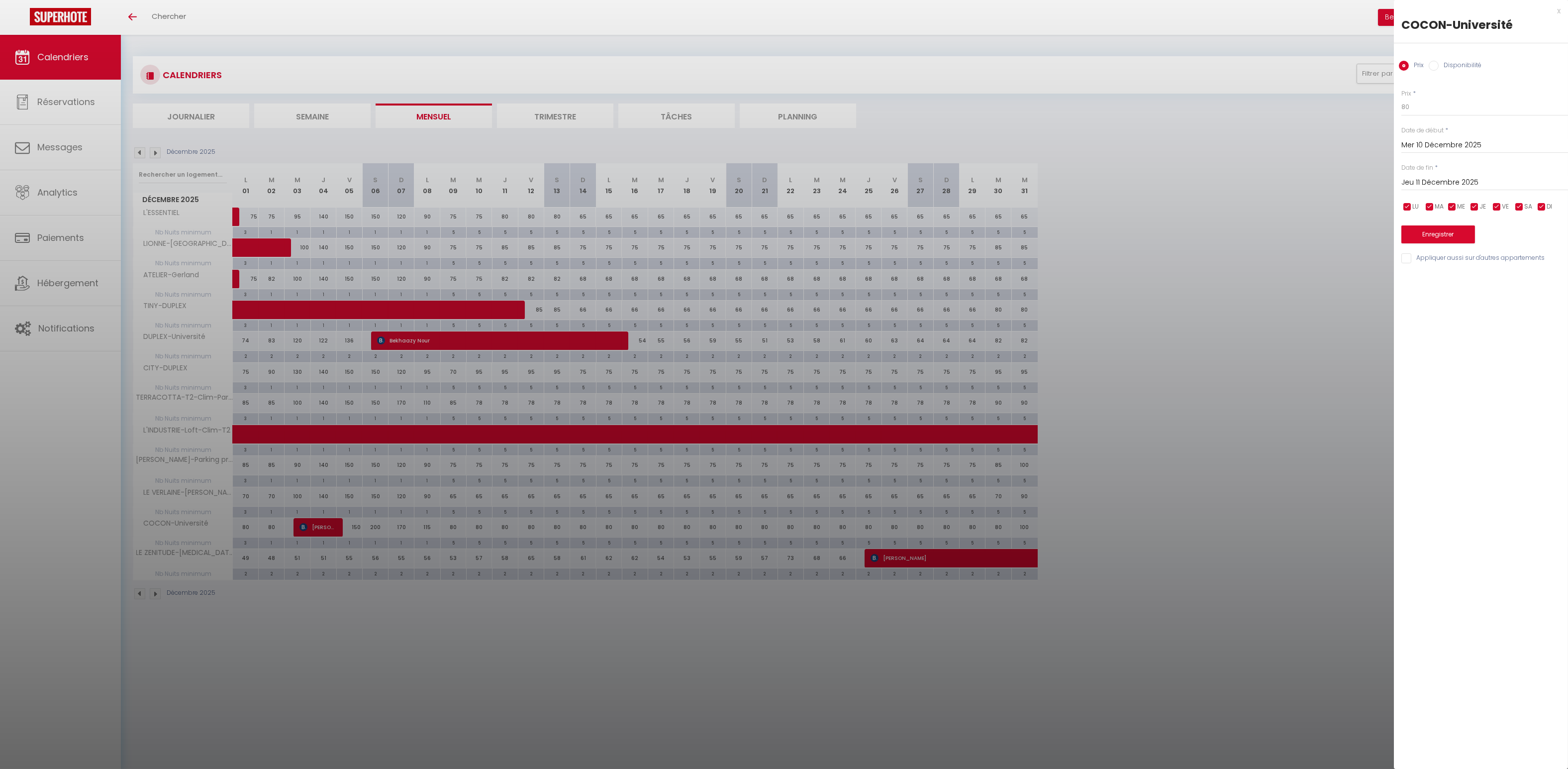
click at [444, 179] on input "Jeu 11 Décembre 2025" at bounding box center [1485, 183] width 167 height 13
drag, startPoint x: 1544, startPoint y: 280, endPoint x: 1536, endPoint y: 274, distance: 10.0
click at [444, 280] on span "20" at bounding box center [1539, 278] width 21 height 19
type input "Sam 20 Décembre 2025"
drag, startPoint x: 1360, startPoint y: 104, endPoint x: 1342, endPoint y: 102, distance: 18.1
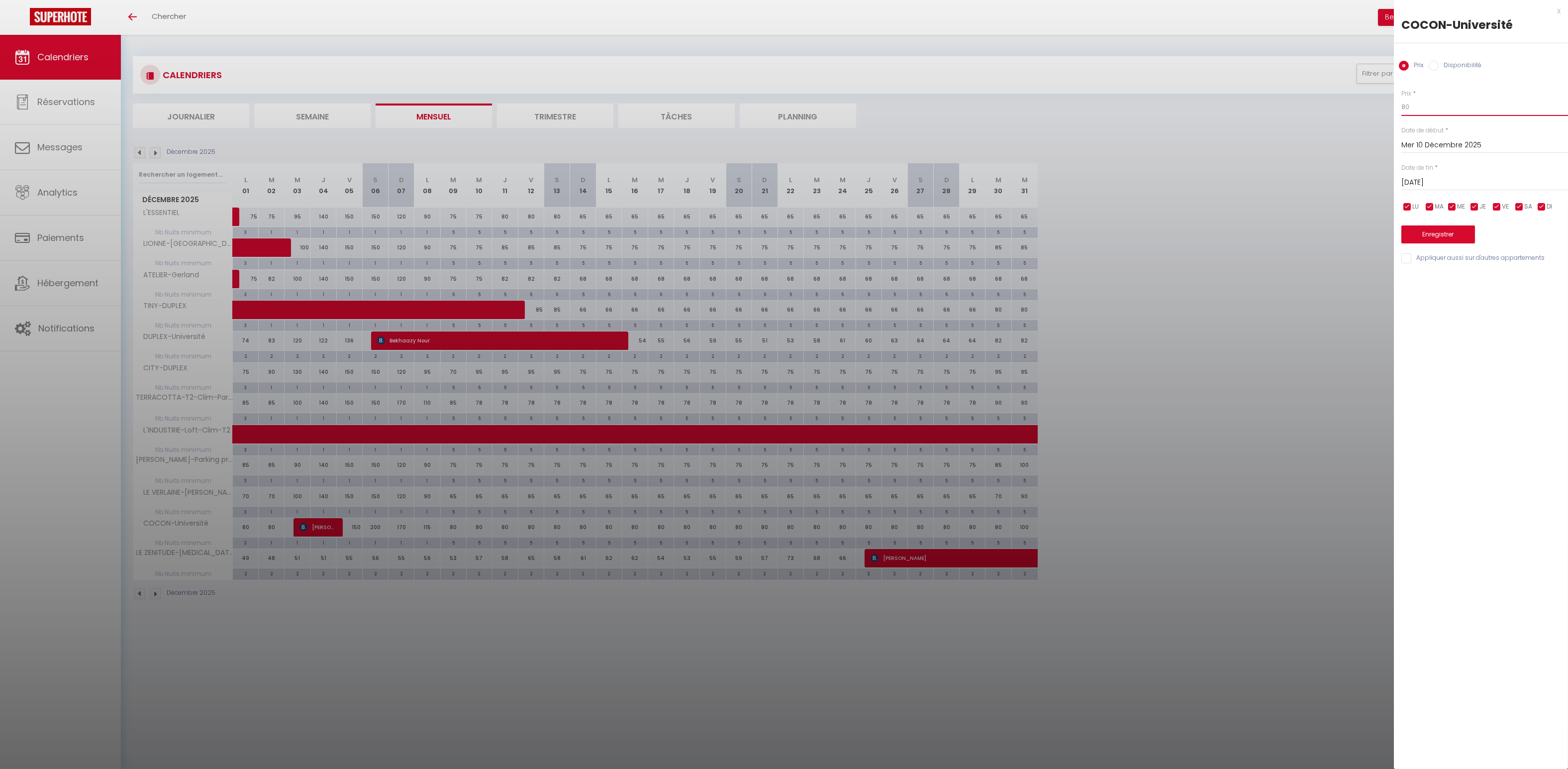
click at [444, 102] on body "🟢 Des questions ou besoin d'assistance pour la migration AirBnB? Connectez-vous…" at bounding box center [784, 419] width 1568 height 769
type input "70"
click at [444, 232] on button "Enregistrer" at bounding box center [1438, 234] width 73 height 18
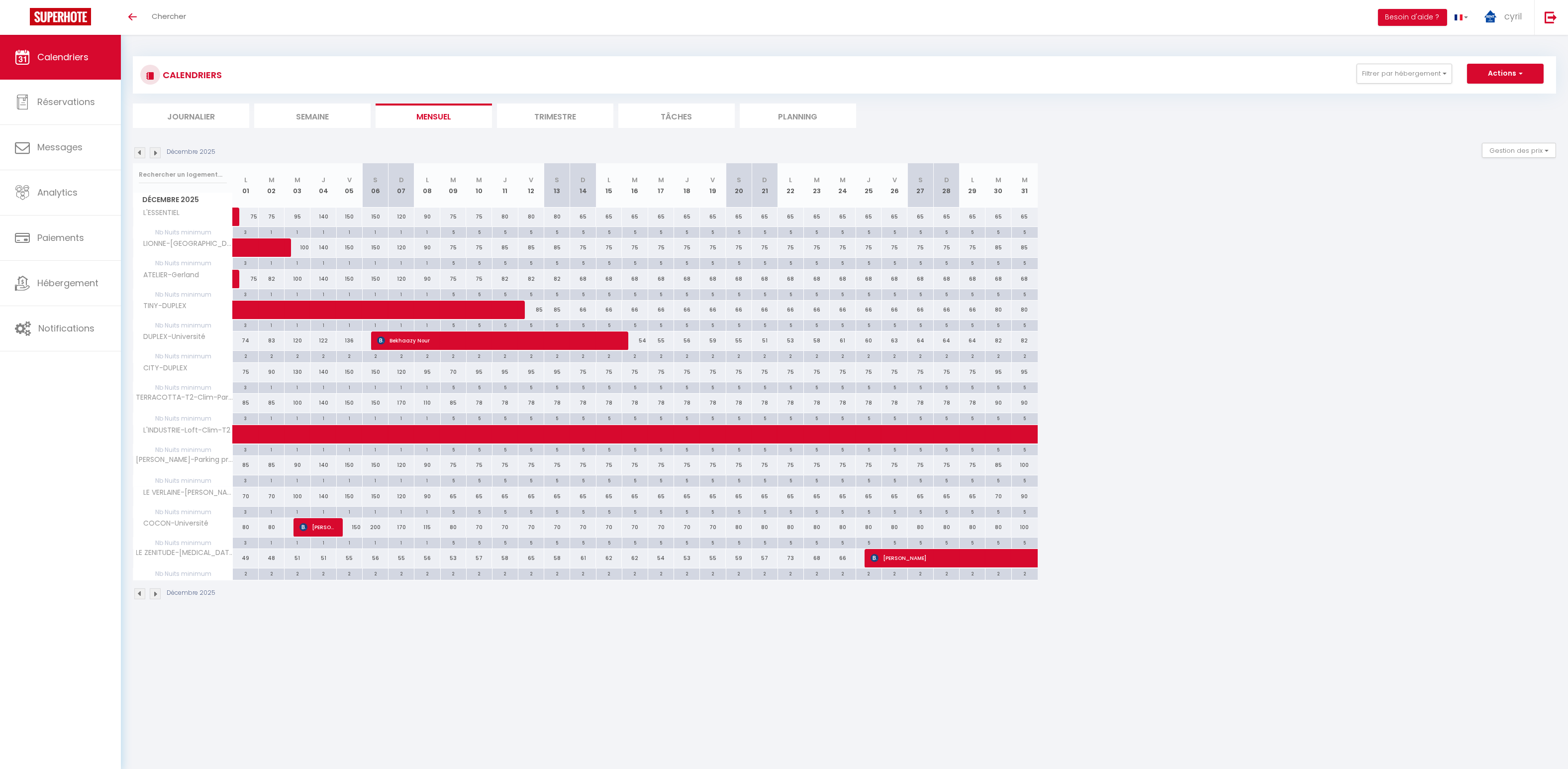
click at [444, 402] on div "78" at bounding box center [479, 403] width 26 height 19
type input "78"
type input "Mer 10 Décembre 2025"
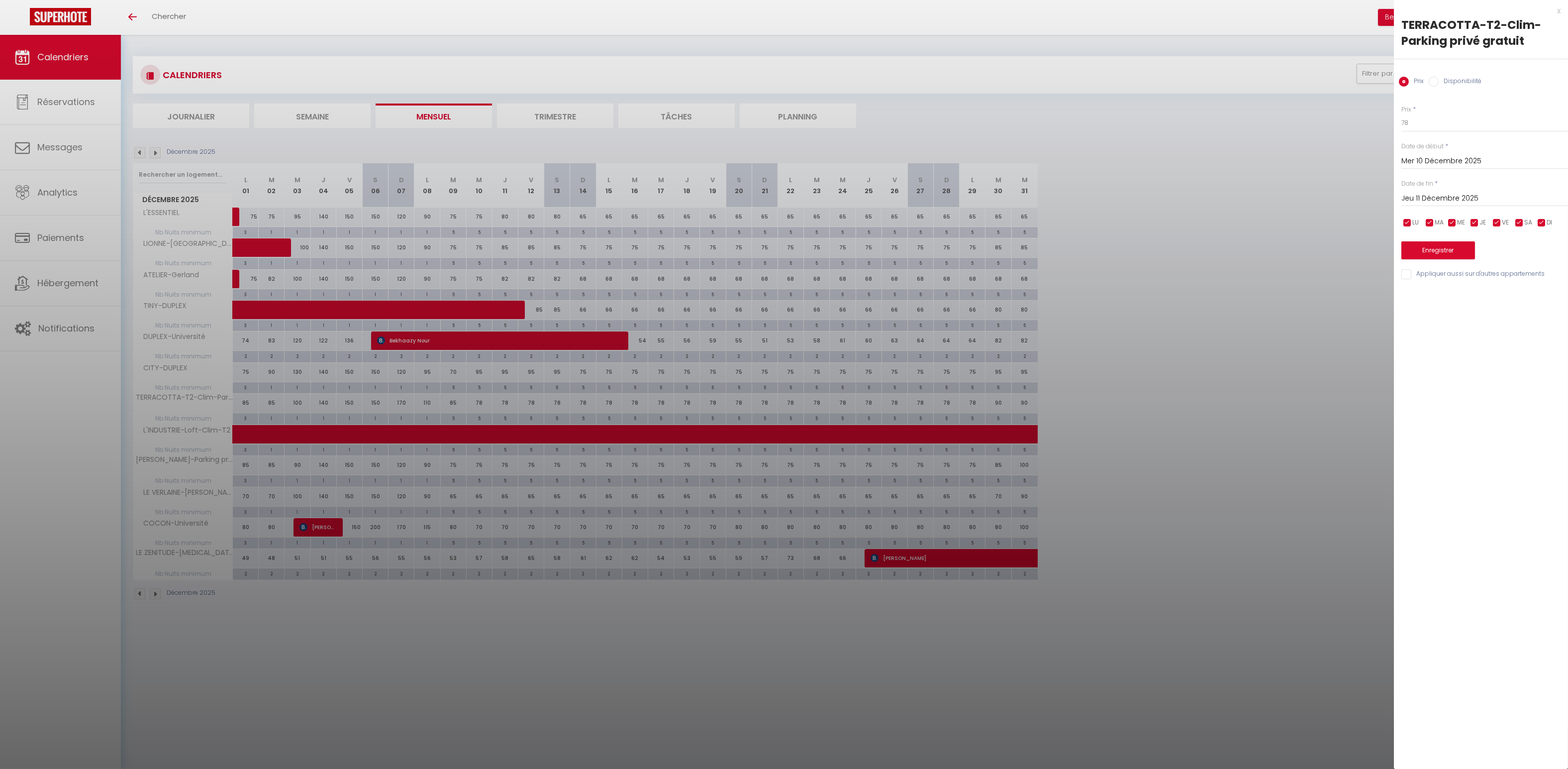
click at [444, 200] on input "Jeu 11 Décembre 2025" at bounding box center [1485, 199] width 167 height 13
click at [444, 333] on span "30" at bounding box center [1455, 334] width 21 height 19
type input "Mar 30 Décembre 2025"
drag, startPoint x: 1422, startPoint y: 126, endPoint x: 1380, endPoint y: 114, distance: 43.7
click at [444, 122] on body "🟢 Des questions ou besoin d'assistance pour la migration AirBnB? Connectez-vous…" at bounding box center [784, 419] width 1568 height 769
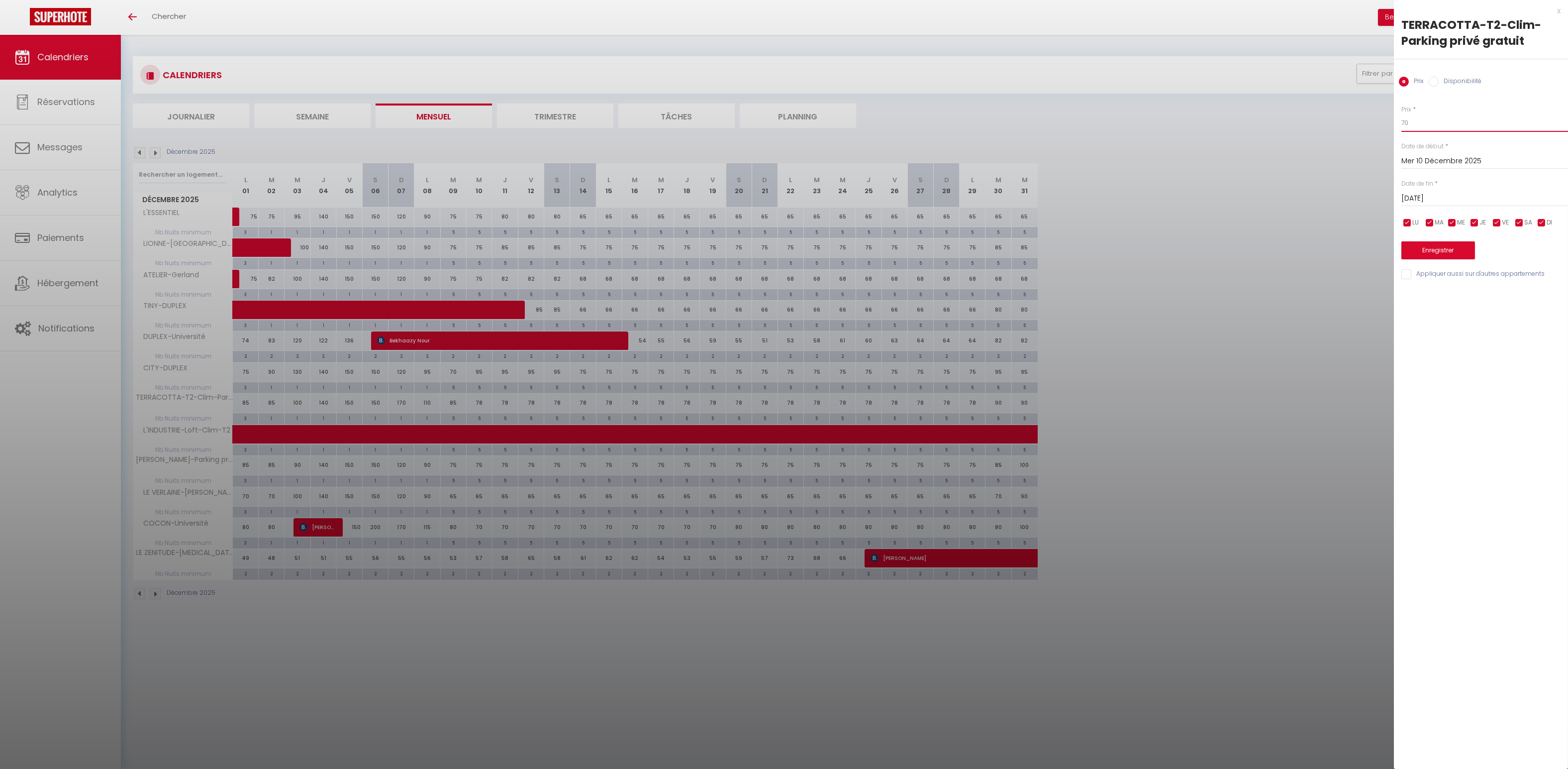
type input "70"
click at [444, 250] on button "Enregistrer" at bounding box center [1438, 250] width 73 height 18
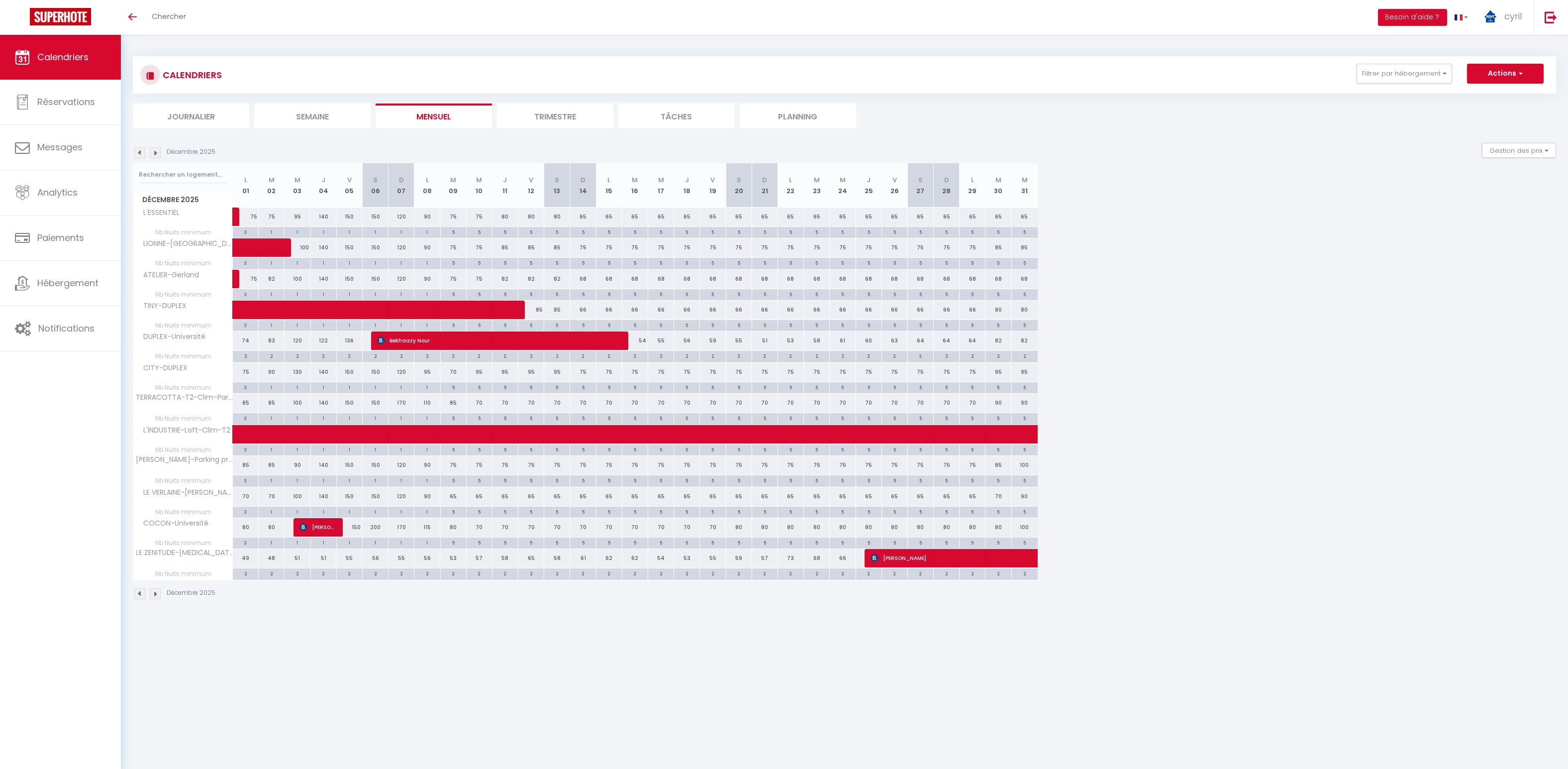
click at [444, 371] on div "70" at bounding box center [454, 372] width 26 height 19
type input "70"
type input "Mar 09 Décembre 2025"
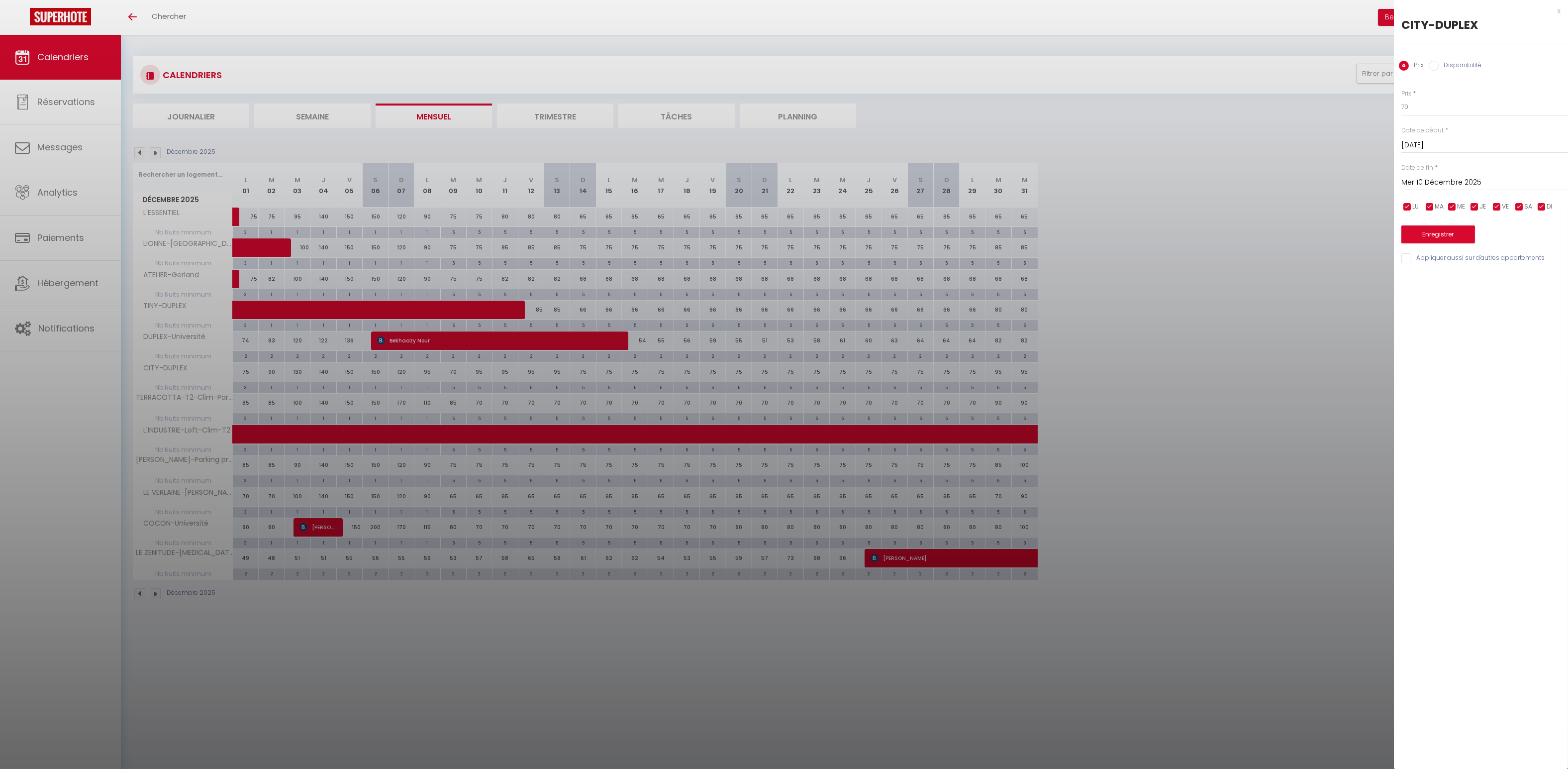
click at [444, 176] on input "Mer 10 Décembre 2025" at bounding box center [1485, 183] width 167 height 13
click at [444, 318] on span "30" at bounding box center [1455, 318] width 21 height 19
type input "Mar 30 Décembre 2025"
drag, startPoint x: 1408, startPoint y: 105, endPoint x: 1383, endPoint y: 102, distance: 25.2
click at [444, 105] on body "🟢 Des questions ou besoin d'assistance pour la migration AirBnB? Connectez-vous…" at bounding box center [784, 419] width 1568 height 769
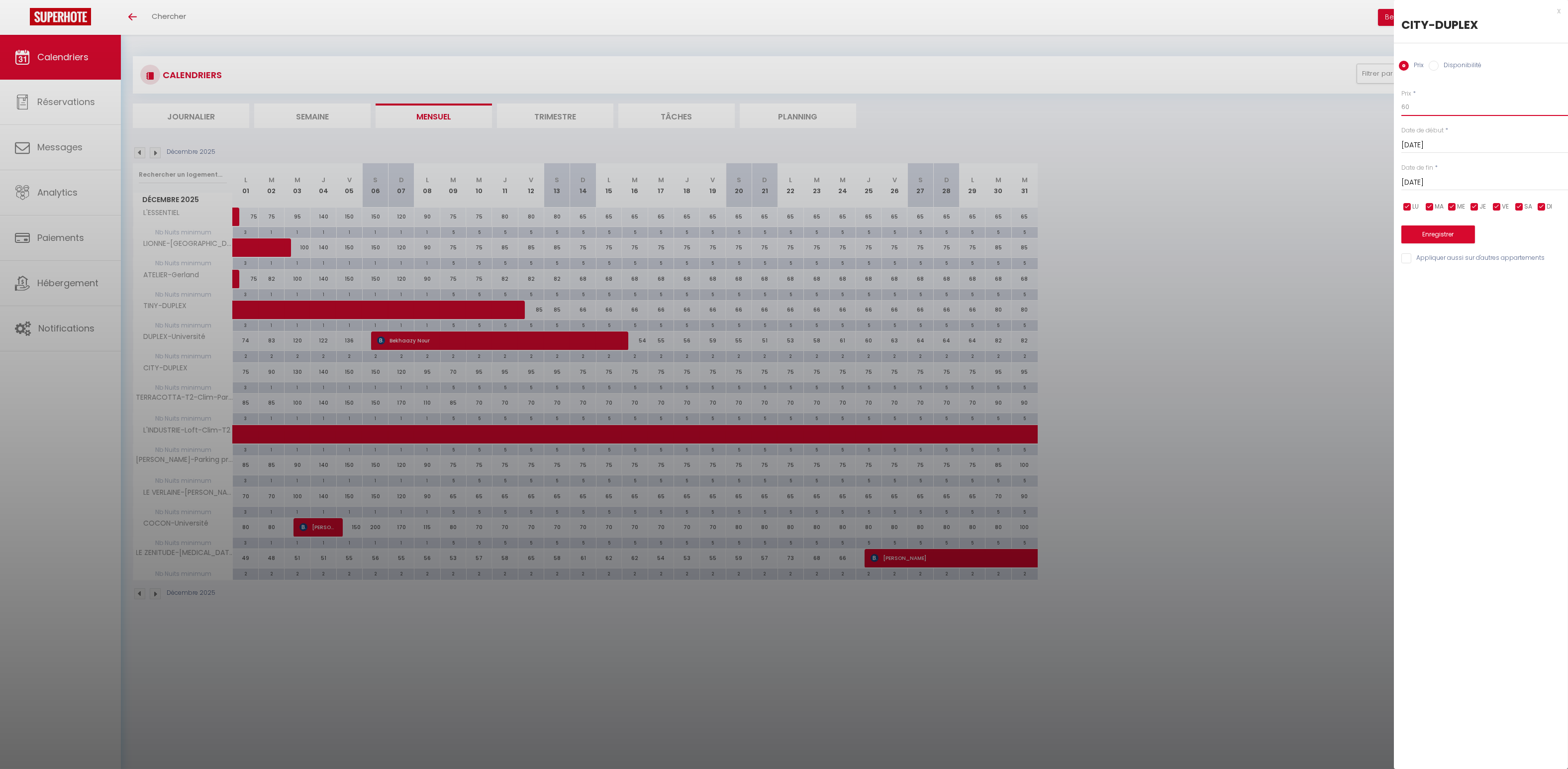
type input "60"
click at [444, 234] on button "Enregistrer" at bounding box center [1438, 234] width 73 height 18
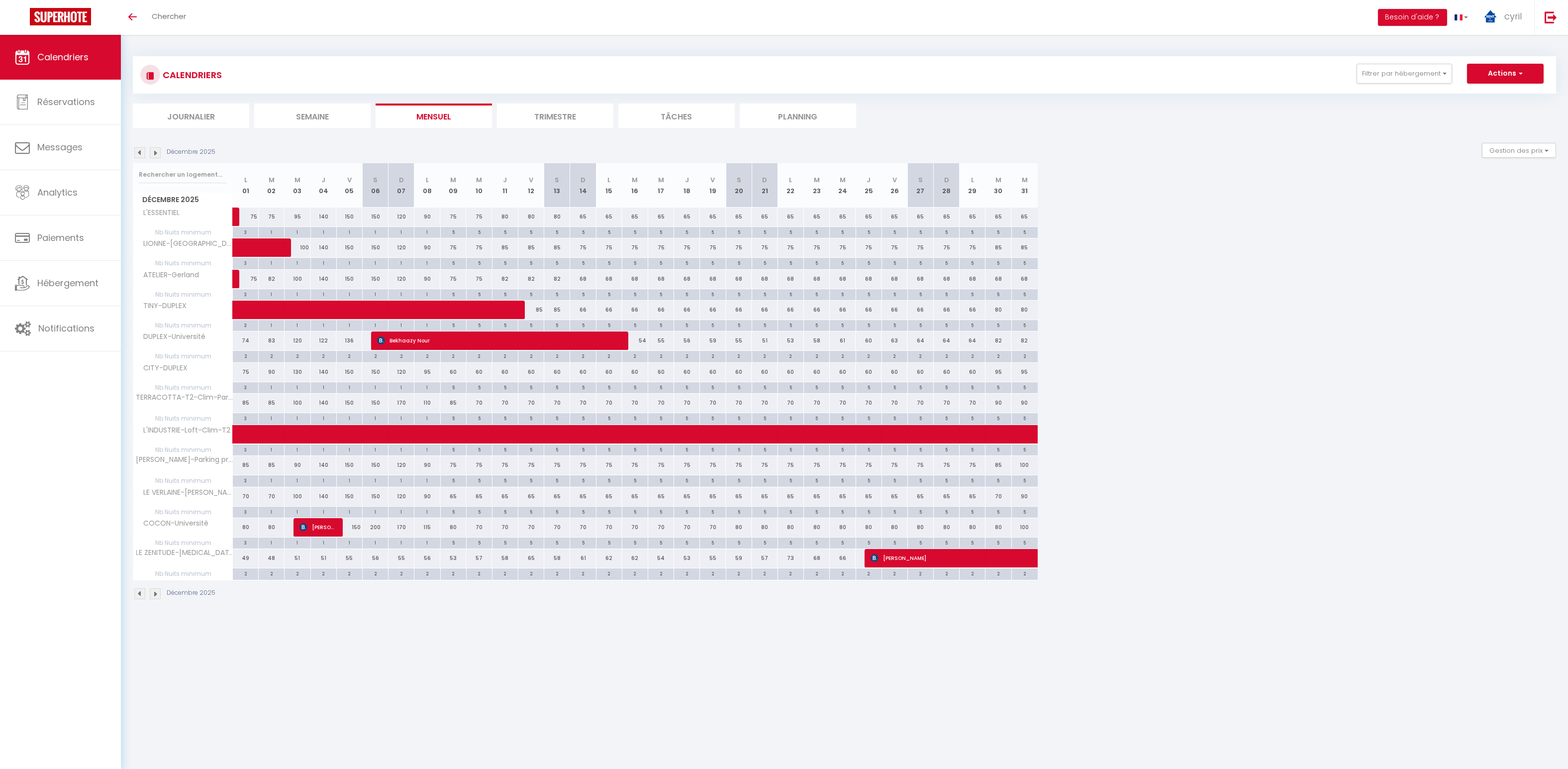
click at [444, 276] on div "82" at bounding box center [505, 279] width 26 height 19
type input "82"
type input "Jeu 11 Décembre 2025"
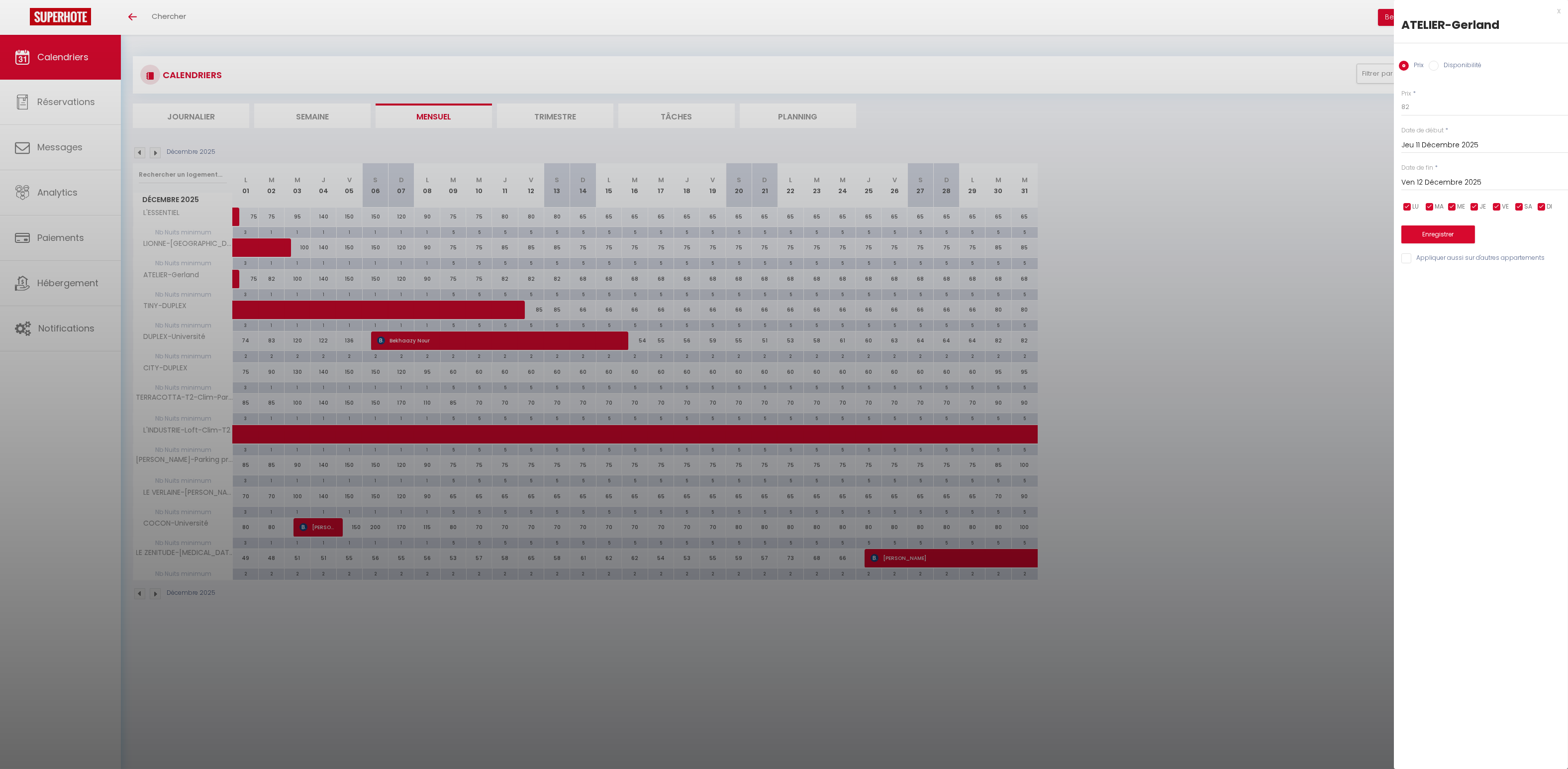
click at [444, 176] on input "Ven 12 Décembre 2025" at bounding box center [1485, 183] width 167 height 13
click at [444, 321] on span "29" at bounding box center [1433, 318] width 21 height 19
type input "Lun 29 Décembre 2025"
drag, startPoint x: 1420, startPoint y: 108, endPoint x: 1382, endPoint y: 105, distance: 38.1
click at [444, 105] on body "🟢 Des questions ou besoin d'assistance pour la migration AirBnB? Connectez-vous…" at bounding box center [784, 419] width 1568 height 769
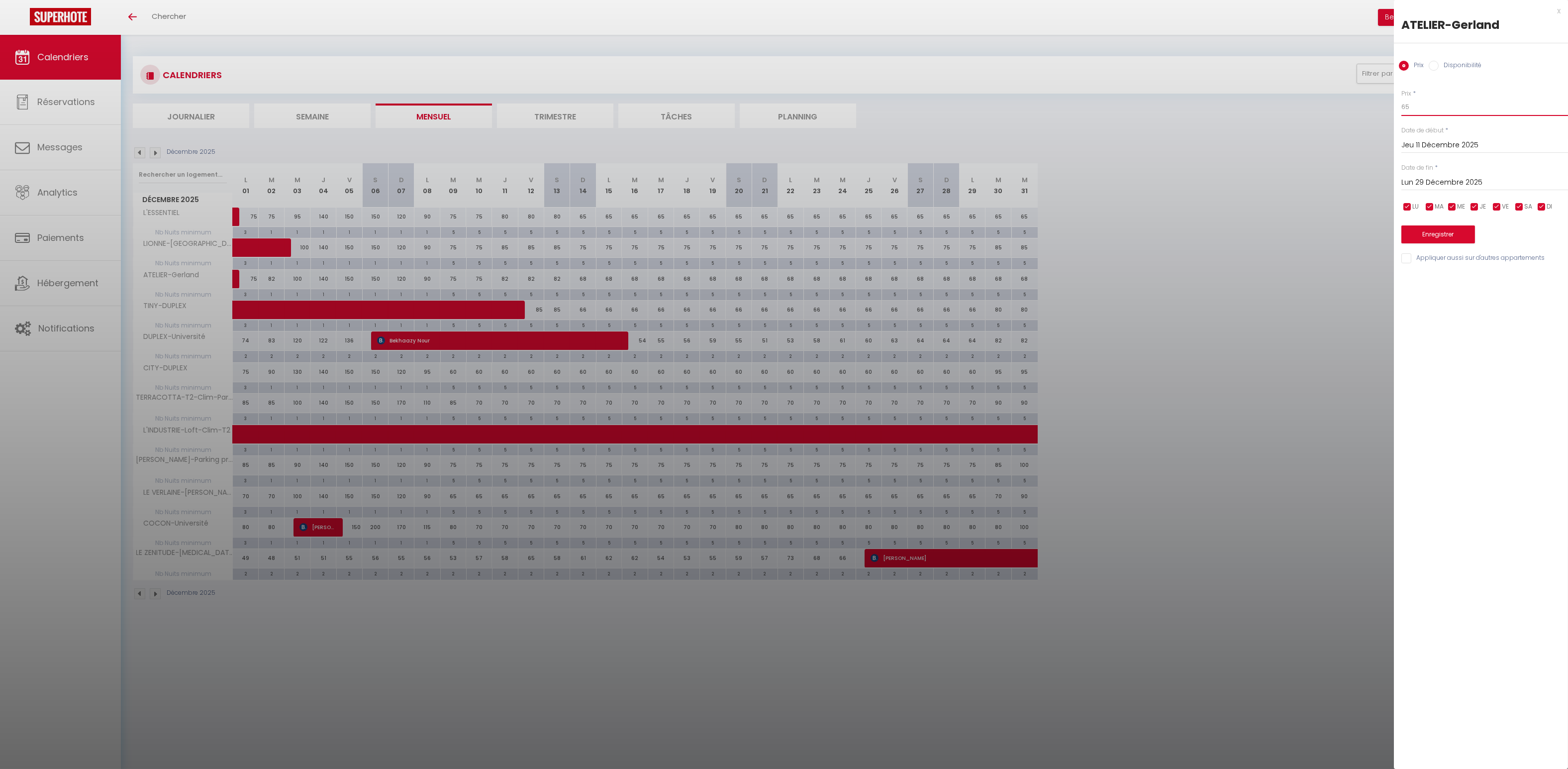
type input "65"
click at [444, 231] on button "Enregistrer" at bounding box center [1438, 234] width 73 height 18
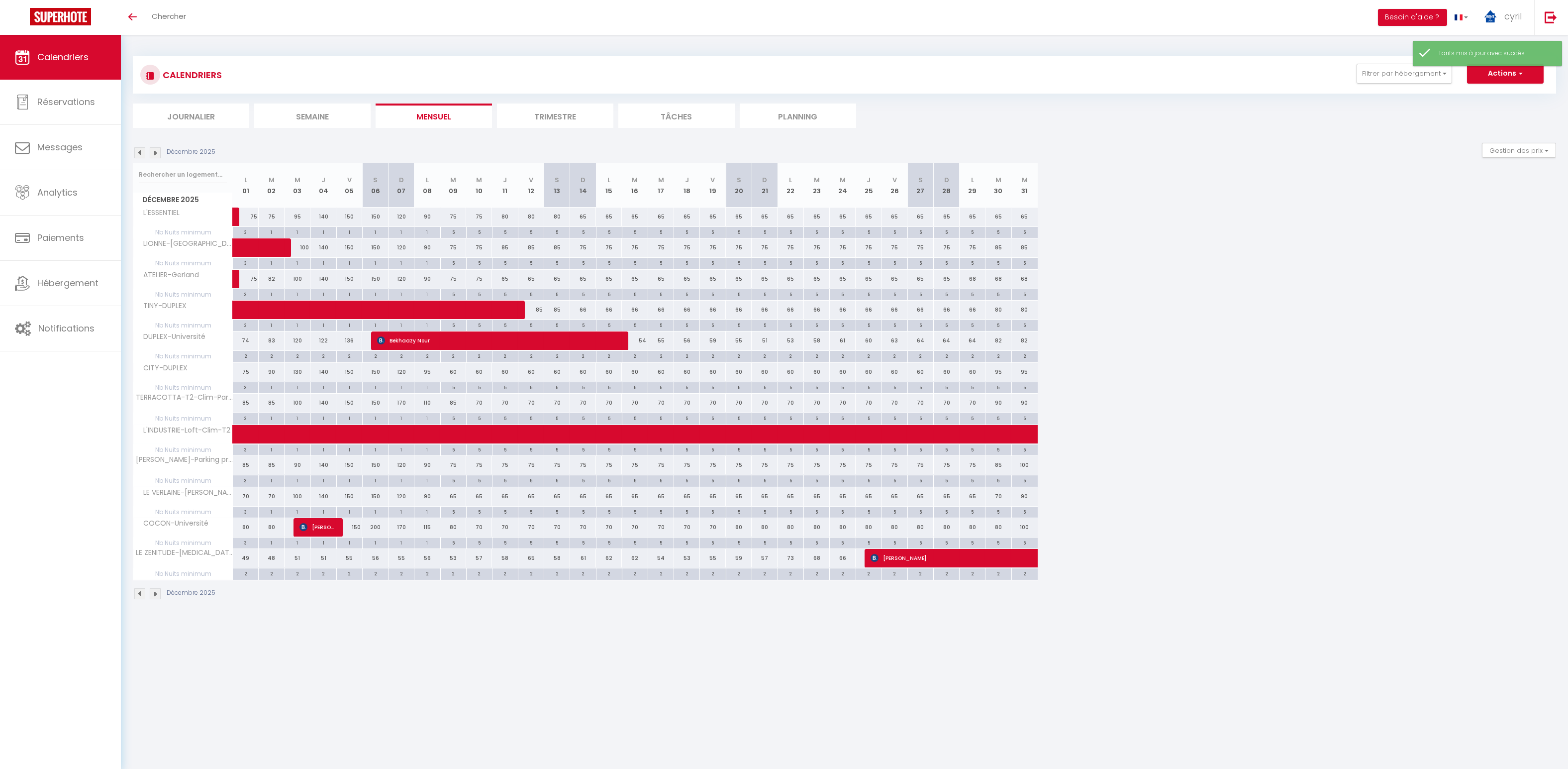
click at [444, 245] on div "75" at bounding box center [454, 248] width 26 height 19
type input "75"
type input "Mar 09 Décembre 2025"
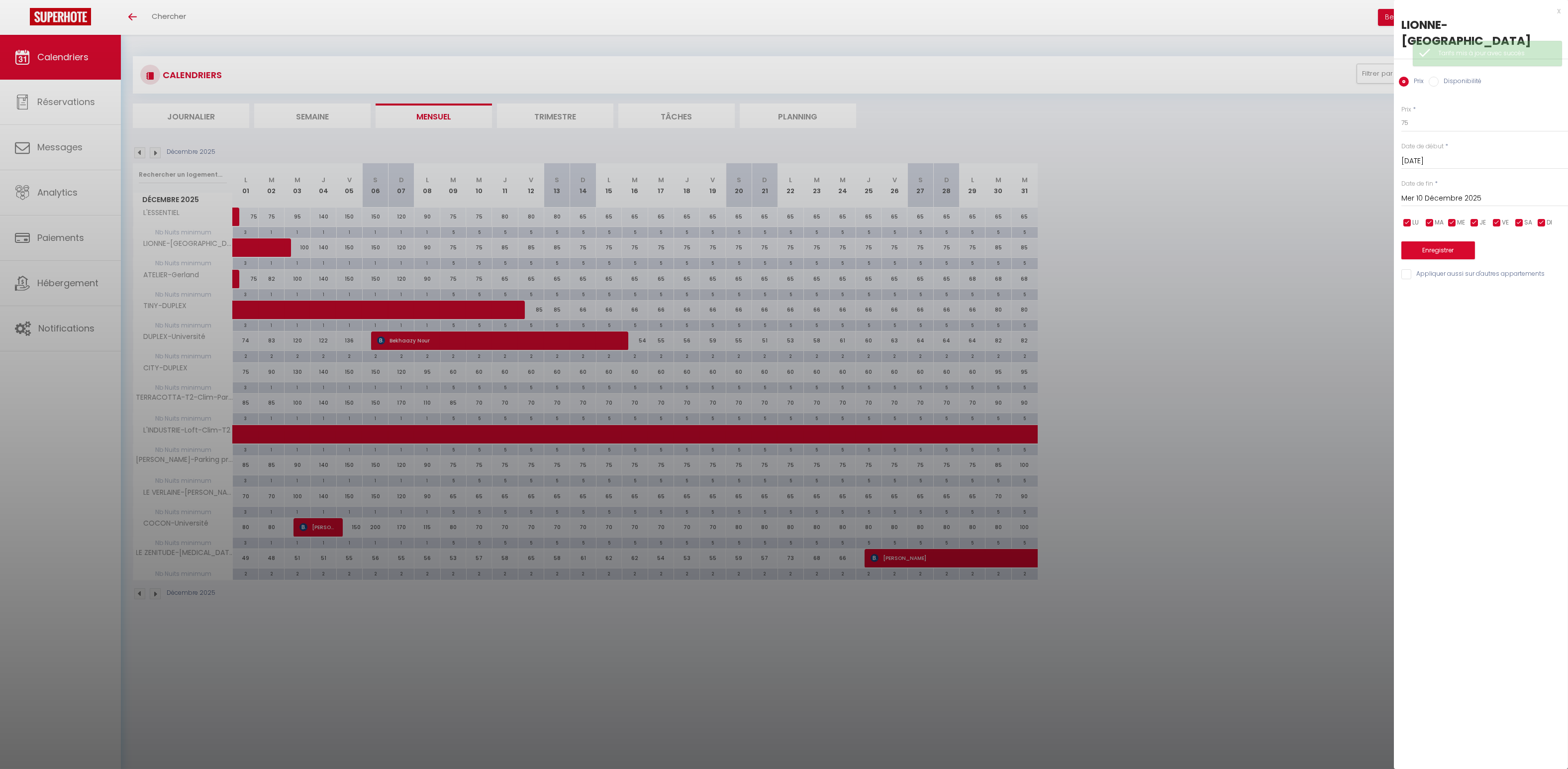
click at [444, 192] on input "Mer 10 Décembre 2025" at bounding box center [1485, 199] width 167 height 13
click at [444, 325] on span "29" at bounding box center [1433, 334] width 21 height 19
type input "Lun 29 Décembre 2025"
drag, startPoint x: 1420, startPoint y: 108, endPoint x: 1382, endPoint y: 108, distance: 38.0
click at [444, 108] on body "🟢 Des questions ou besoin d'assistance pour la migration AirBnB? Connectez-vous…" at bounding box center [784, 419] width 1568 height 769
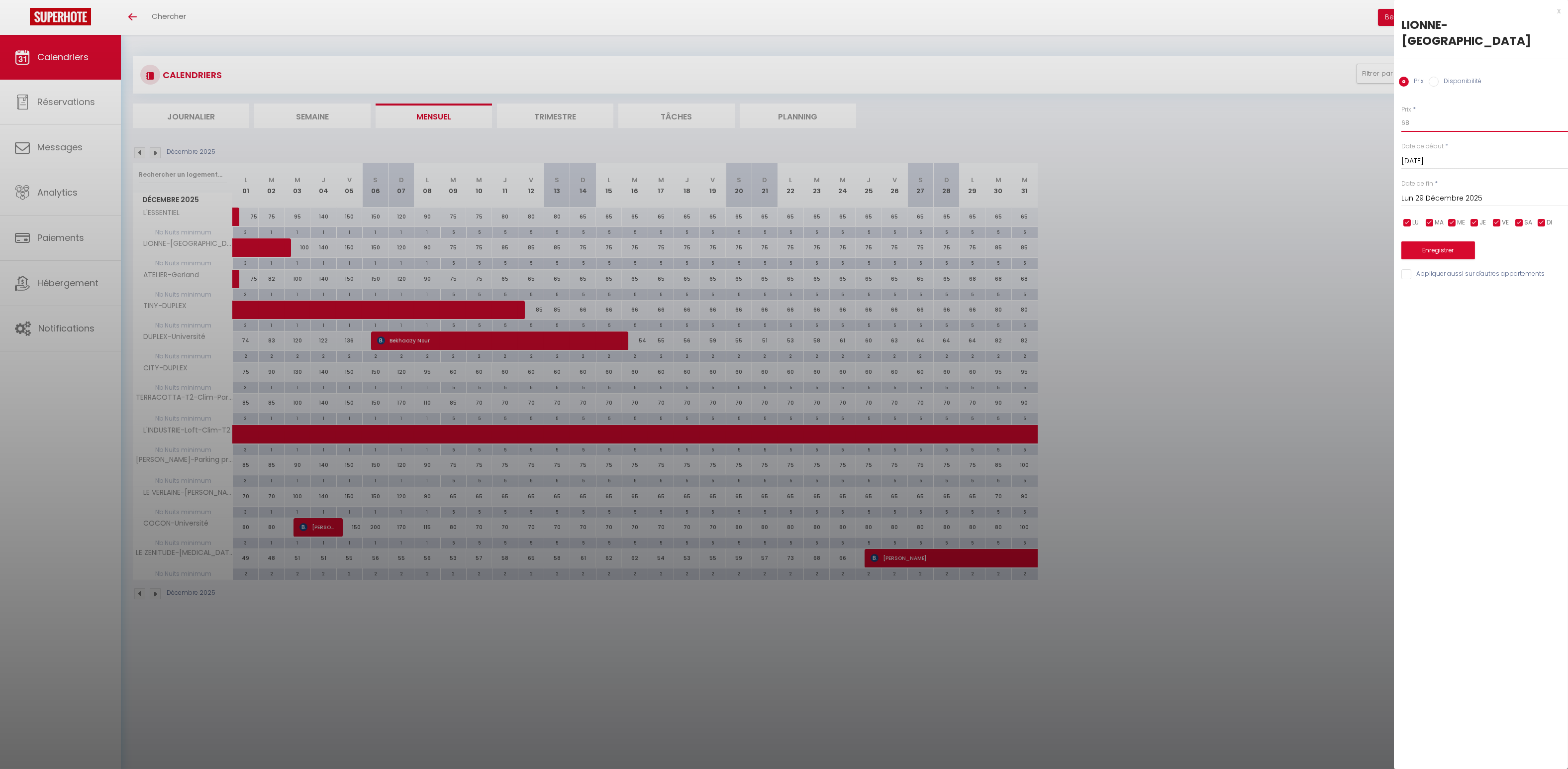
type input "68"
click at [444, 241] on button "Enregistrer" at bounding box center [1438, 250] width 73 height 18
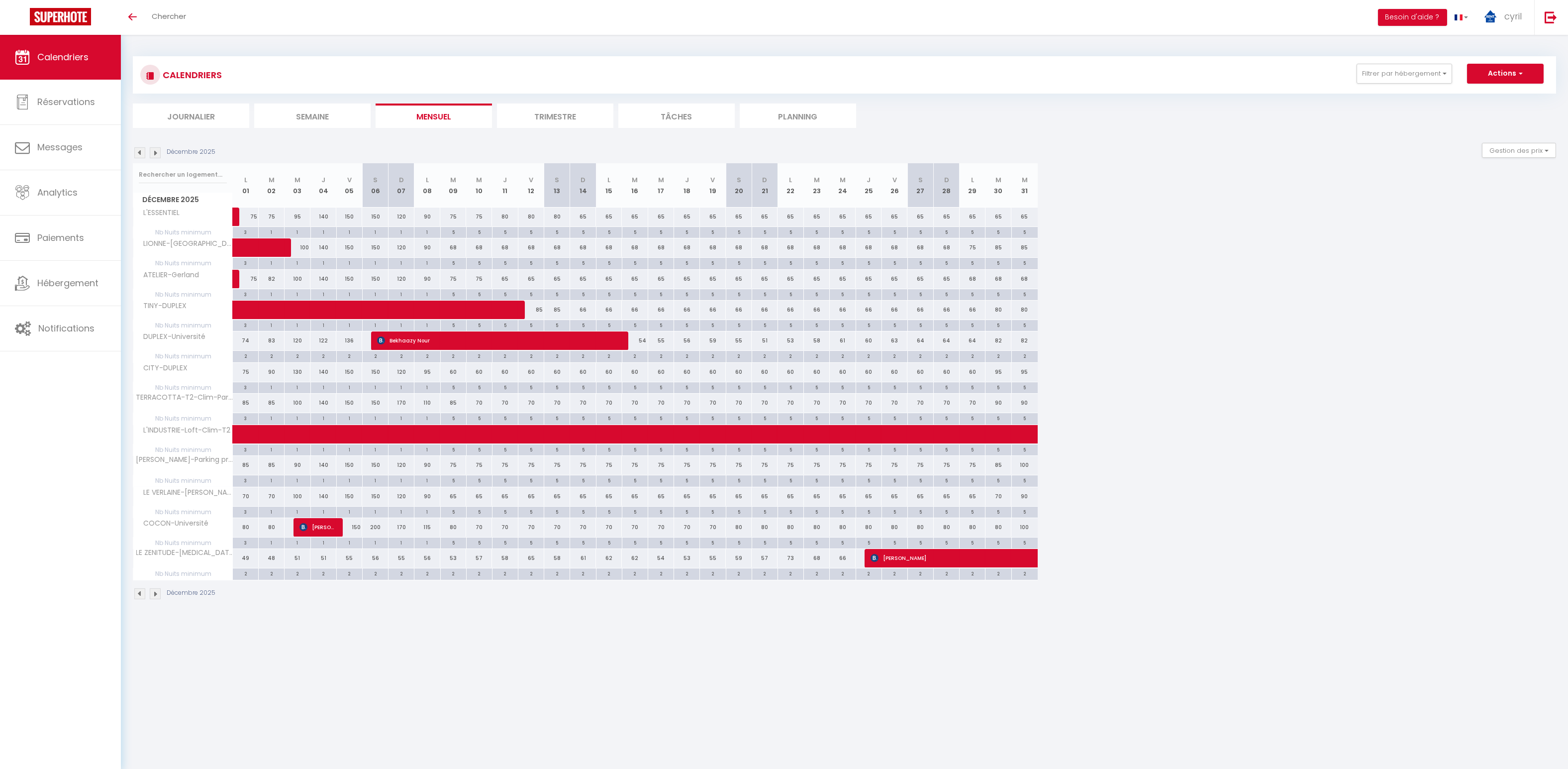
click at [444, 216] on div "75" at bounding box center [479, 217] width 26 height 19
type input "75"
type input "Mer 10 Décembre 2025"
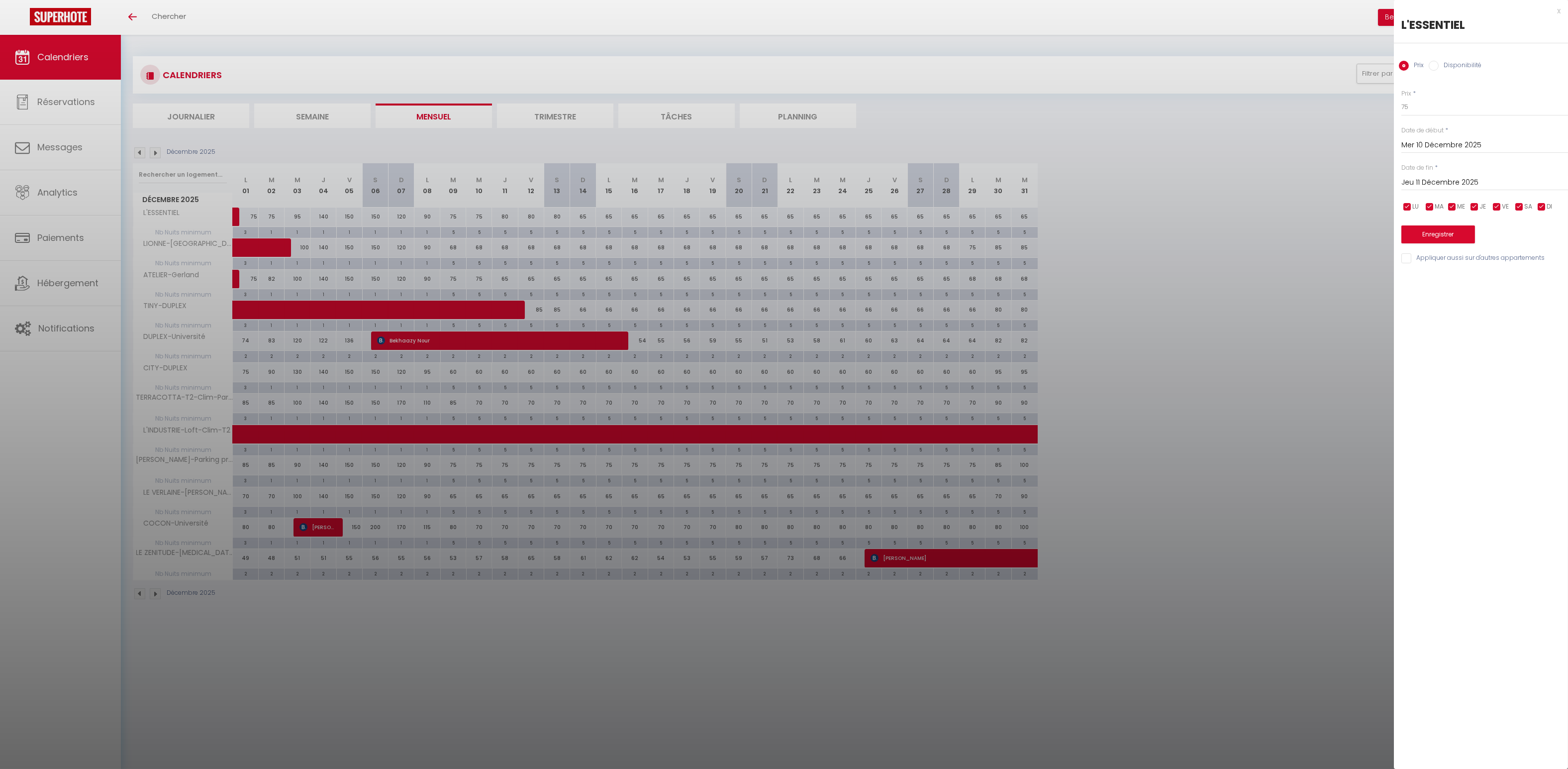
click at [444, 180] on input "Jeu 11 Décembre 2025" at bounding box center [1485, 183] width 167 height 13
click at [444, 316] on span "30" at bounding box center [1455, 318] width 21 height 19
type input "Mar 30 Décembre 2025"
drag, startPoint x: 1407, startPoint y: 107, endPoint x: 1388, endPoint y: 101, distance: 19.9
click at [444, 107] on body "🟢 Des questions ou besoin d'assistance pour la migration AirBnB? Connectez-vous…" at bounding box center [784, 419] width 1568 height 769
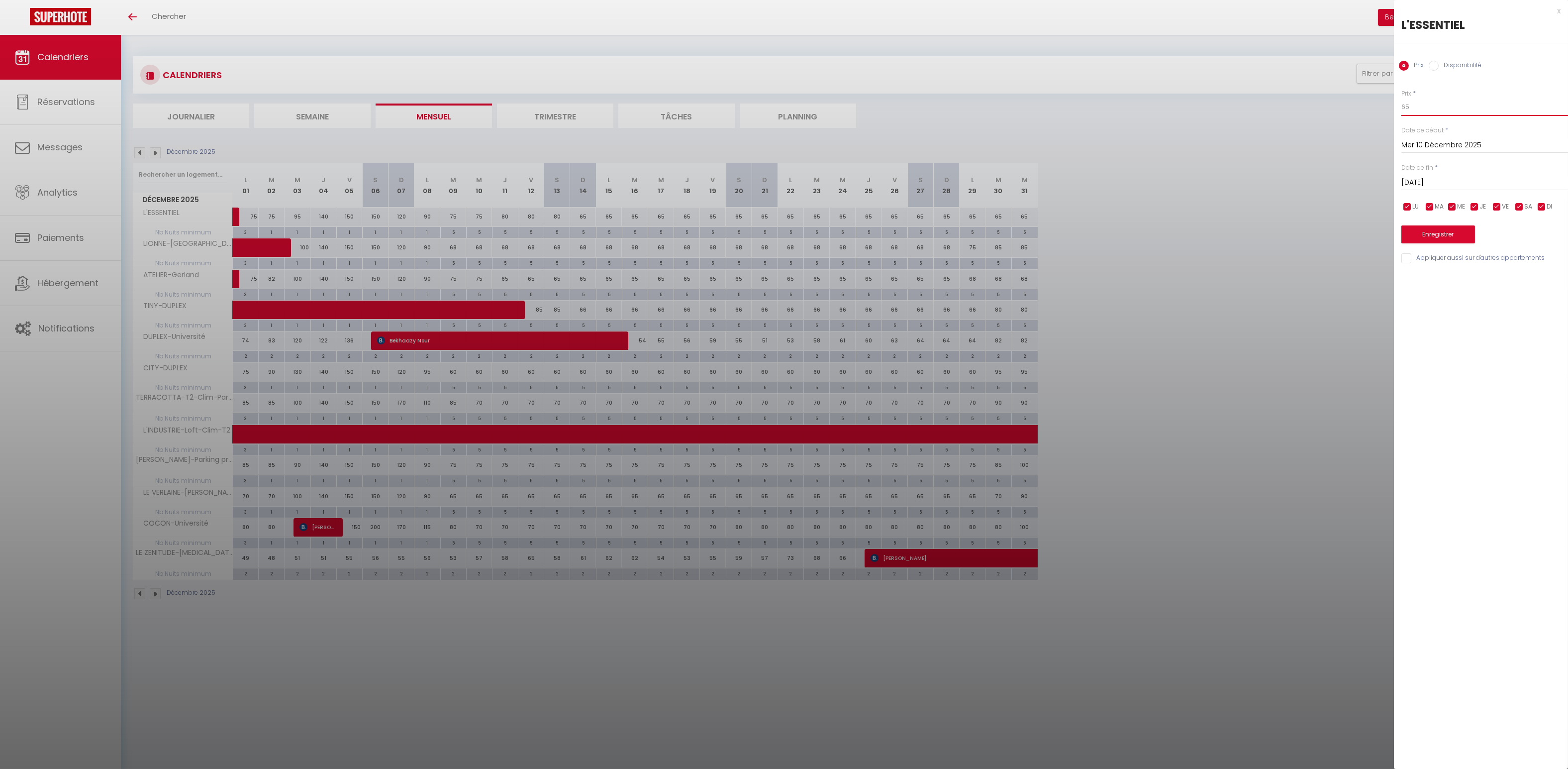
type input "65"
click at [444, 229] on button "Enregistrer" at bounding box center [1438, 234] width 73 height 18
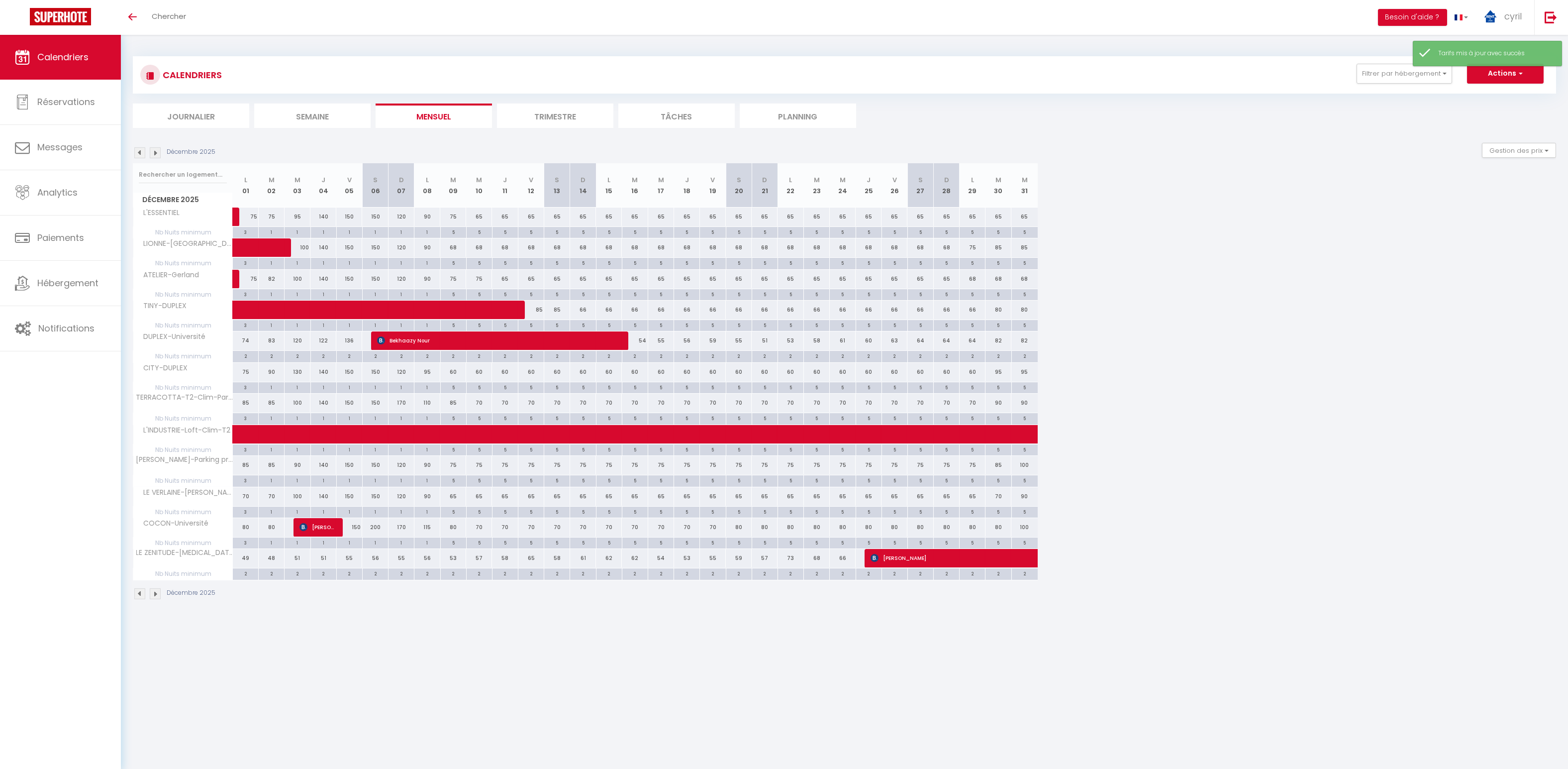
click at [155, 152] on img at bounding box center [155, 153] width 11 height 11
